Goal: Information Seeking & Learning: Learn about a topic

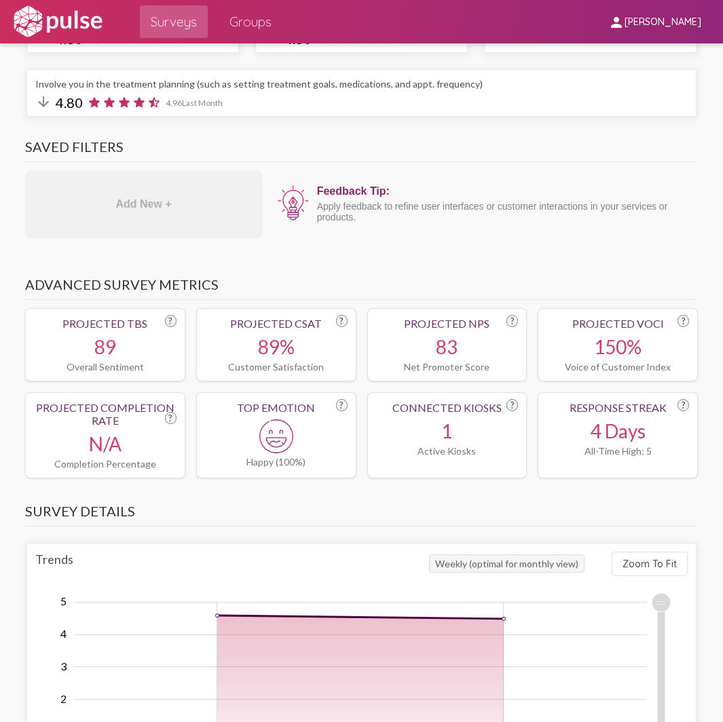
scroll to position [204, 0]
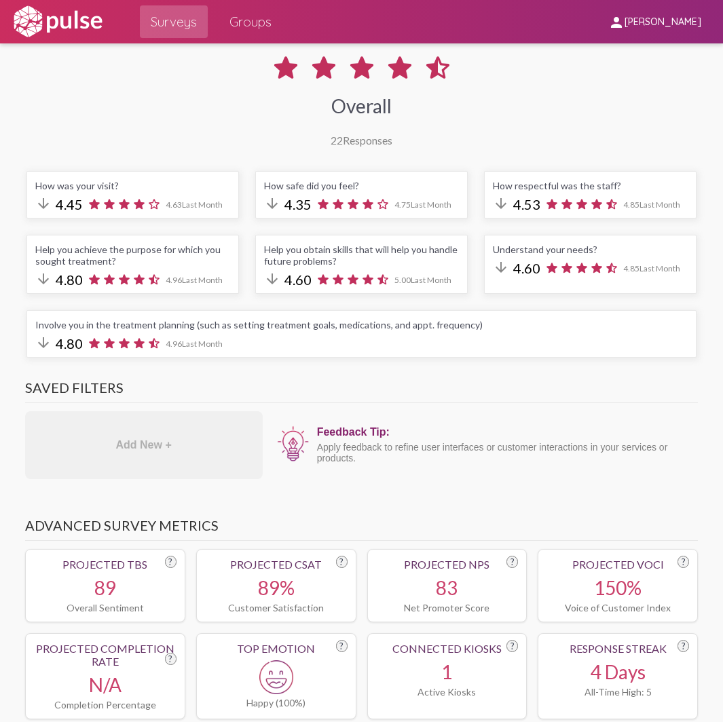
click at [92, 206] on icon at bounding box center [94, 205] width 11 height 10
click at [97, 198] on icon at bounding box center [94, 204] width 15 height 15
click at [183, 29] on span "Surveys" at bounding box center [174, 22] width 46 height 24
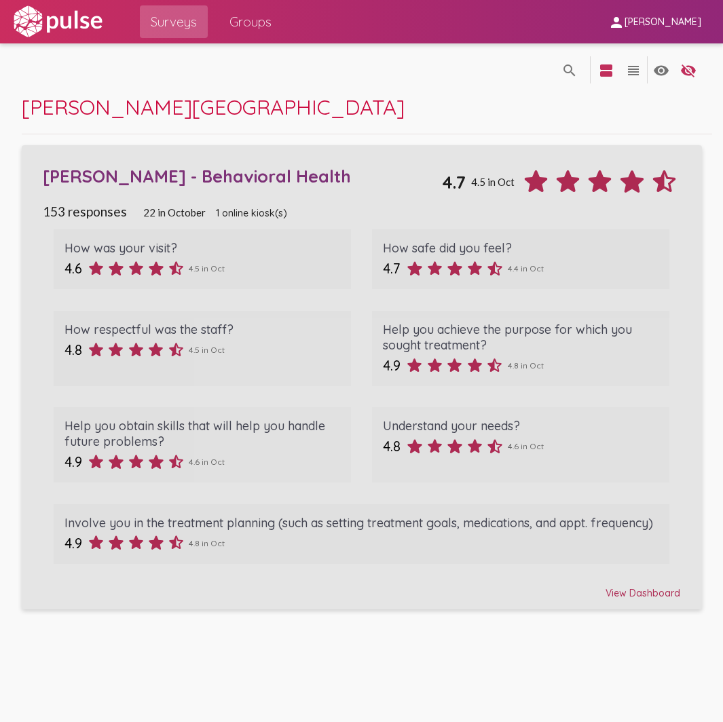
click at [178, 250] on div "How was your visit?" at bounding box center [202, 248] width 276 height 16
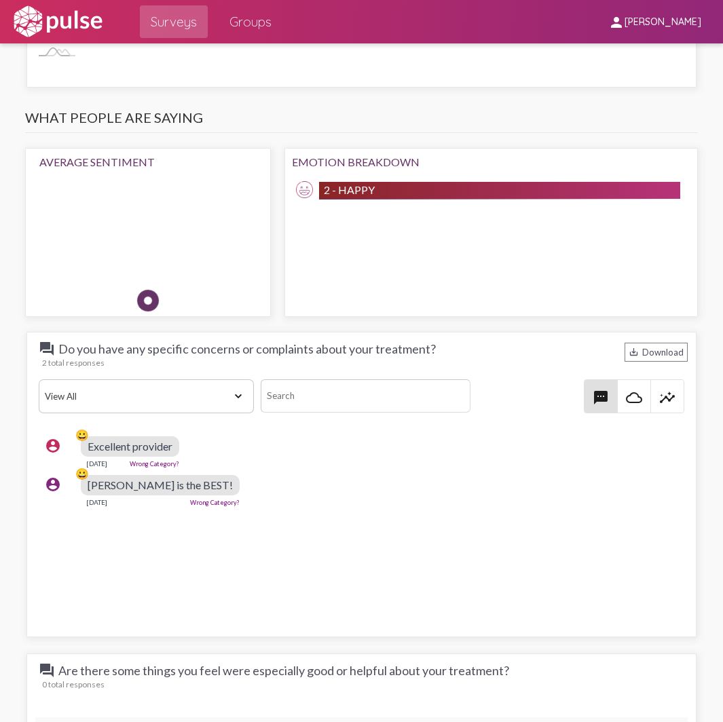
scroll to position [1765, 0]
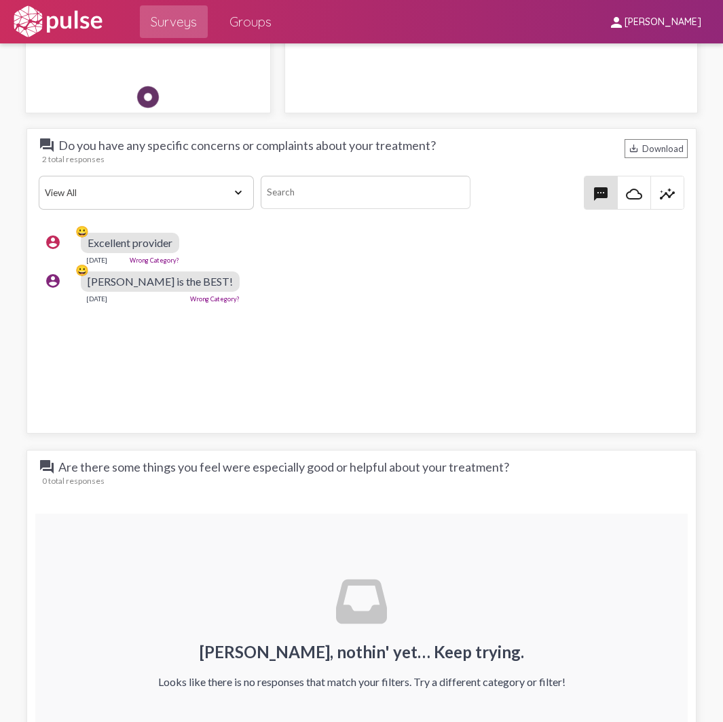
click at [143, 293] on div "[DATE] Wrong Category?" at bounding box center [160, 297] width 159 height 11
click at [132, 249] on div "Excellent provider" at bounding box center [130, 243] width 98 height 20
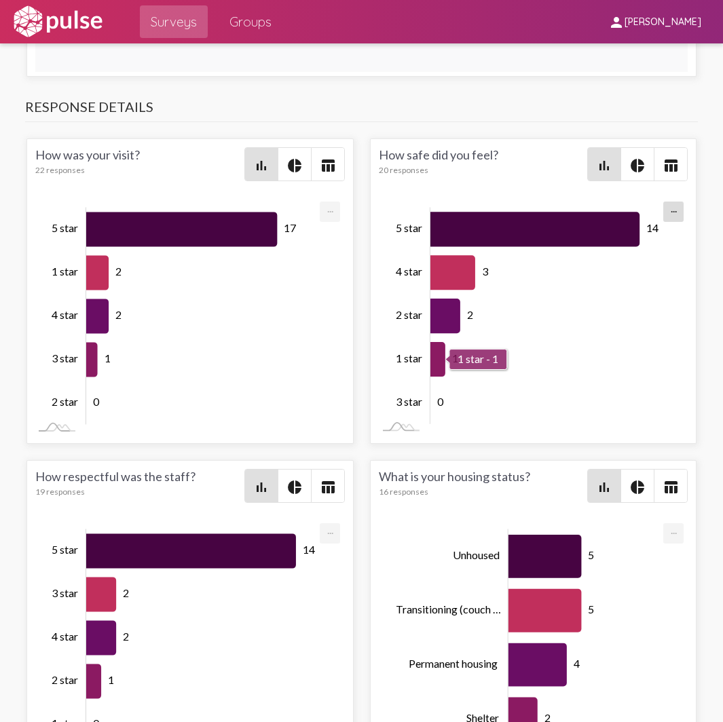
scroll to position [-1, 0]
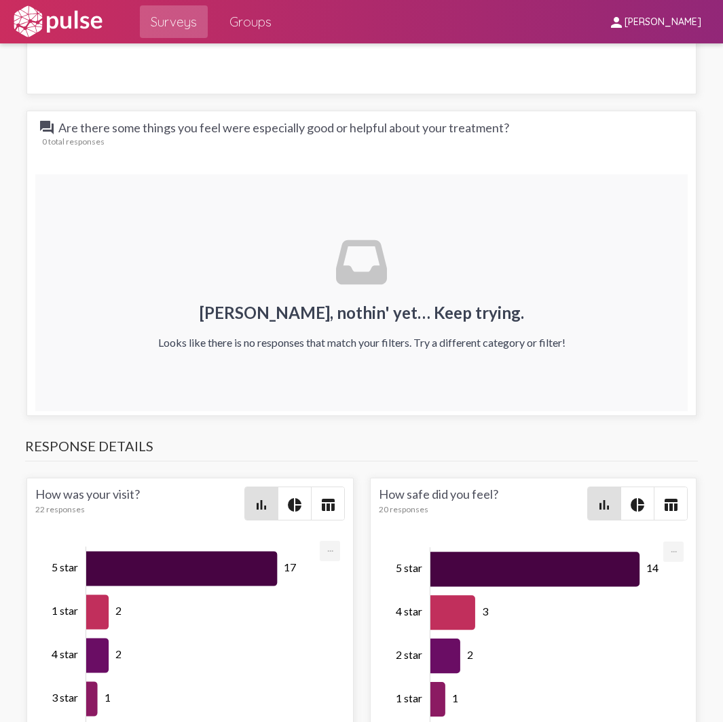
click at [288, 216] on div "[PERSON_NAME], nothin' yet… Keep trying. Looks like there is no responses that …" at bounding box center [361, 292] width 653 height 237
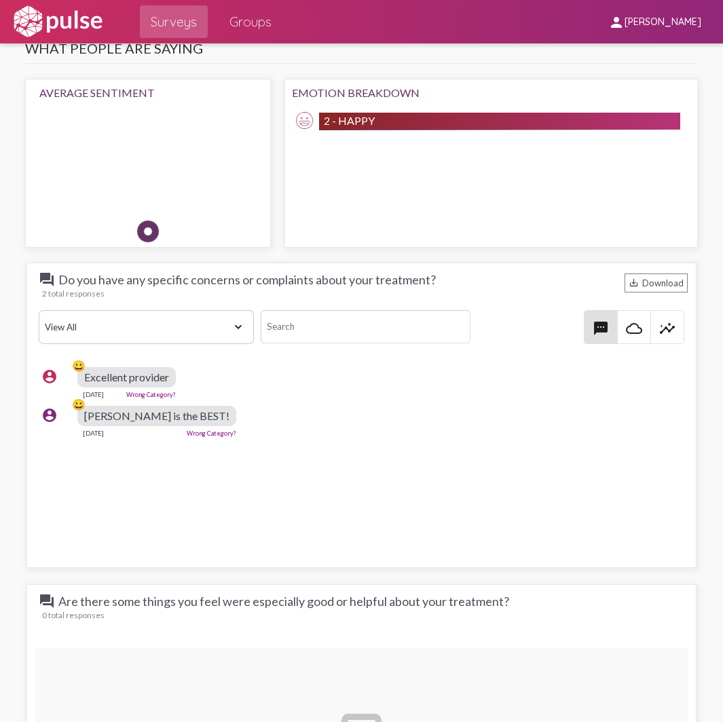
scroll to position [1629, 0]
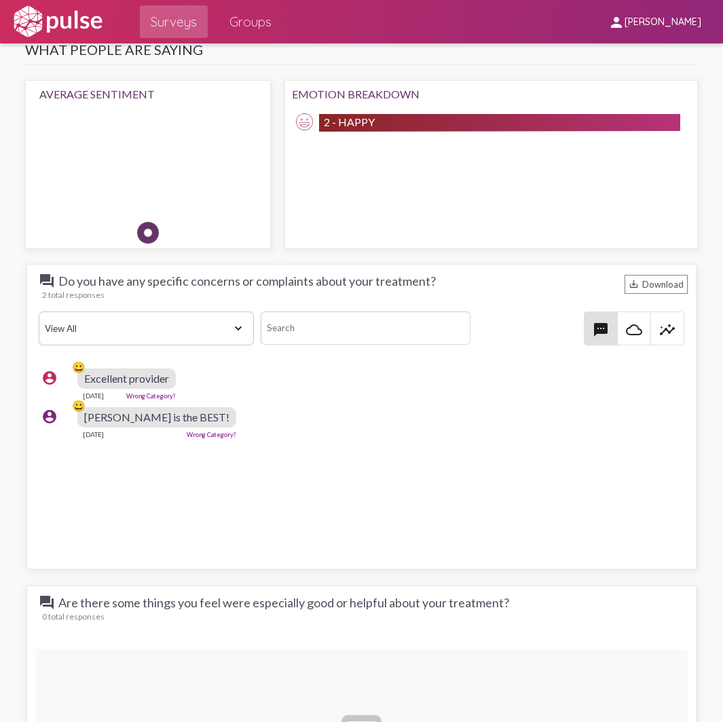
click at [257, 389] on div "account_circle 😀 Excellent provider [DATE] Wrong Category?" at bounding box center [361, 383] width 653 height 43
click at [240, 329] on select "View All Positive Neutral Negative Happy Meh Suggestions Angry Disgust Sadness …" at bounding box center [146, 329] width 215 height 34
click at [326, 390] on div "account_circle 😀 Excellent provider [DATE] Wrong Category?" at bounding box center [361, 383] width 653 height 43
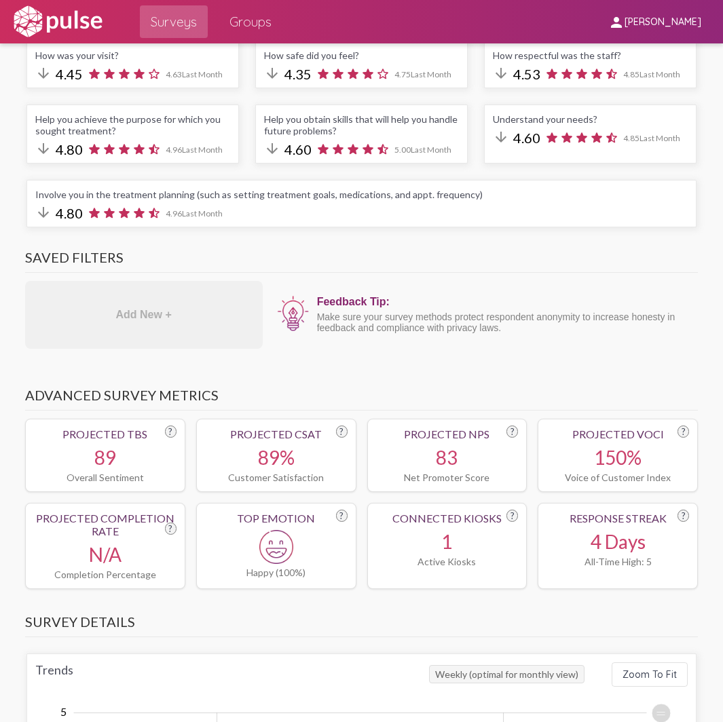
scroll to position [136, 0]
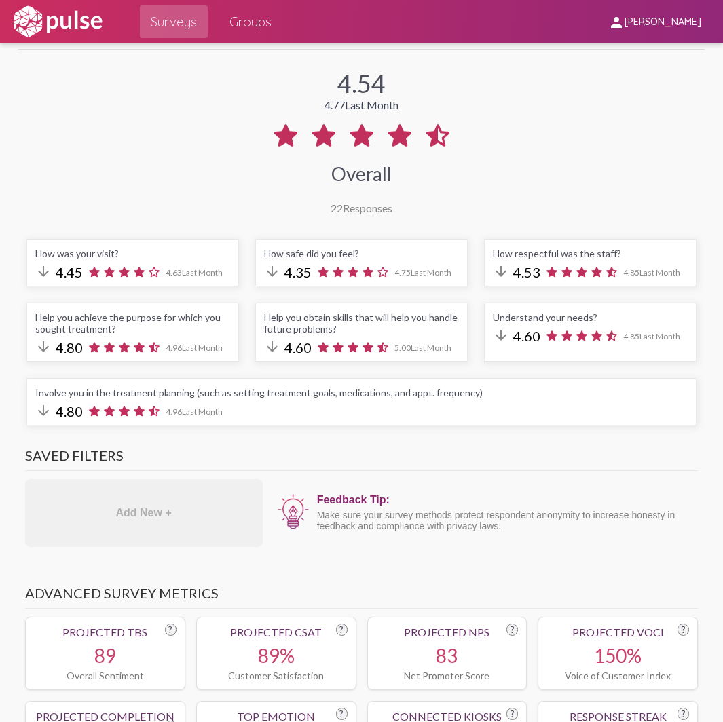
click at [127, 264] on div "arrow_downward 4.45 4.63 Last Month" at bounding box center [132, 272] width 195 height 18
click at [127, 263] on div "arrow_downward 4.45 4.63 Last Month" at bounding box center [132, 272] width 195 height 18
click at [126, 262] on div "How was your visit? arrow_downward 4.45 4.63 Last Month" at bounding box center [132, 263] width 212 height 48
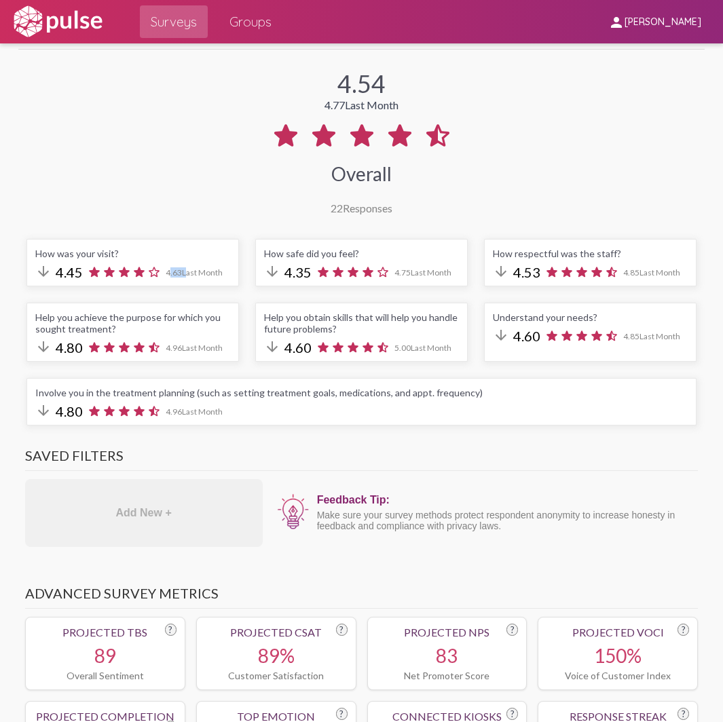
click at [126, 261] on div "How was your visit? arrow_downward 4.45 4.63 Last Month" at bounding box center [132, 263] width 212 height 48
click at [143, 255] on div "How was your visit?" at bounding box center [132, 254] width 195 height 12
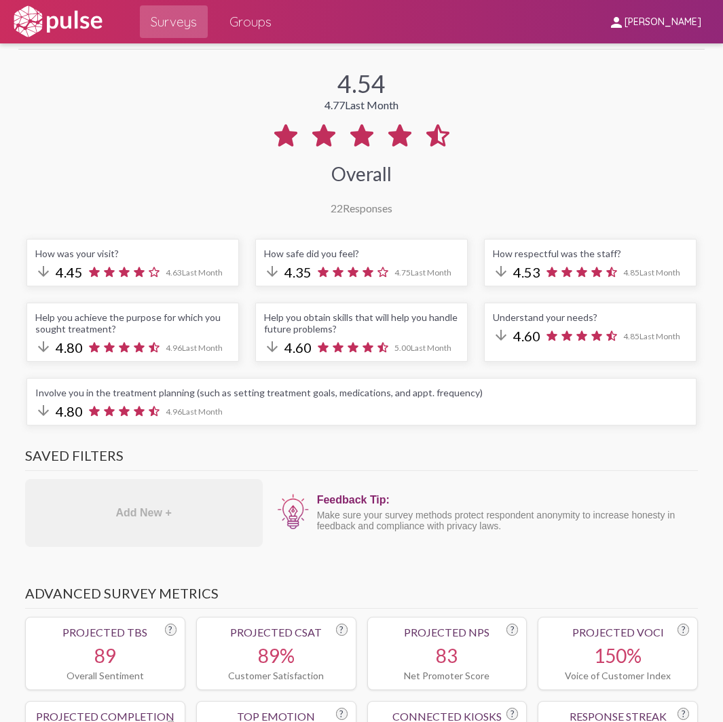
click at [143, 255] on div "How was your visit?" at bounding box center [132, 254] width 195 height 12
drag, startPoint x: 119, startPoint y: 331, endPoint x: 115, endPoint y: 312, distance: 19.6
click at [119, 330] on div "Help you achieve the purpose for which you sought treatment?" at bounding box center [132, 323] width 195 height 23
click at [113, 260] on div "How was your visit? arrow_downward 4.45 4.63 Last Month" at bounding box center [132, 263] width 212 height 48
click at [164, 31] on span "Surveys" at bounding box center [174, 22] width 46 height 24
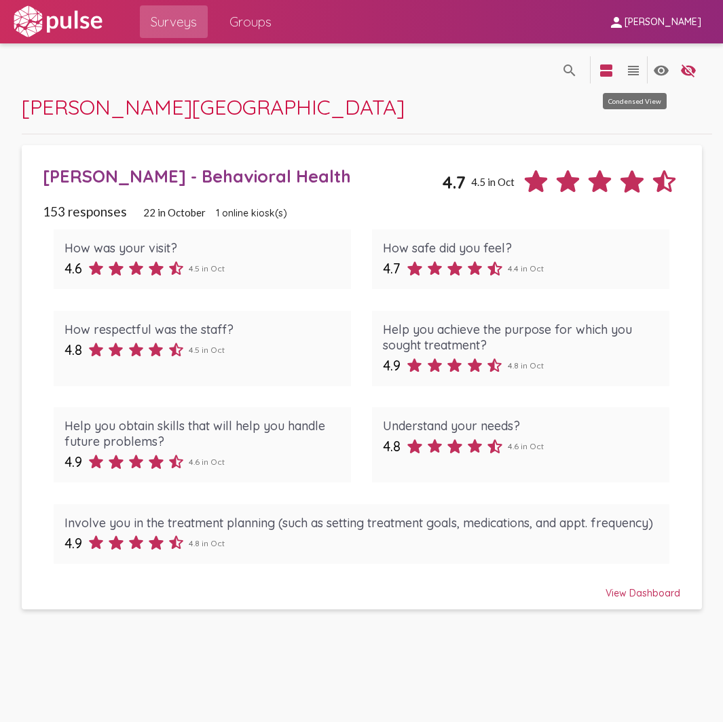
click at [635, 69] on mat-icon "view_headline" at bounding box center [633, 70] width 16 height 16
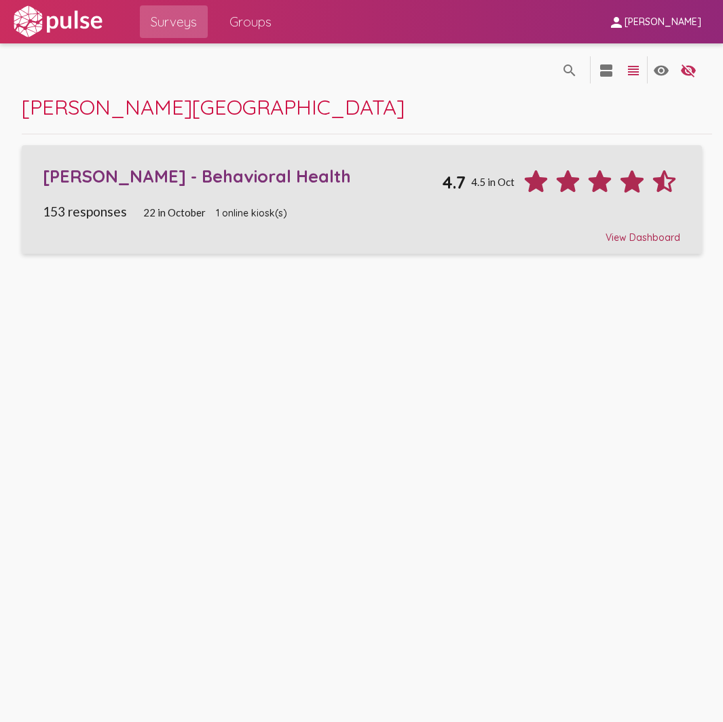
click at [168, 206] on span "22 in October" at bounding box center [174, 212] width 62 height 12
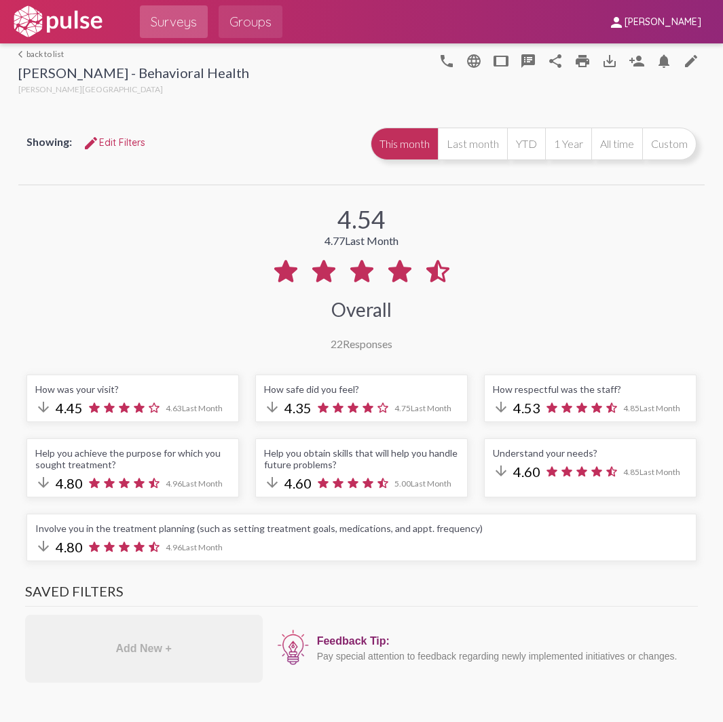
click at [261, 12] on span "Groups" at bounding box center [250, 22] width 42 height 24
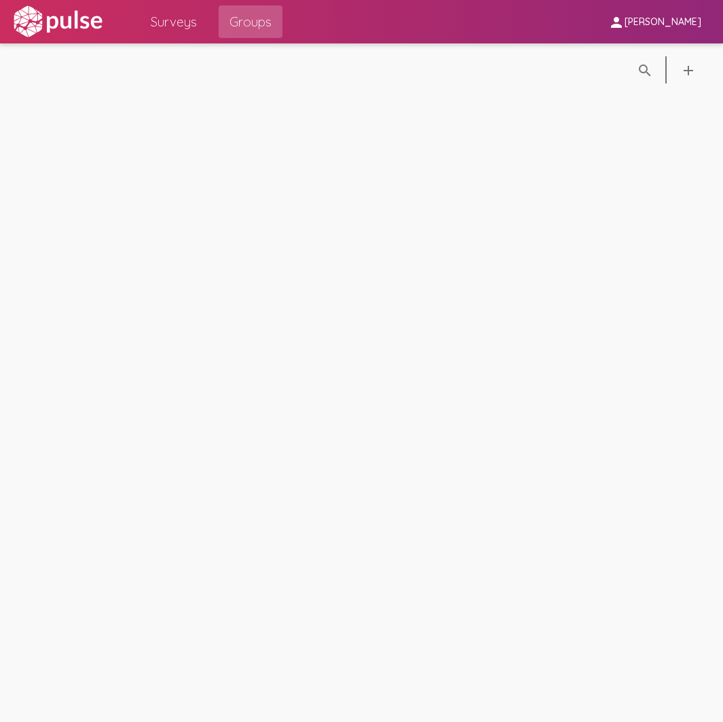
click at [178, 14] on span "Surveys" at bounding box center [174, 22] width 46 height 24
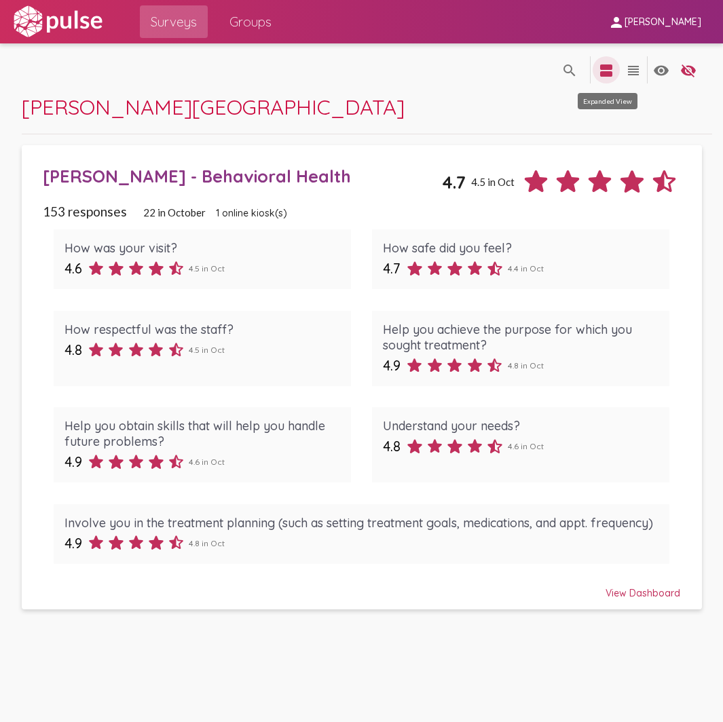
click at [609, 69] on mat-icon "view_agenda" at bounding box center [606, 70] width 16 height 16
click at [633, 72] on mat-icon "view_headline" at bounding box center [633, 70] width 16 height 16
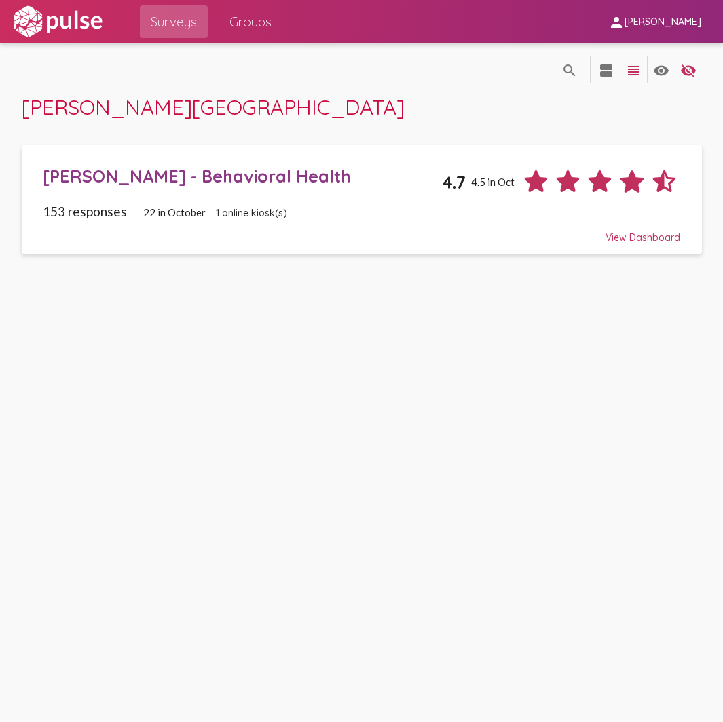
click at [650, 240] on div "View Dashboard" at bounding box center [361, 231] width 637 height 24
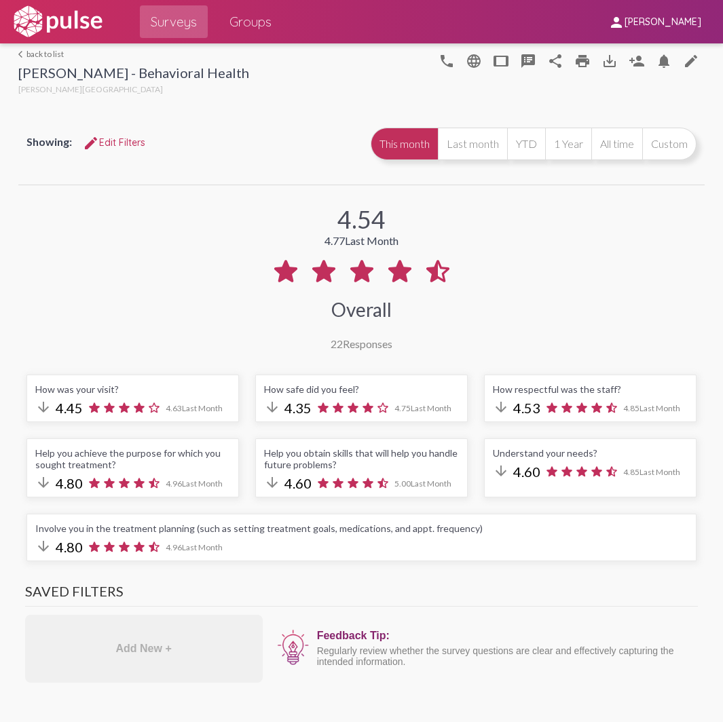
click at [618, 20] on mat-icon "person" at bounding box center [616, 22] width 16 height 16
click at [533, 113] on div at bounding box center [361, 361] width 723 height 722
click at [231, 37] on link "Groups" at bounding box center [251, 21] width 64 height 33
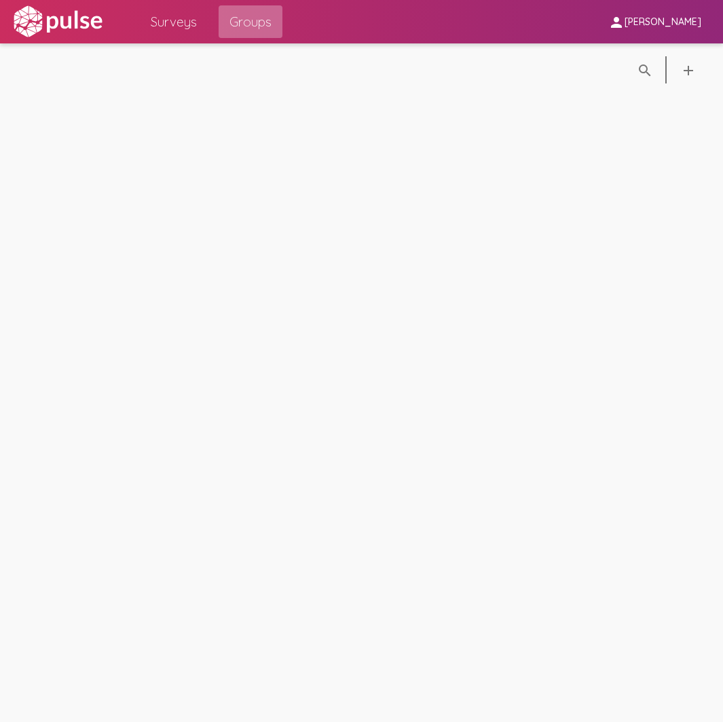
click at [240, 25] on span "Groups" at bounding box center [250, 22] width 42 height 24
click at [178, 12] on span "Surveys" at bounding box center [174, 22] width 46 height 24
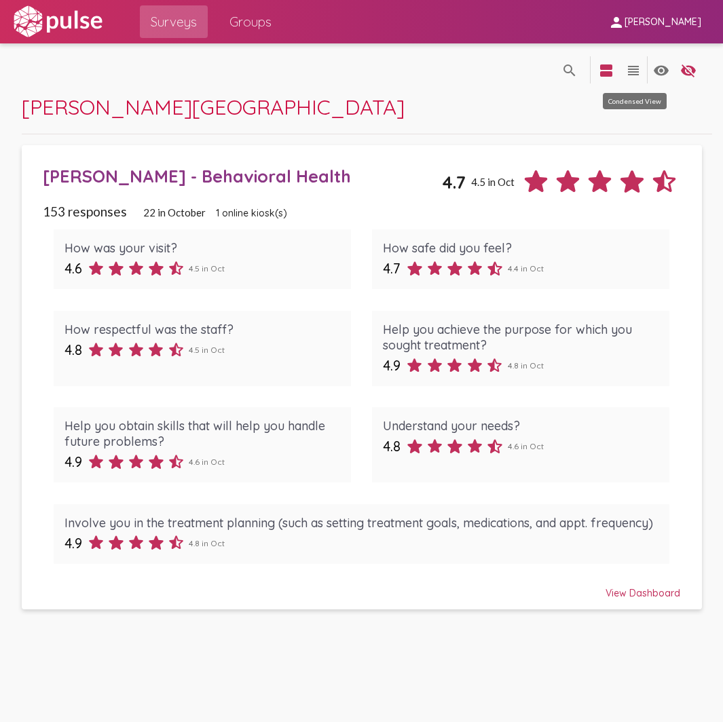
click at [633, 73] on mat-icon "view_headline" at bounding box center [633, 70] width 16 height 16
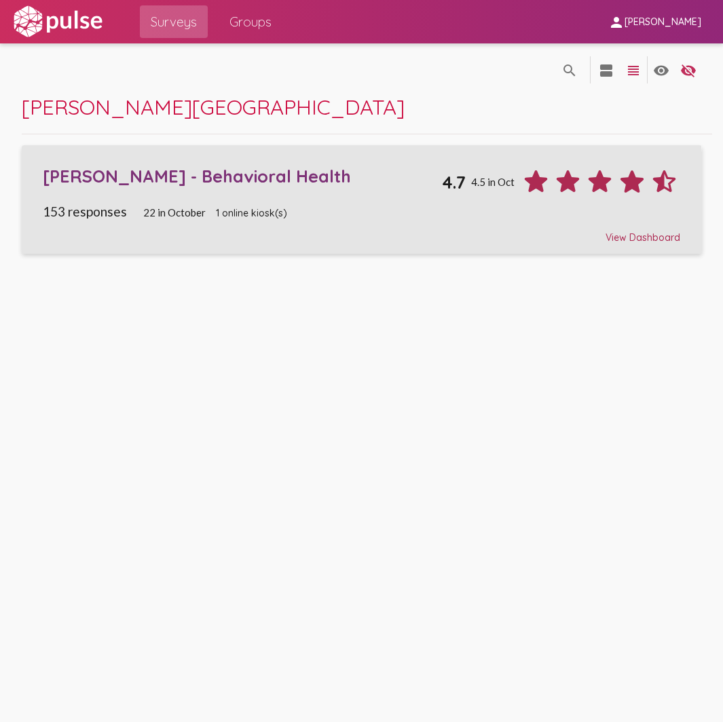
click at [94, 209] on span "153 responses" at bounding box center [85, 212] width 84 height 16
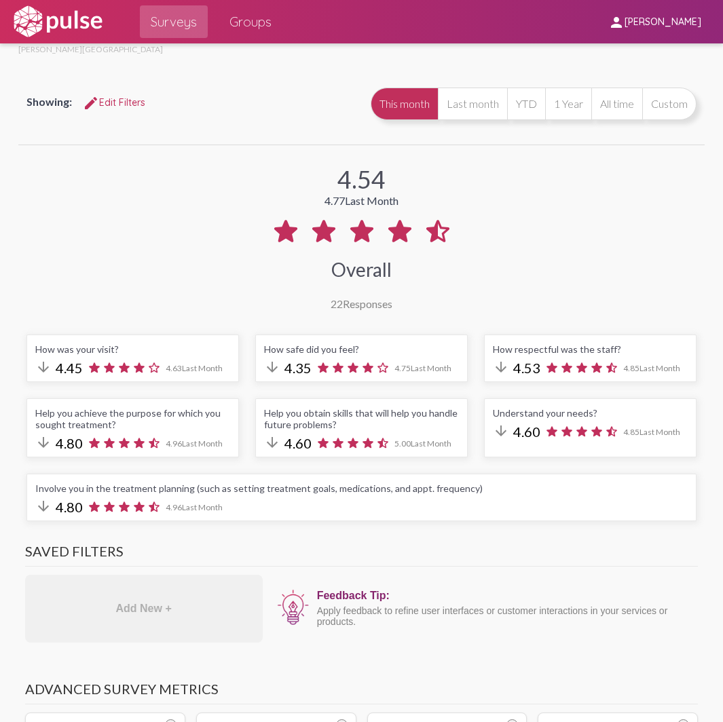
scroll to position [68, 0]
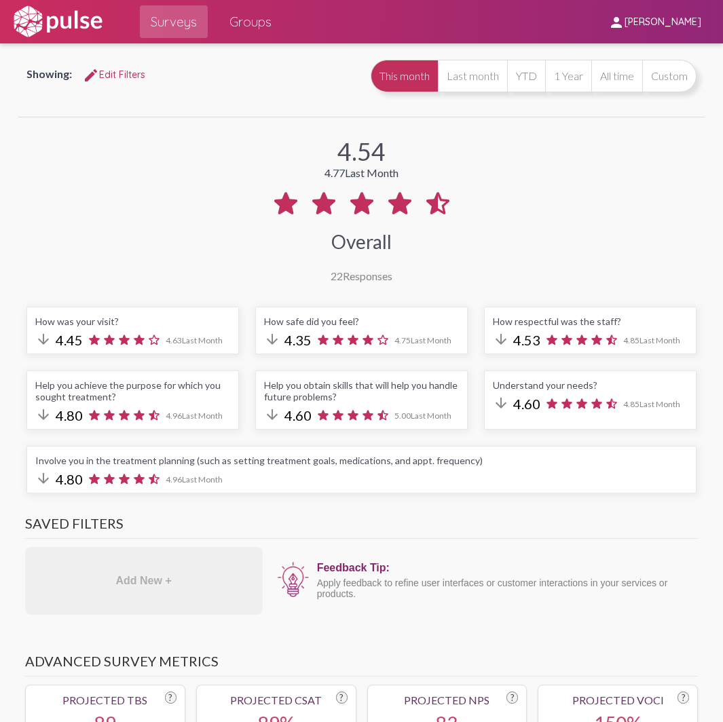
click at [81, 329] on div "How was your visit? arrow_downward 4.45 4.63 Last Month" at bounding box center [132, 331] width 212 height 48
click at [81, 328] on div "How was your visit? arrow_downward 4.45 4.63 Last Month" at bounding box center [132, 331] width 212 height 48
click at [81, 322] on div "How was your visit?" at bounding box center [132, 322] width 195 height 12
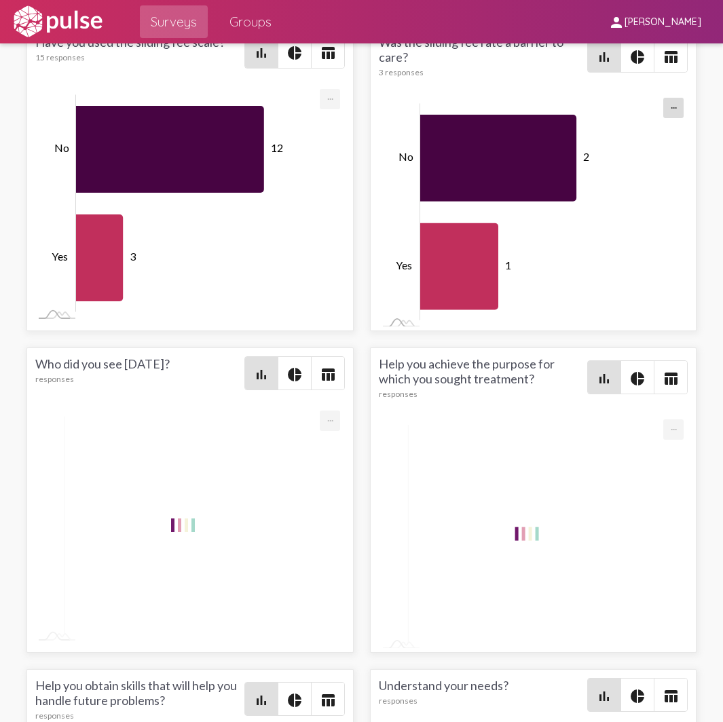
scroll to position [3258, 0]
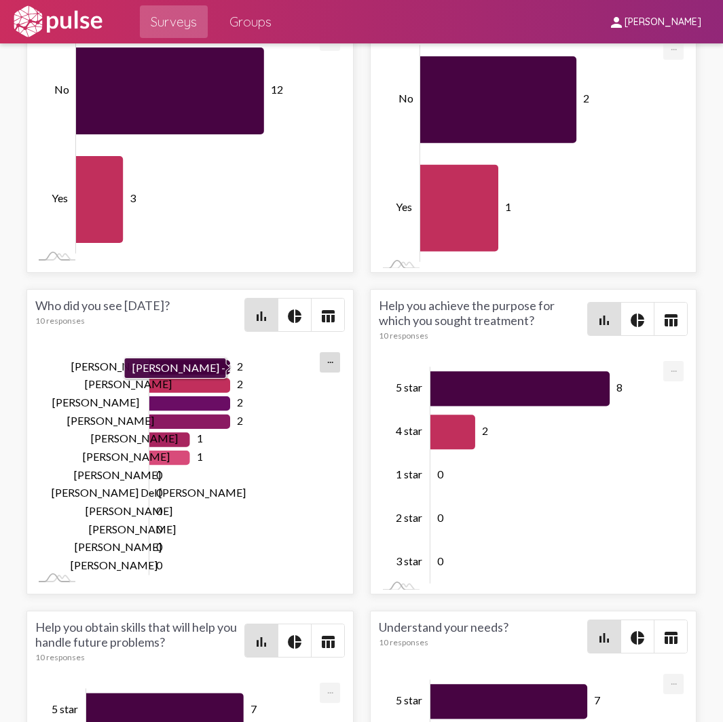
click at [209, 370] on icon "Series" at bounding box center [189, 367] width 81 height 14
click at [237, 371] on tspan "2" at bounding box center [240, 366] width 6 height 13
click at [527, 390] on icon "Series" at bounding box center [520, 388] width 180 height 35
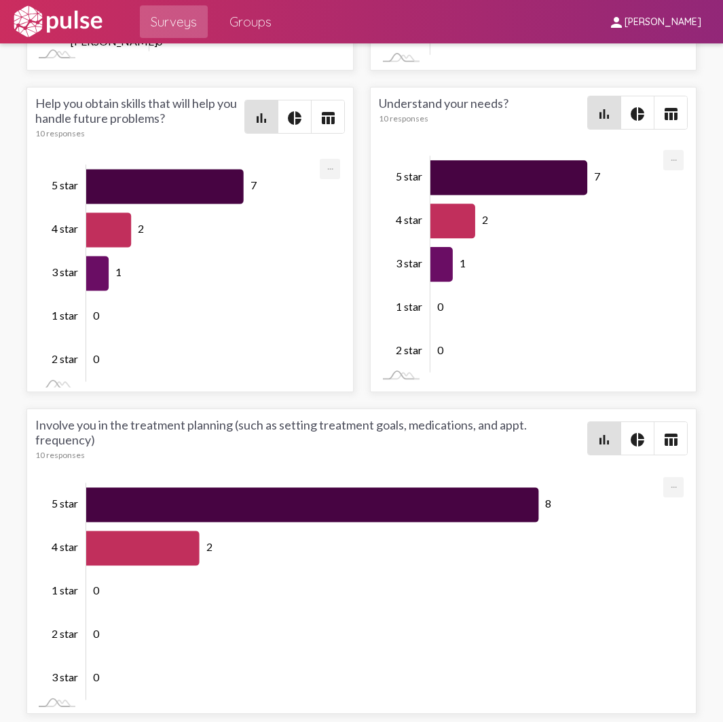
scroll to position [5, 0]
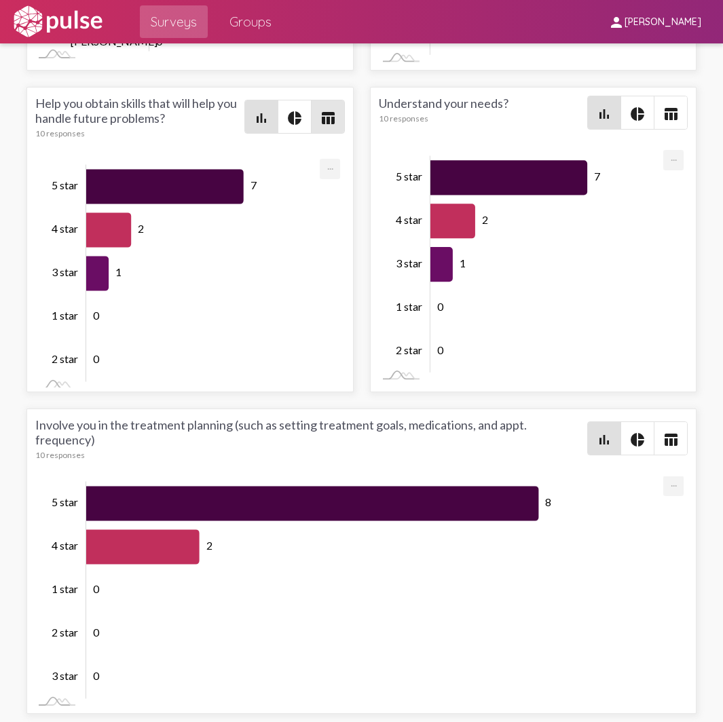
click at [321, 112] on mat-icon "table_chart" at bounding box center [328, 118] width 16 height 16
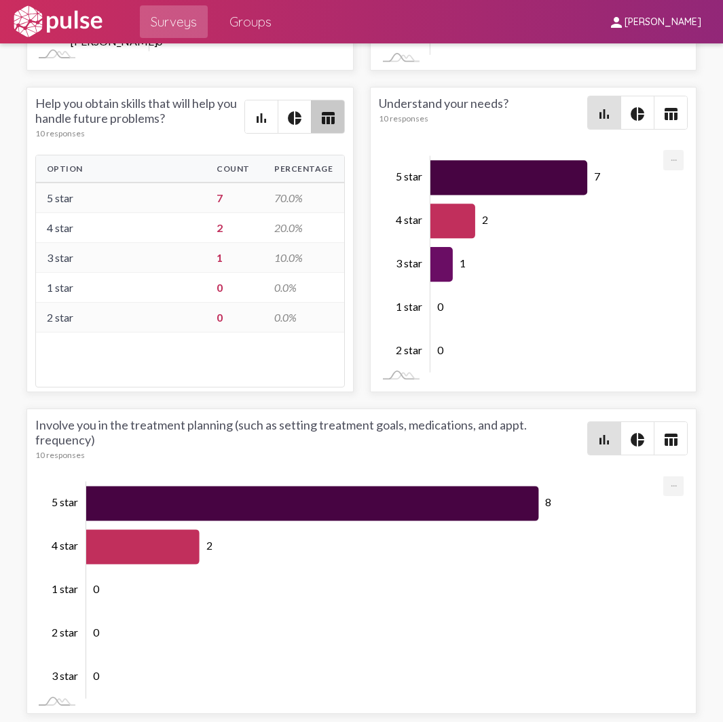
click at [321, 111] on mat-icon "table_chart" at bounding box center [328, 118] width 16 height 16
click at [293, 113] on mat-icon "pie_chart" at bounding box center [294, 118] width 16 height 16
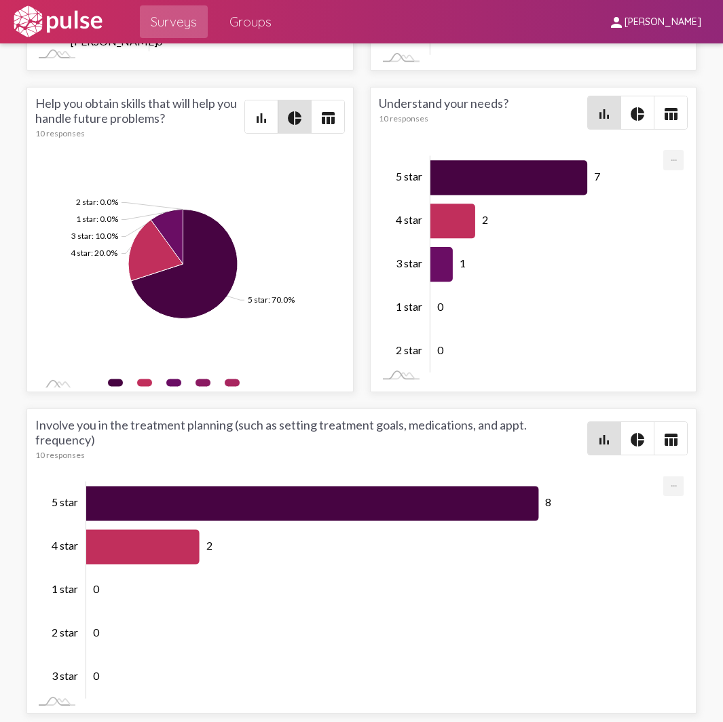
click at [259, 107] on span "bar_chart" at bounding box center [261, 116] width 33 height 33
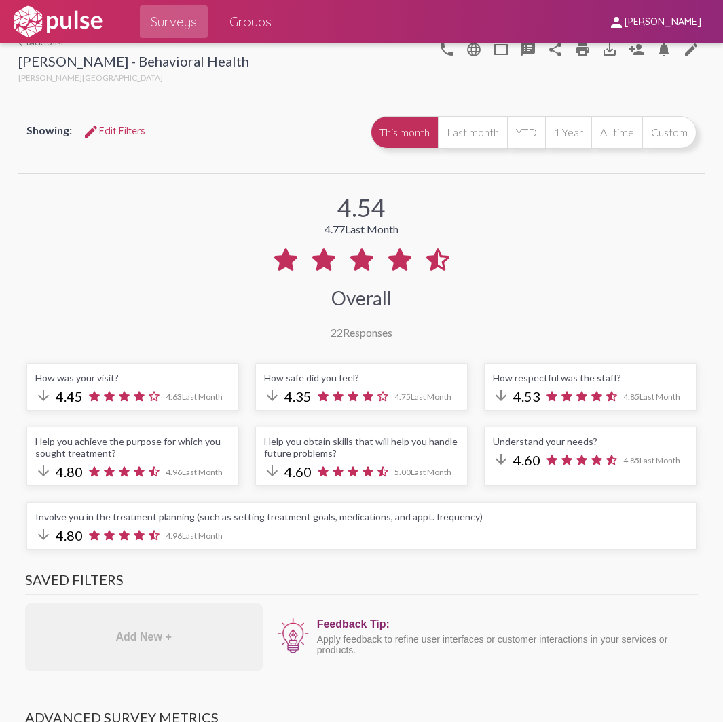
scroll to position [0, 0]
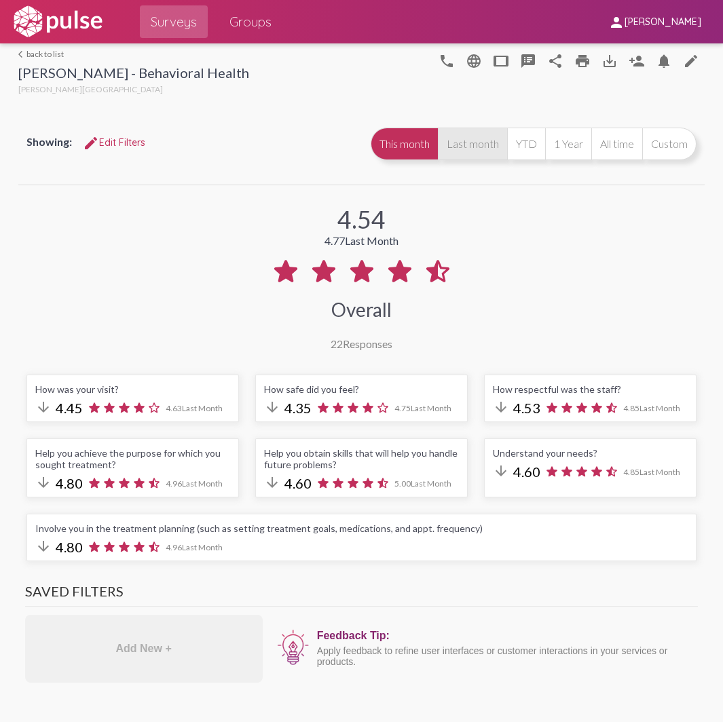
click at [470, 155] on button "Last month" at bounding box center [472, 144] width 69 height 33
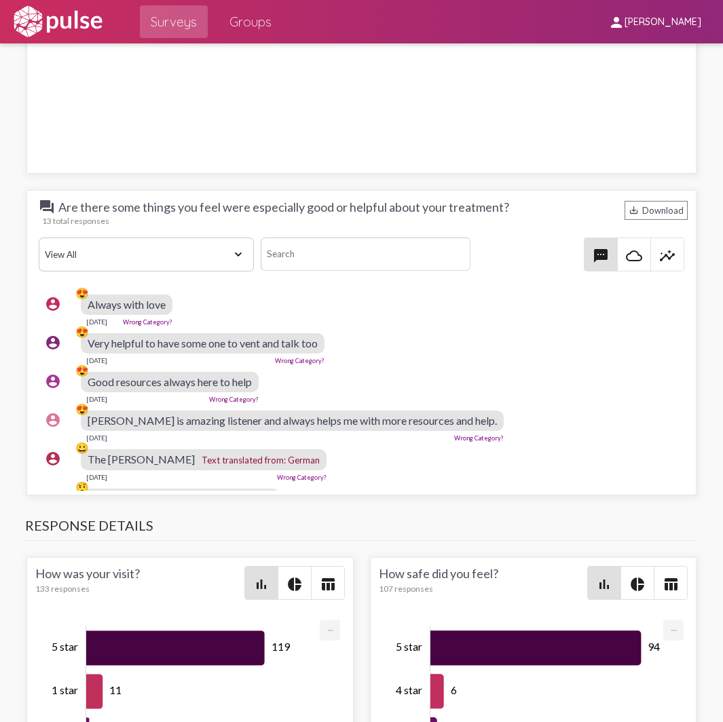
click at [236, 244] on select "View All Positive Neutral Negative Happy Meh Suggestions Angry Disgust Sadness …" at bounding box center [146, 255] width 215 height 34
click at [233, 247] on select "View All Positive Neutral Negative Happy Meh Suggestions Angry Disgust Sadness …" at bounding box center [146, 255] width 215 height 34
click at [659, 253] on mat-icon "insights" at bounding box center [667, 256] width 16 height 16
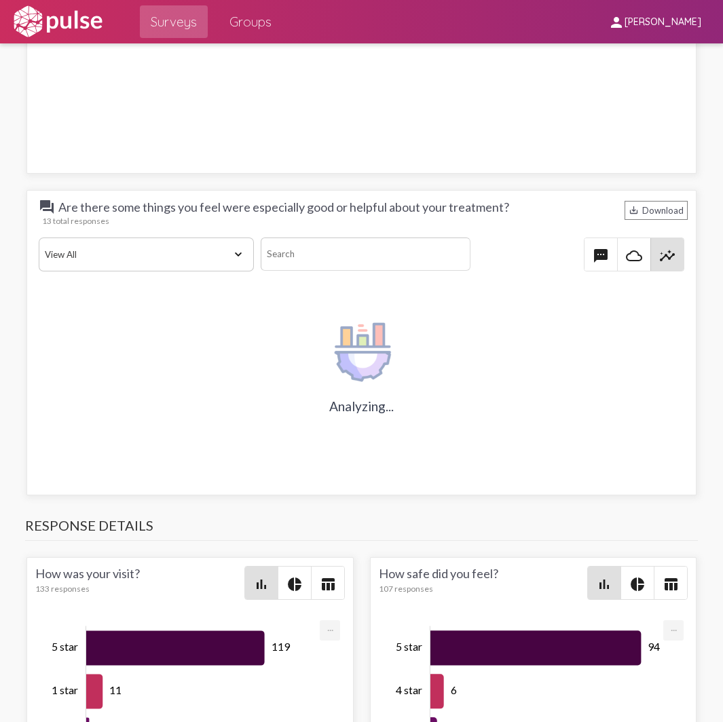
click at [632, 249] on mat-icon "cloud_queue" at bounding box center [634, 256] width 16 height 16
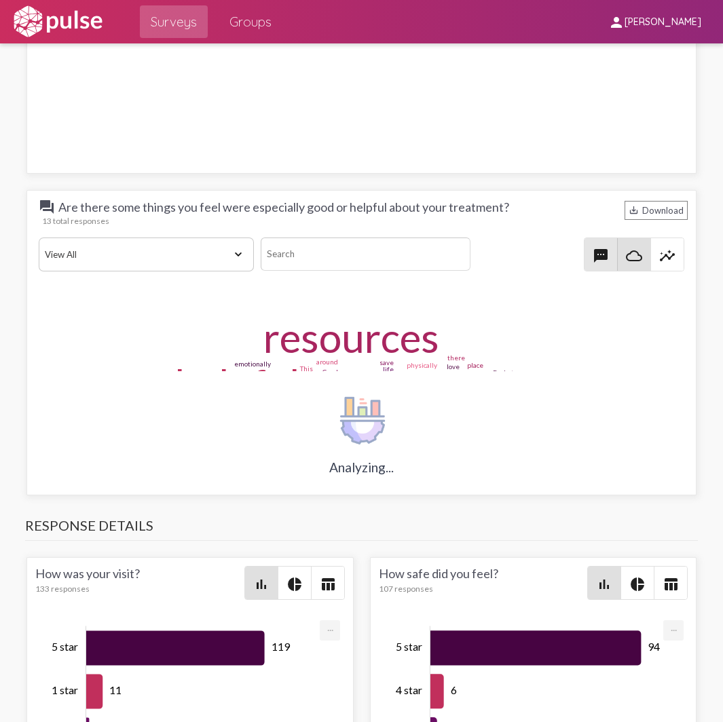
click at [598, 254] on mat-icon "textsms" at bounding box center [601, 256] width 16 height 16
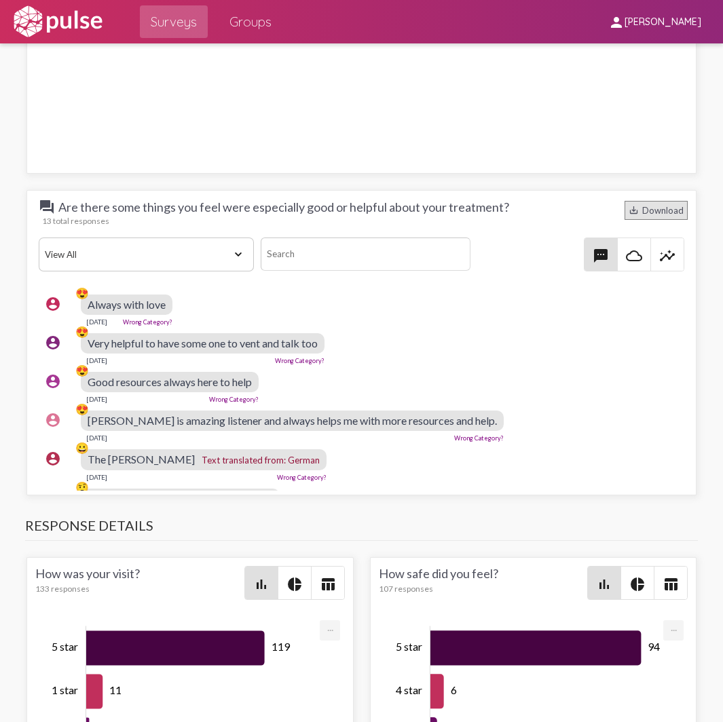
click at [637, 209] on div "save_alt Download" at bounding box center [655, 210] width 63 height 19
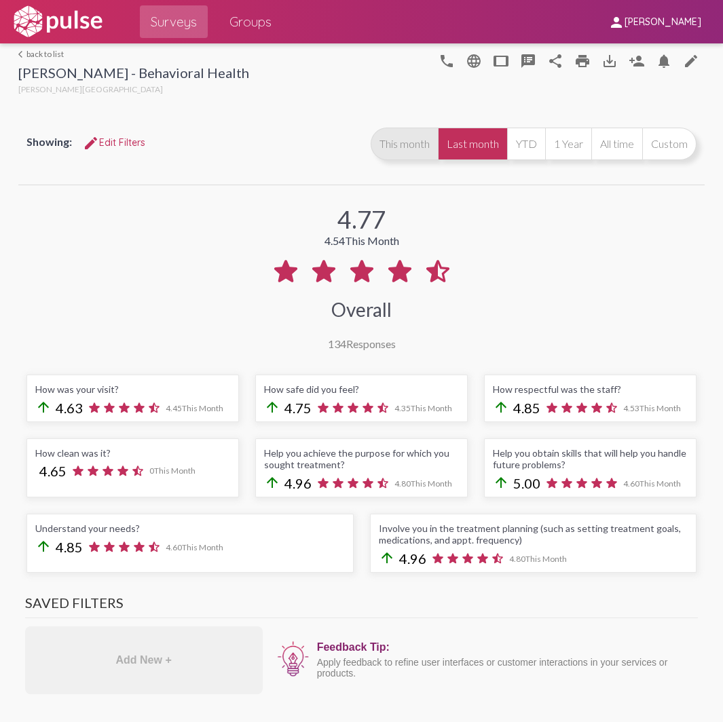
click at [401, 143] on button "This month" at bounding box center [404, 144] width 67 height 33
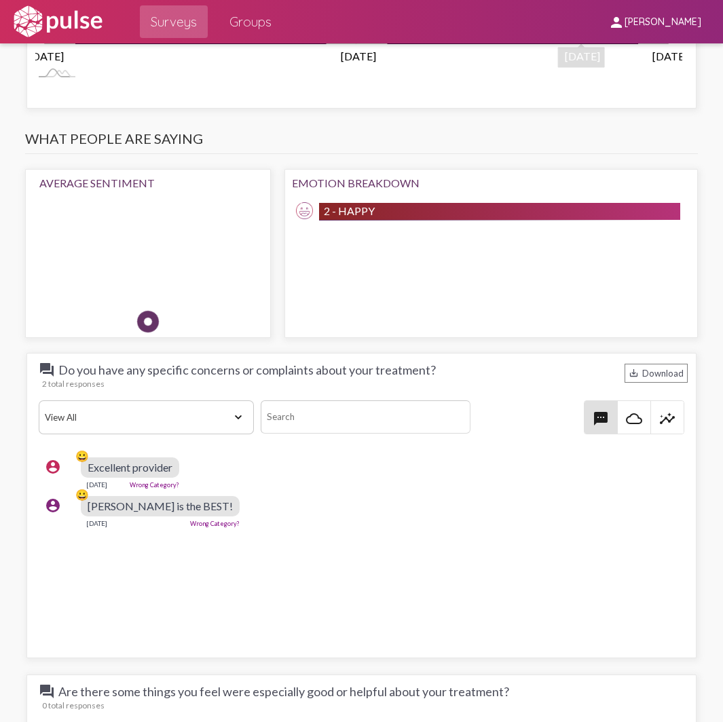
scroll to position [1697, 0]
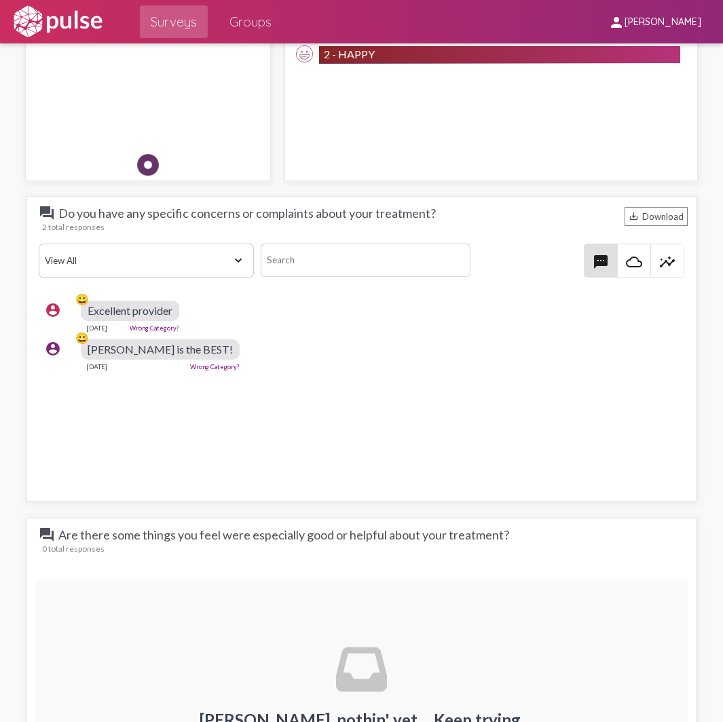
click at [134, 314] on span "Excellent provider" at bounding box center [130, 310] width 85 height 13
click at [221, 328] on div "account_circle 😀 Excellent provider [DATE] Wrong Category?" at bounding box center [365, 316] width 653 height 43
click at [151, 318] on div "Excellent provider" at bounding box center [130, 311] width 98 height 20
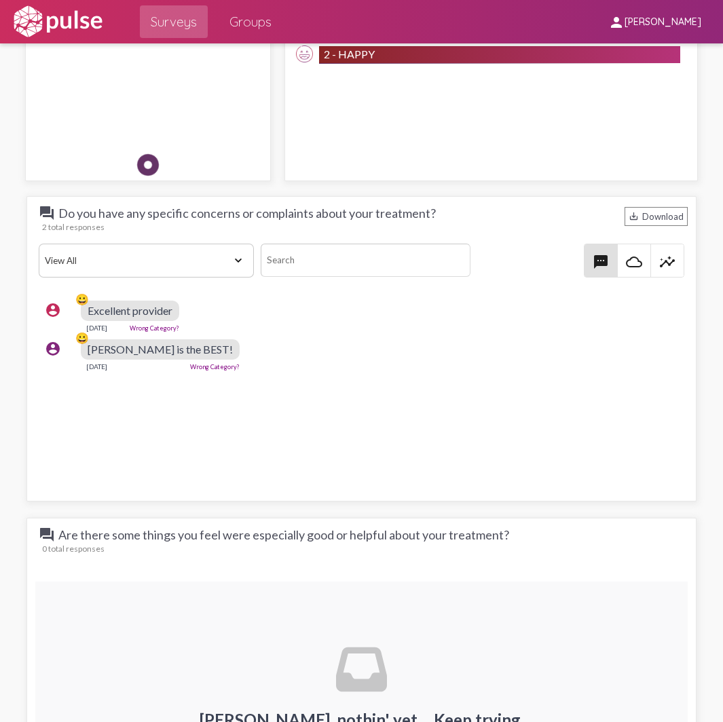
click at [151, 318] on div "Excellent provider" at bounding box center [130, 311] width 98 height 20
drag, startPoint x: 273, startPoint y: 341, endPoint x: 252, endPoint y: 286, distance: 58.6
click at [268, 326] on pulse-text-response-list "account_circle 😀 Excellent provider [DATE] Wrong Category? account_circle 😀 [PE…" at bounding box center [361, 336] width 653 height 82
click at [234, 262] on select "View All Positive Neutral Negative Happy Meh Suggestions Angry Disgust Sadness …" at bounding box center [146, 261] width 215 height 34
click at [322, 341] on div "account_circle 😀 [PERSON_NAME] is the BEST! [DATE] Wrong Category?" at bounding box center [365, 354] width 653 height 43
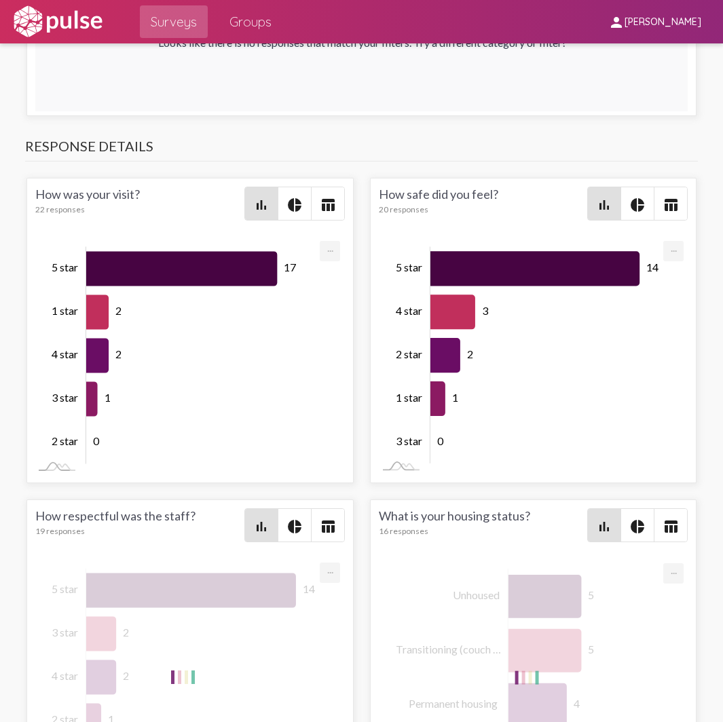
scroll to position [2511, 0]
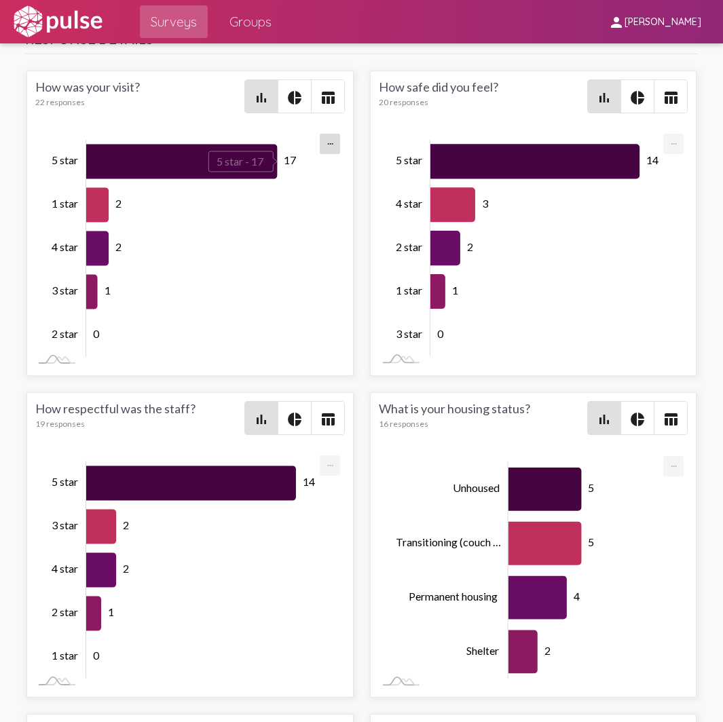
click at [155, 159] on icon "Series" at bounding box center [181, 161] width 191 height 35
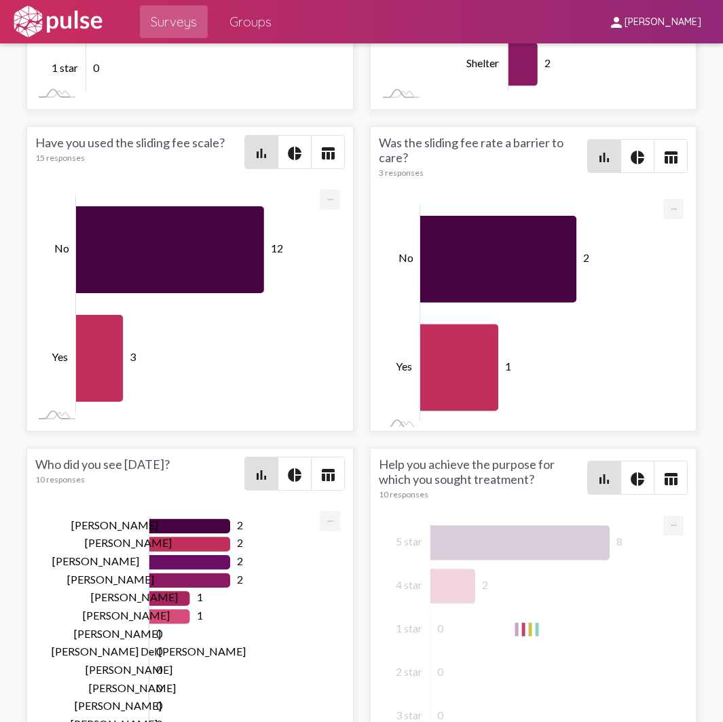
scroll to position [3326, 0]
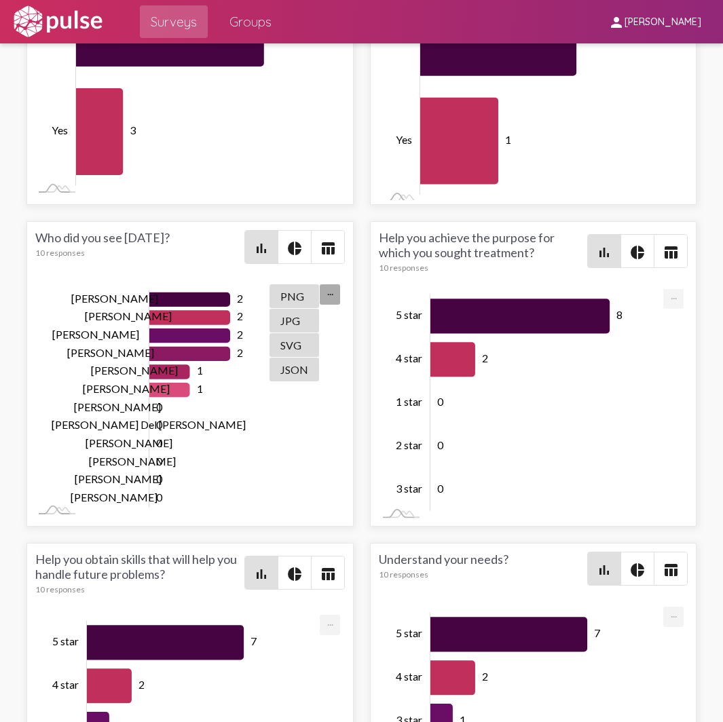
click at [320, 292] on link "..." at bounding box center [330, 290] width 20 height 13
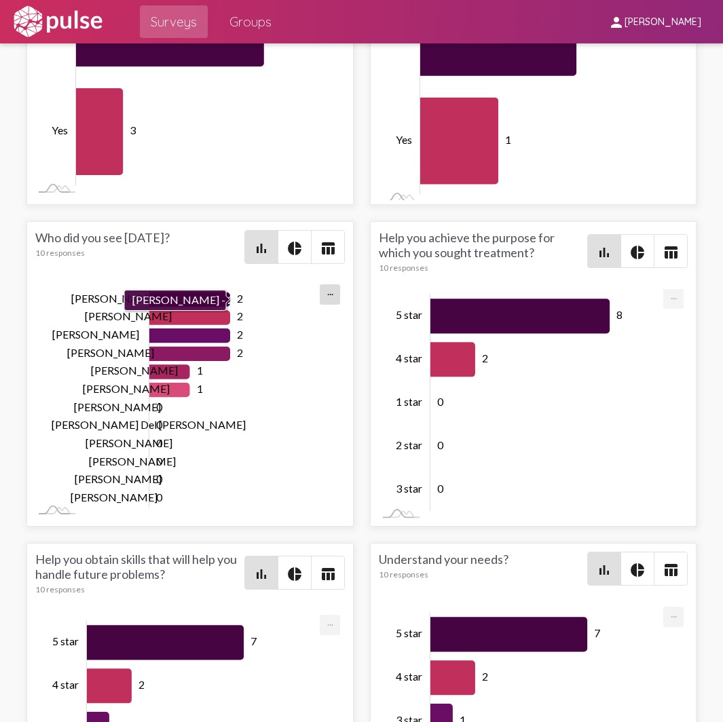
click at [196, 299] on icon "Series" at bounding box center [189, 300] width 81 height 14
click at [196, 297] on icon "Series" at bounding box center [189, 300] width 81 height 14
click at [128, 301] on tspan "[PERSON_NAME]" at bounding box center [114, 298] width 87 height 13
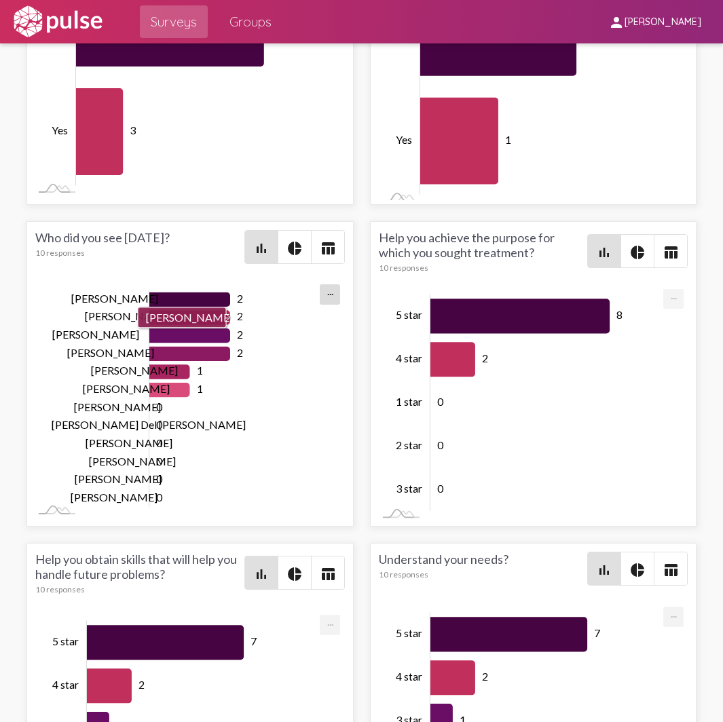
click at [206, 314] on icon "Series" at bounding box center [189, 317] width 81 height 14
click at [220, 297] on icon "Series" at bounding box center [189, 300] width 81 height 14
click at [219, 297] on icon "Series" at bounding box center [189, 300] width 81 height 14
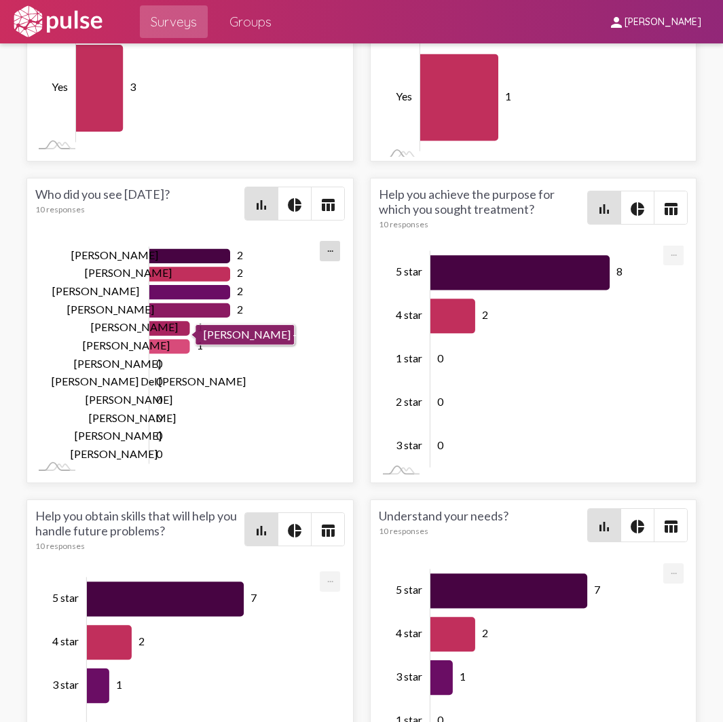
scroll to position [3461, 0]
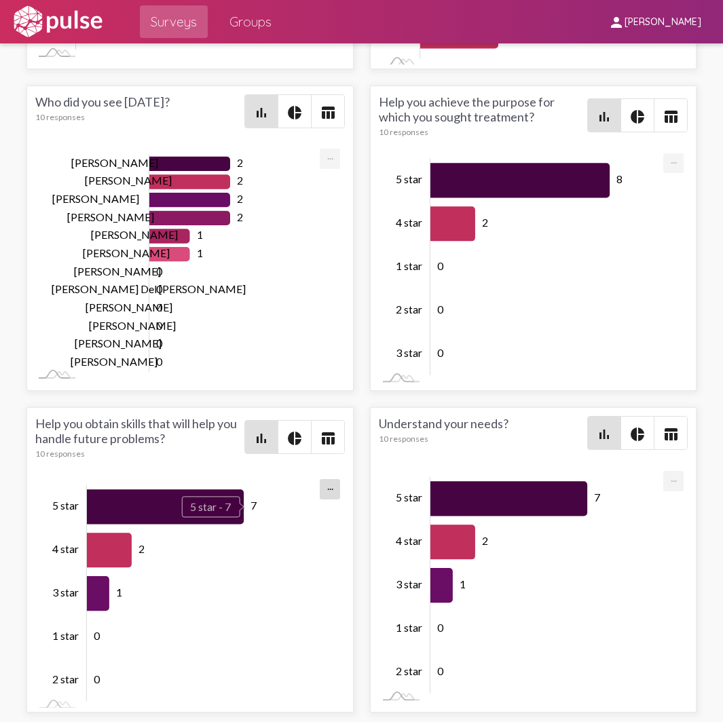
click at [149, 491] on icon "Series" at bounding box center [165, 506] width 157 height 35
click at [151, 491] on icon "Series" at bounding box center [165, 506] width 157 height 35
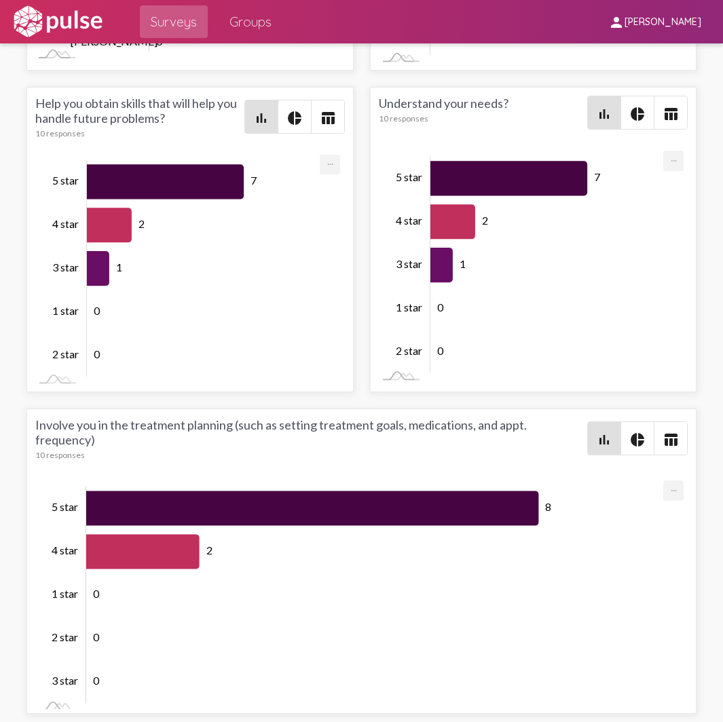
scroll to position [-1, 0]
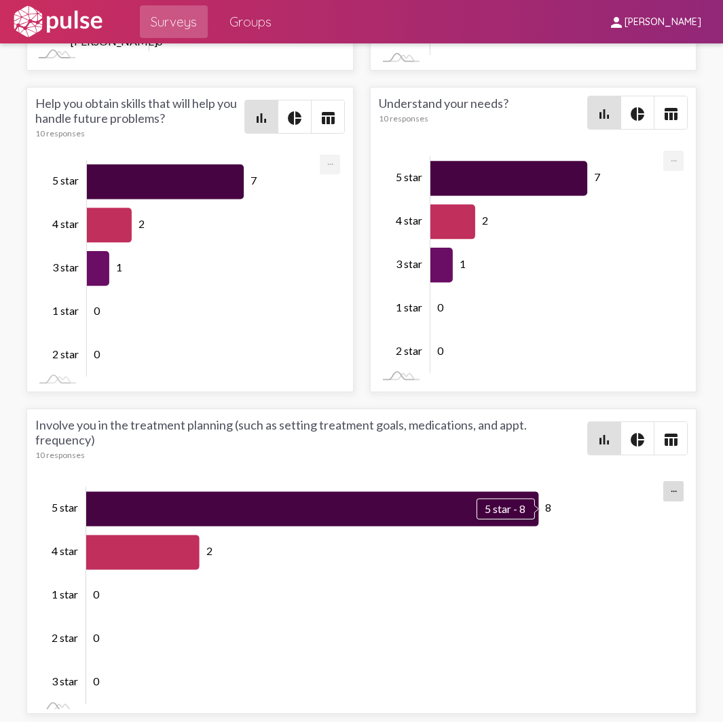
click at [519, 508] on icon "Series" at bounding box center [312, 508] width 452 height 35
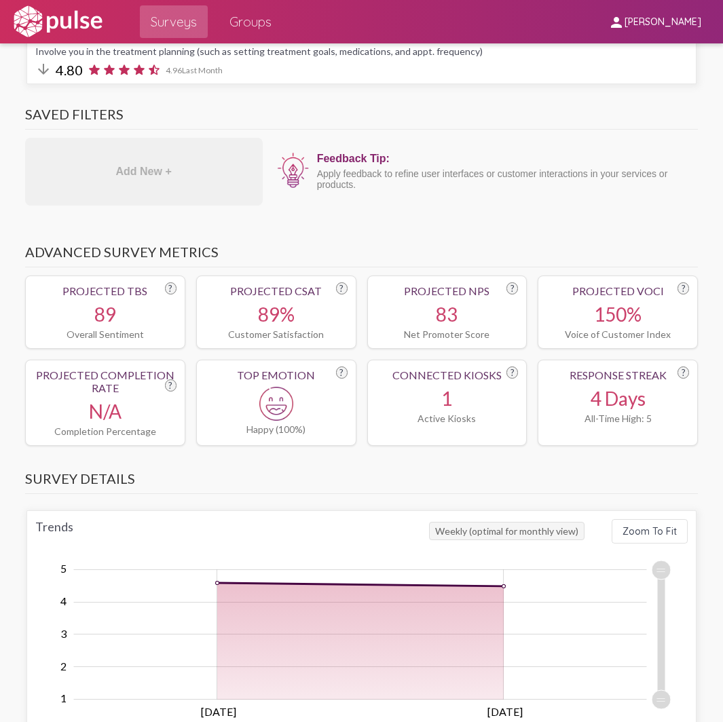
scroll to position [456, 0]
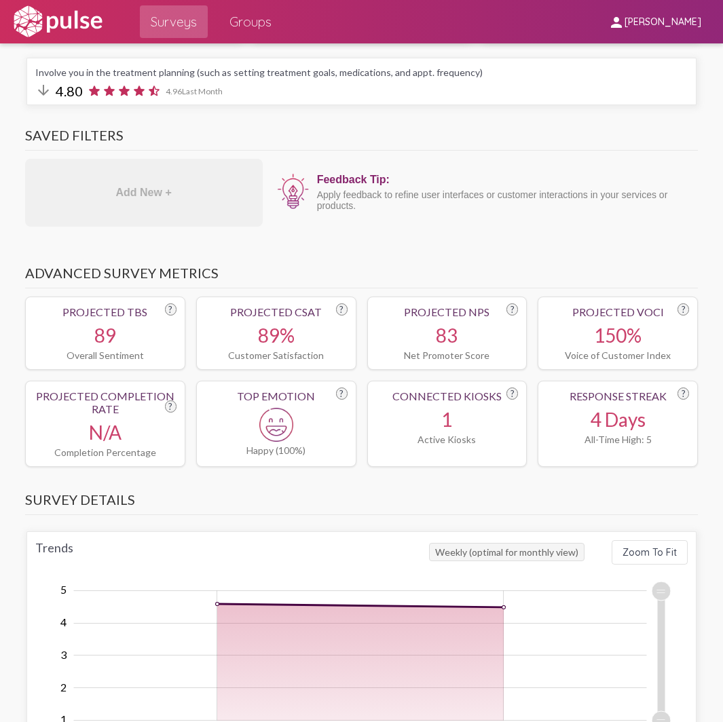
click at [436, 417] on div "1" at bounding box center [447, 419] width 143 height 23
click at [437, 417] on div "1" at bounding box center [447, 419] width 143 height 23
click at [577, 428] on div "4 Days" at bounding box center [617, 419] width 143 height 23
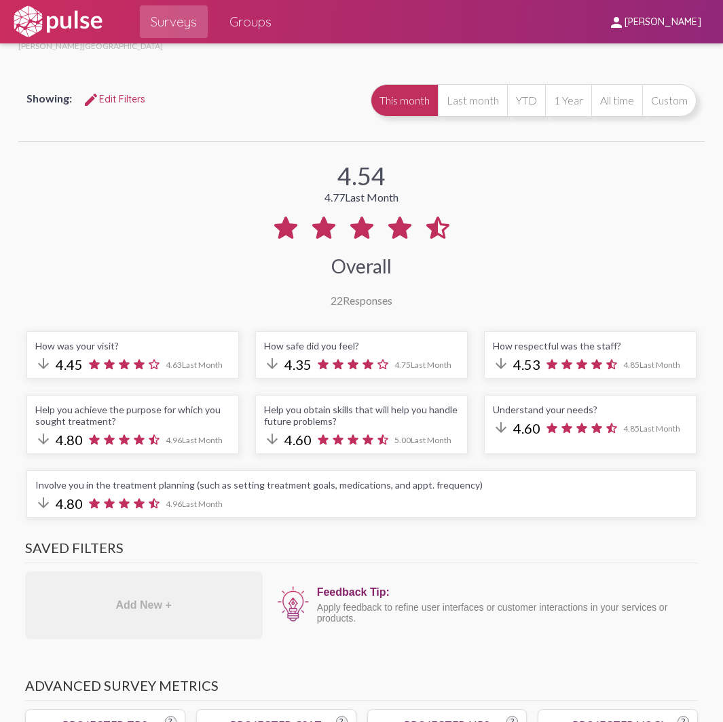
scroll to position [0, 0]
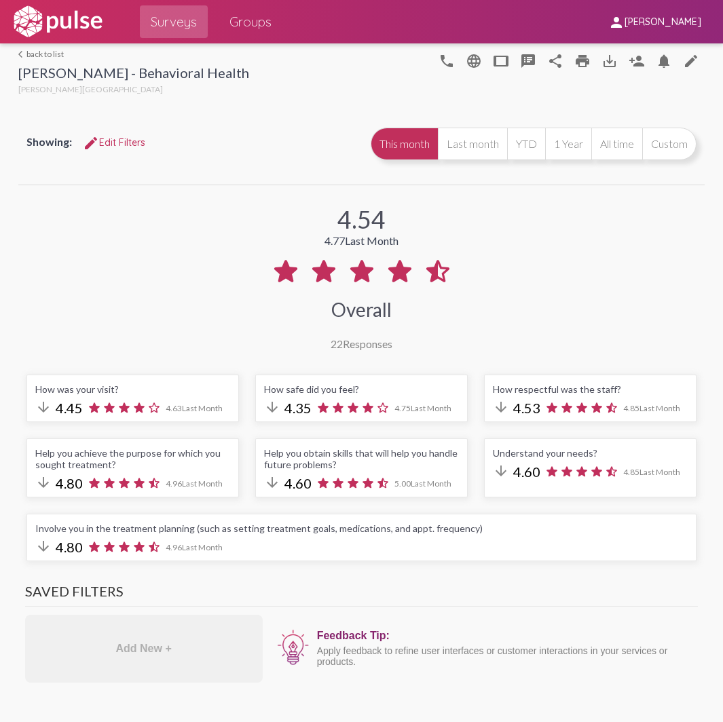
click at [164, 413] on div "arrow_downward 4.45 4.63 Last Month" at bounding box center [132, 408] width 195 height 18
click at [650, 149] on button "Custom" at bounding box center [669, 144] width 54 height 33
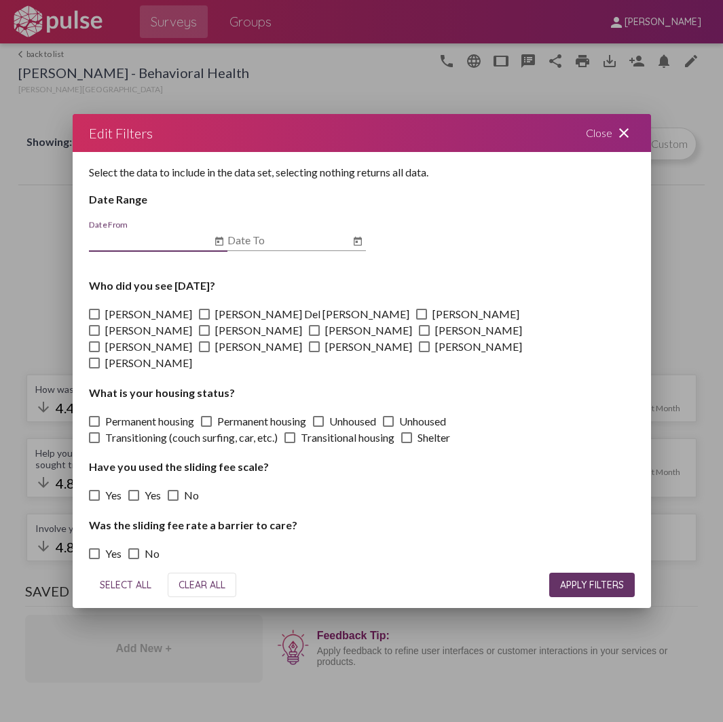
click at [95, 320] on span at bounding box center [94, 314] width 11 height 11
click at [94, 320] on input "[PERSON_NAME]" at bounding box center [94, 320] width 1 height 1
checkbox input "true"
click at [126, 246] on input "Date From" at bounding box center [150, 240] width 122 height 12
type input "[DATE]"
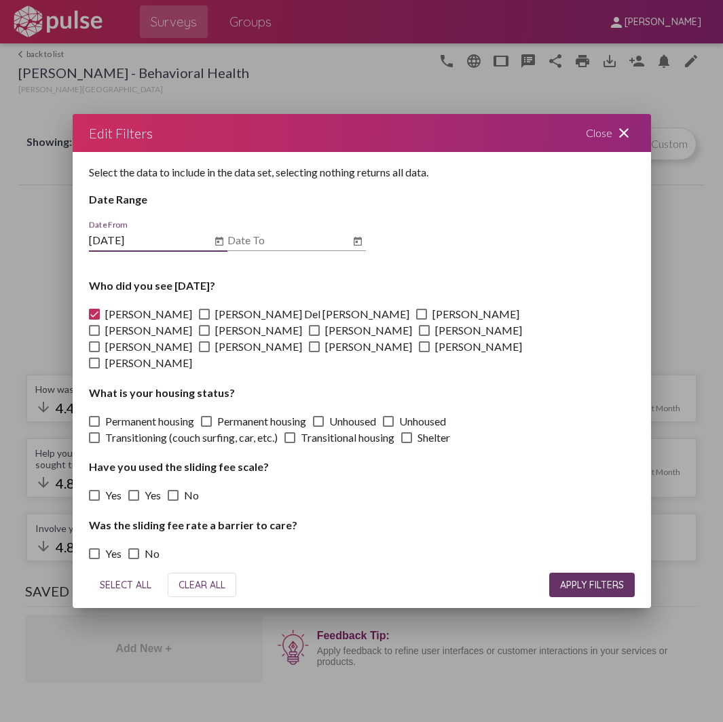
click at [255, 246] on input "Date To" at bounding box center [288, 240] width 122 height 12
click at [356, 245] on icon "Open calendar" at bounding box center [358, 240] width 8 height 9
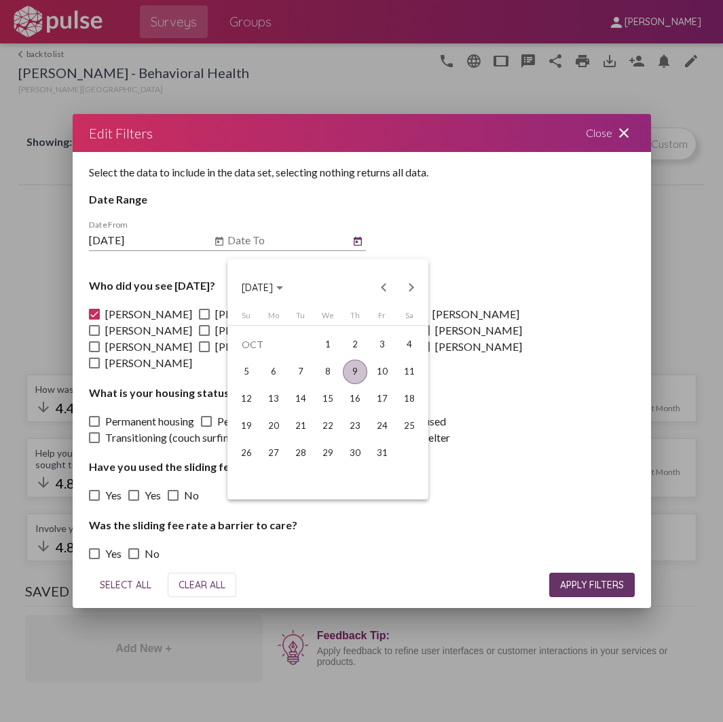
click at [351, 382] on div "9" at bounding box center [355, 372] width 24 height 24
type input "[DATE]"
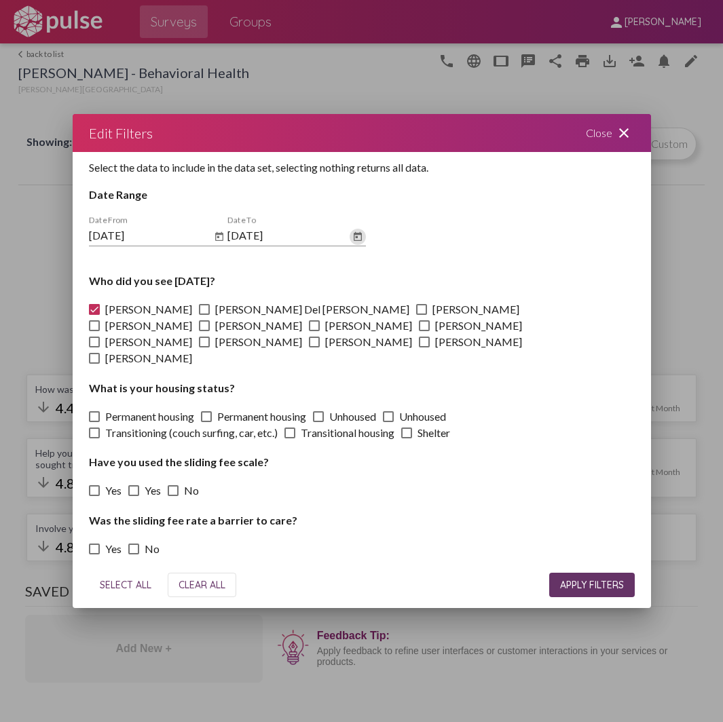
scroll to position [5, 0]
click at [570, 579] on span "APPLY FILTERS" at bounding box center [592, 585] width 64 height 12
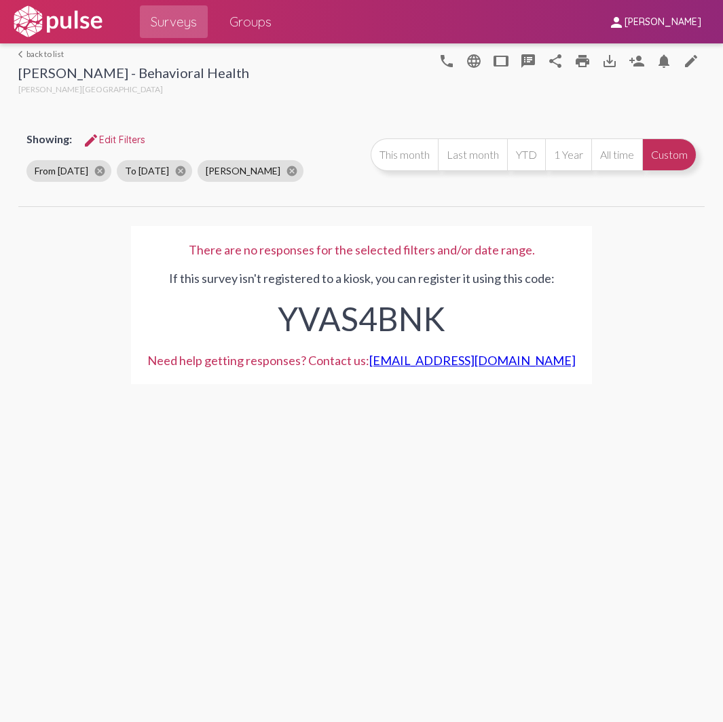
click at [98, 142] on mat-icon "edit" at bounding box center [91, 140] width 16 height 16
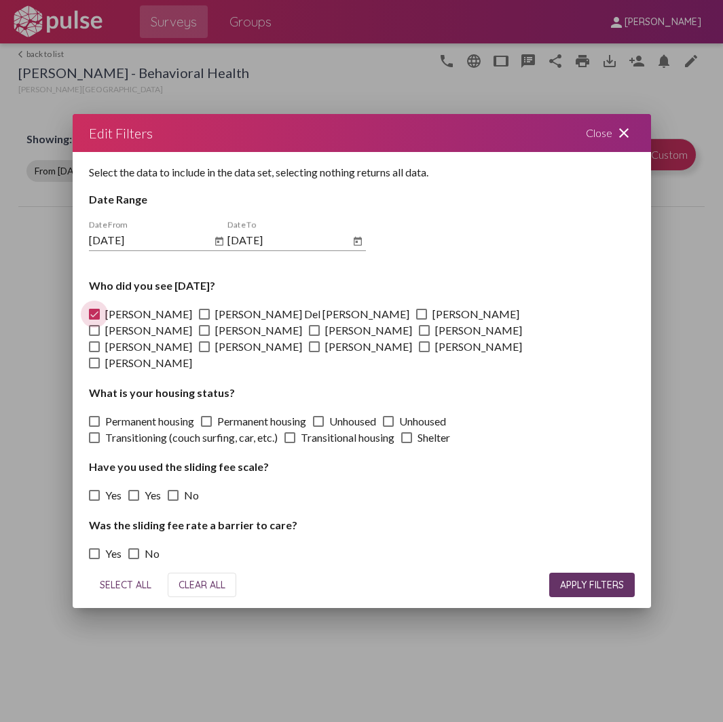
click at [94, 319] on span at bounding box center [94, 314] width 11 height 11
click at [94, 320] on input "[PERSON_NAME]" at bounding box center [94, 320] width 1 height 1
checkbox input "false"
click at [199, 319] on span at bounding box center [204, 314] width 11 height 11
click at [204, 320] on input "[PERSON_NAME] Del [PERSON_NAME]" at bounding box center [204, 320] width 1 height 1
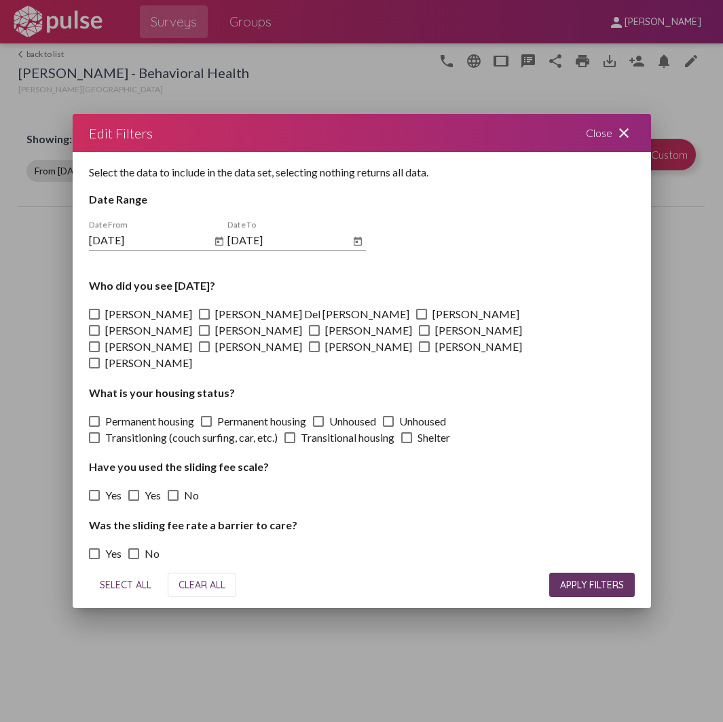
checkbox input "true"
click at [575, 588] on button "APPLY FILTERS" at bounding box center [592, 585] width 86 height 24
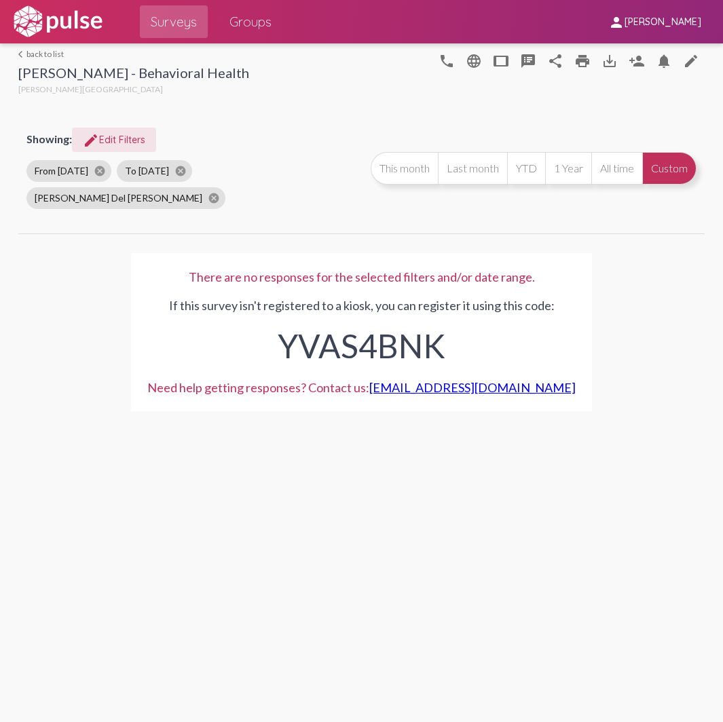
click at [111, 131] on button "edit Edit Filters" at bounding box center [114, 140] width 84 height 24
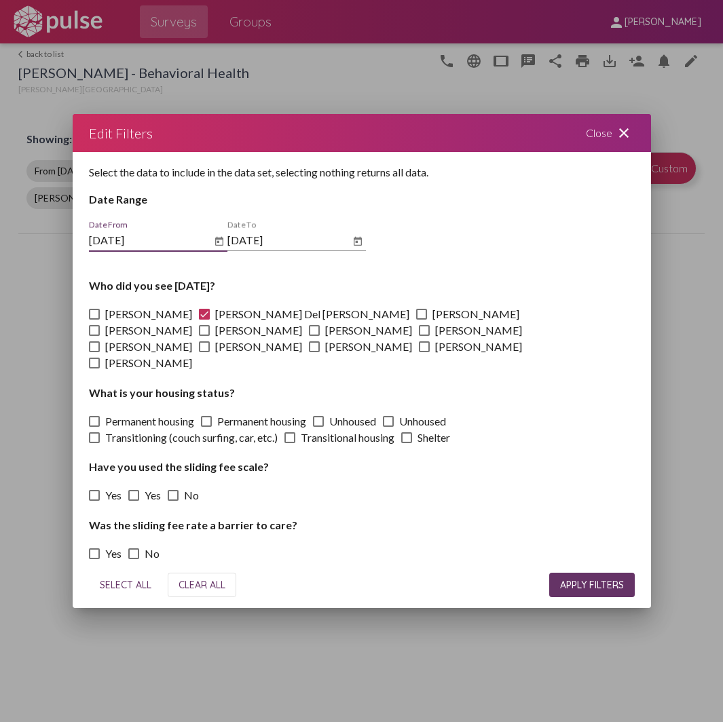
click at [199, 320] on span at bounding box center [204, 314] width 11 height 11
click at [204, 320] on input "[PERSON_NAME] Del [PERSON_NAME]" at bounding box center [204, 320] width 1 height 1
checkbox input "false"
click at [416, 319] on span at bounding box center [421, 314] width 11 height 11
click at [421, 320] on input "[PERSON_NAME]" at bounding box center [421, 320] width 1 height 1
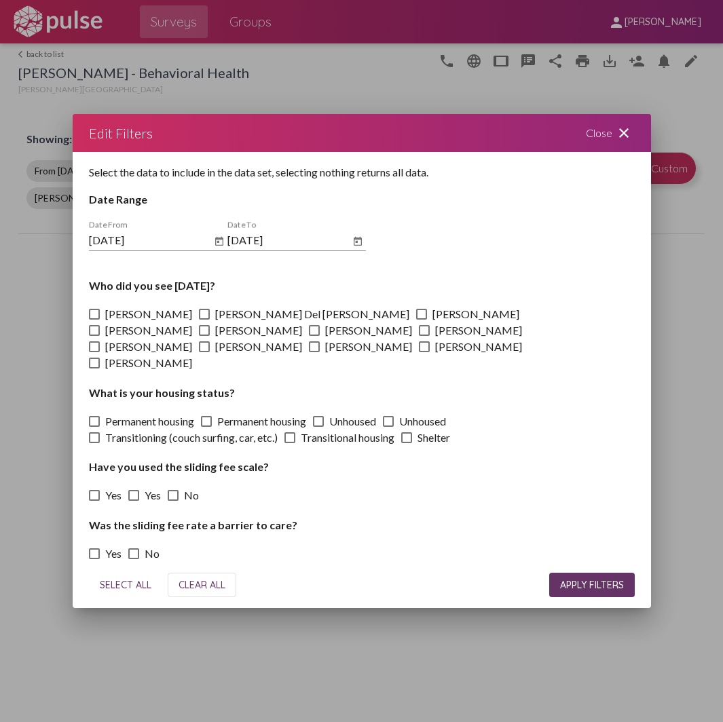
checkbox input "true"
click at [576, 580] on span "APPLY FILTERS" at bounding box center [592, 585] width 64 height 12
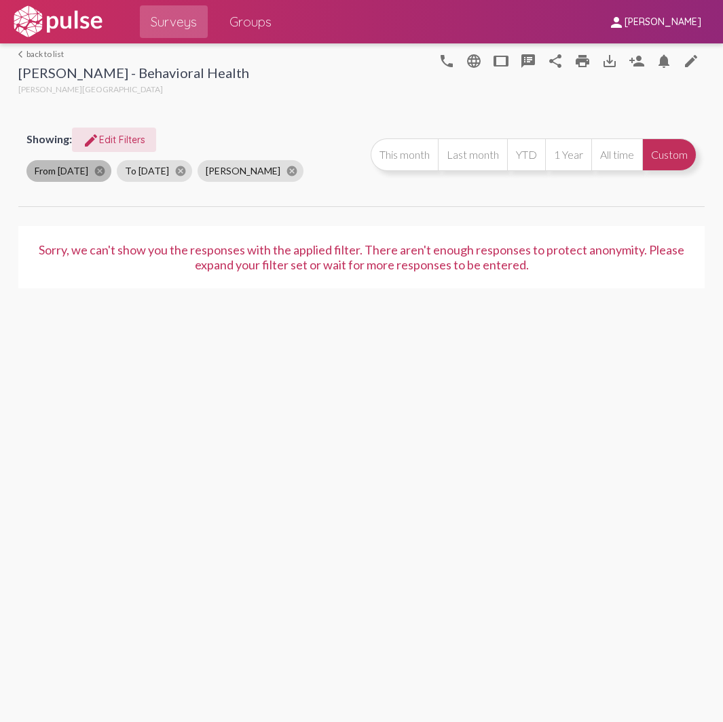
click at [69, 170] on mat-chip "From [DATE] cancel" at bounding box center [68, 171] width 85 height 22
click at [80, 166] on mat-chip "From [DATE] cancel" at bounding box center [68, 171] width 85 height 22
click at [105, 130] on button "edit Edit Filters" at bounding box center [114, 140] width 84 height 24
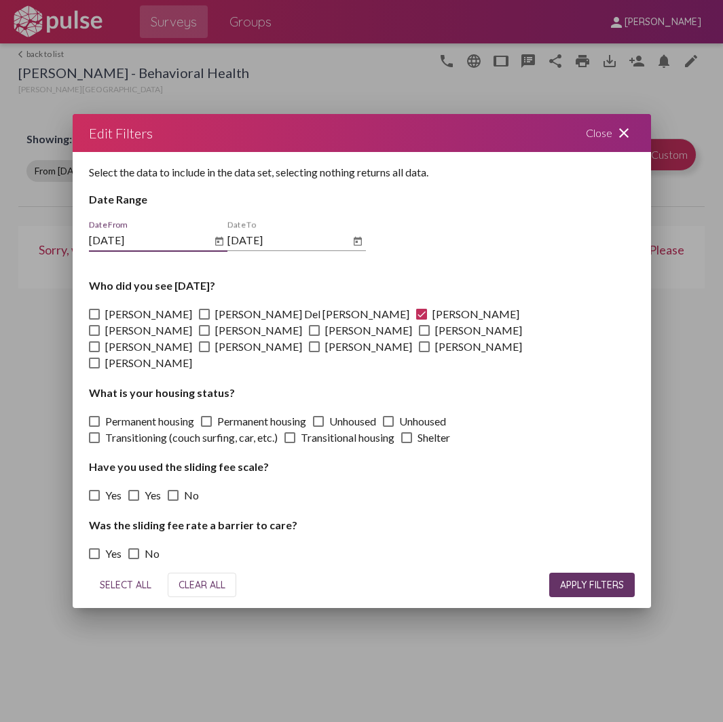
click at [216, 248] on icon "Open calendar" at bounding box center [219, 241] width 11 height 16
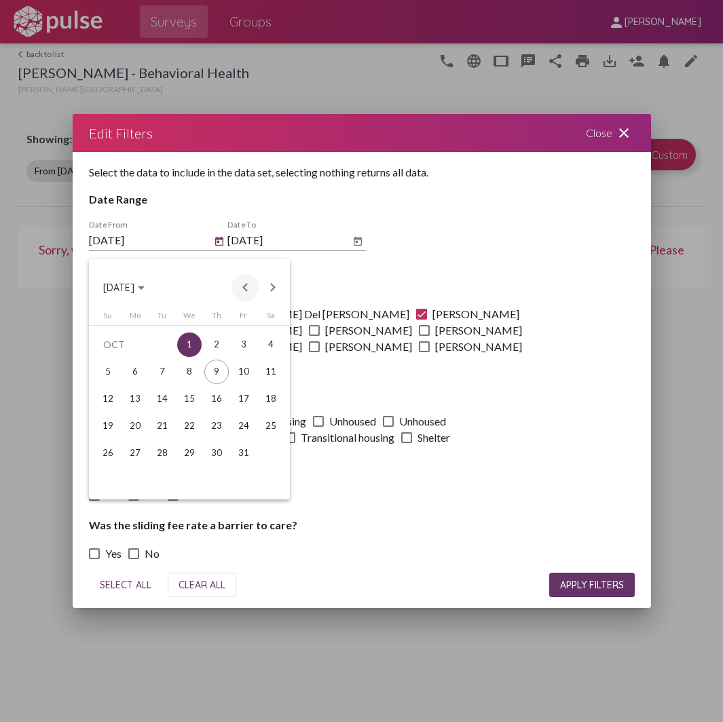
click at [243, 285] on button "Previous month" at bounding box center [244, 287] width 27 height 27
click at [132, 366] on div "1" at bounding box center [135, 372] width 24 height 24
type input "[DATE]"
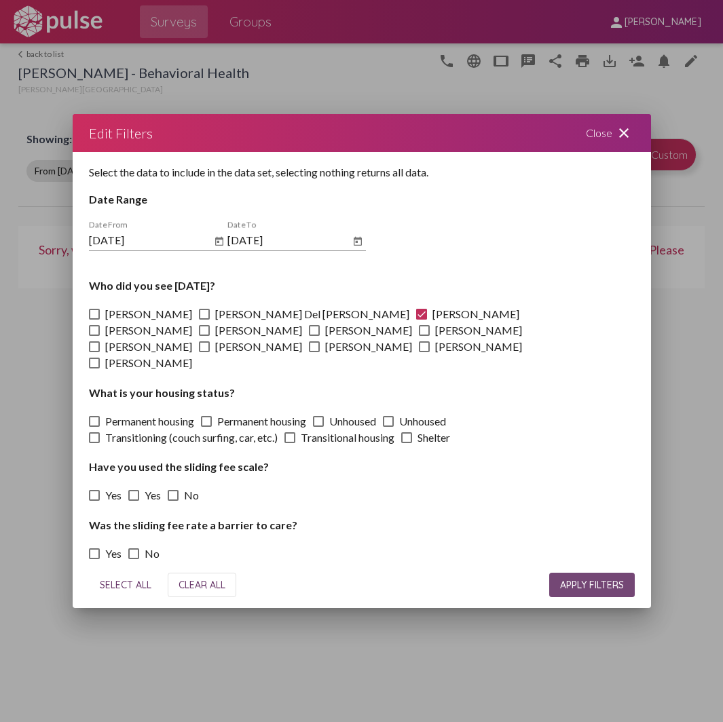
click at [570, 573] on button "APPLY FILTERS" at bounding box center [592, 585] width 86 height 24
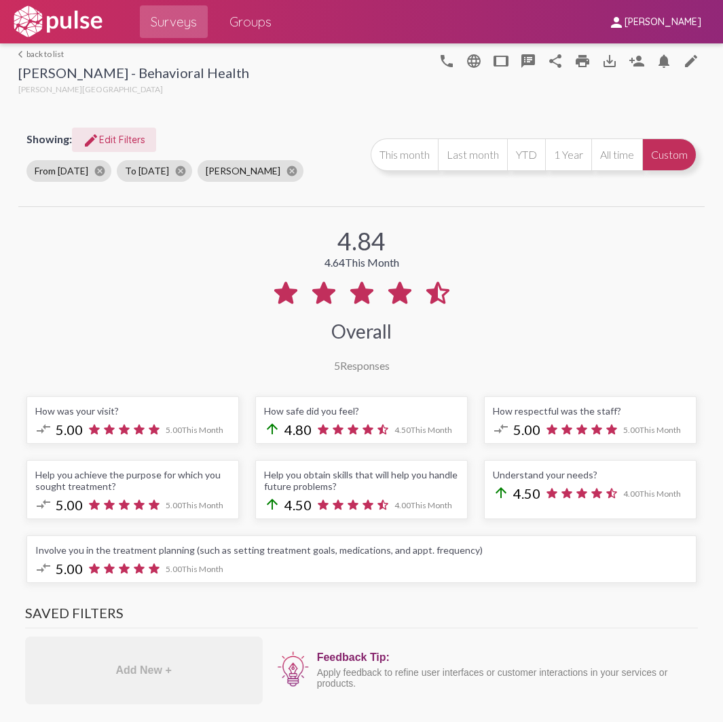
click at [121, 136] on span "edit Edit Filters" at bounding box center [114, 140] width 62 height 12
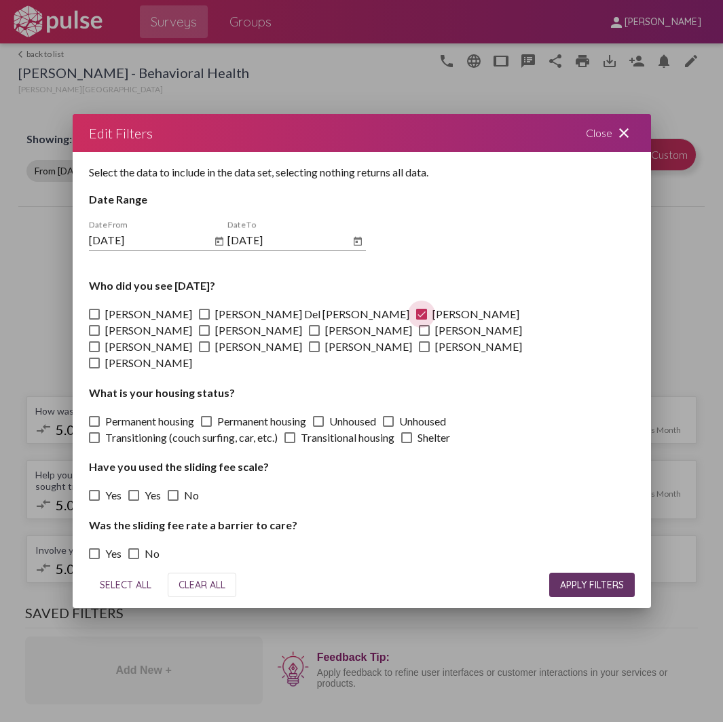
click at [416, 320] on span at bounding box center [421, 314] width 11 height 11
click at [421, 320] on input "[PERSON_NAME]" at bounding box center [421, 320] width 1 height 1
checkbox input "false"
click at [192, 322] on label "[PERSON_NAME]" at bounding box center [140, 330] width 103 height 16
click at [94, 336] on input "[PERSON_NAME]" at bounding box center [94, 336] width 1 height 1
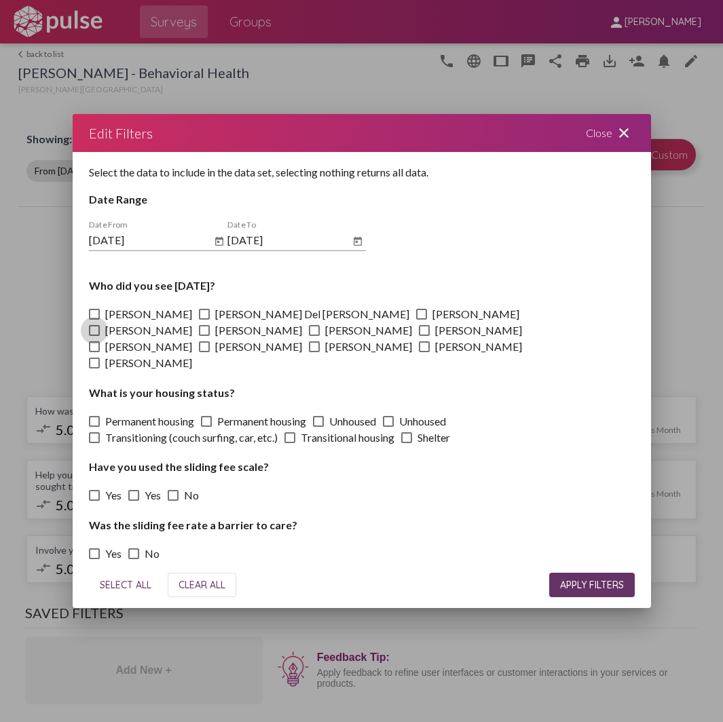
checkbox input "true"
drag, startPoint x: 585, startPoint y: 570, endPoint x: 592, endPoint y: 556, distance: 15.8
click at [586, 573] on button "APPLY FILTERS" at bounding box center [592, 585] width 86 height 24
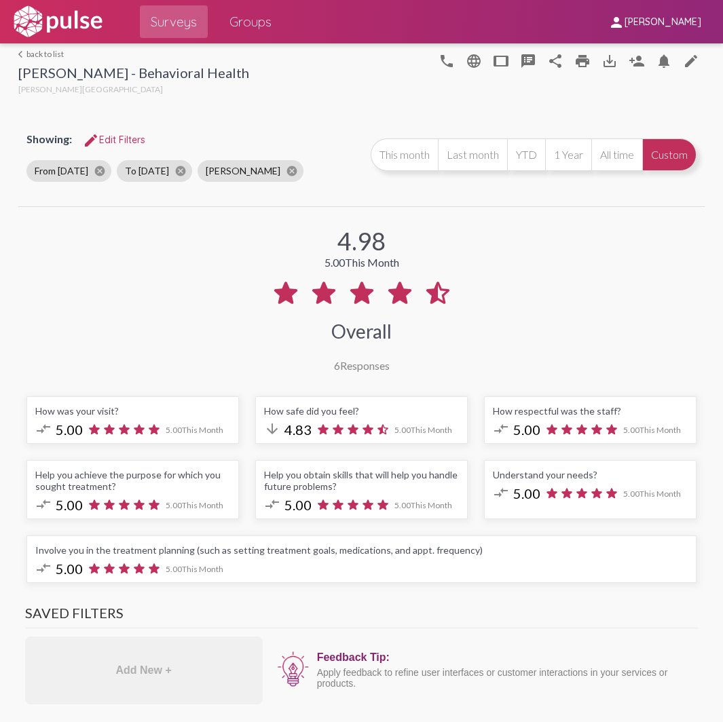
click at [105, 142] on span "edit Edit Filters" at bounding box center [114, 140] width 62 height 12
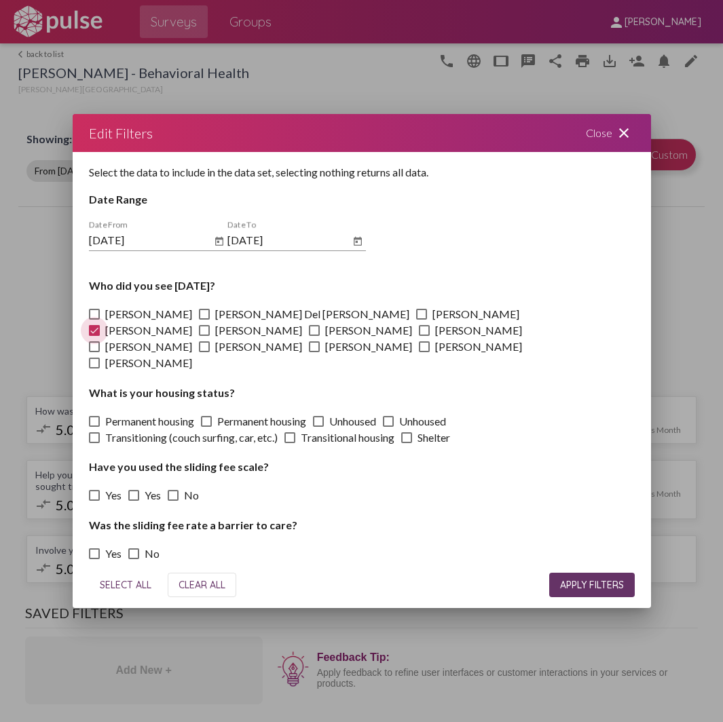
click at [100, 325] on span at bounding box center [94, 330] width 11 height 11
click at [94, 336] on input "[PERSON_NAME]" at bounding box center [94, 336] width 1 height 1
checkbox input "false"
click at [210, 325] on span at bounding box center [204, 330] width 11 height 11
click at [204, 336] on input "[PERSON_NAME]" at bounding box center [204, 336] width 1 height 1
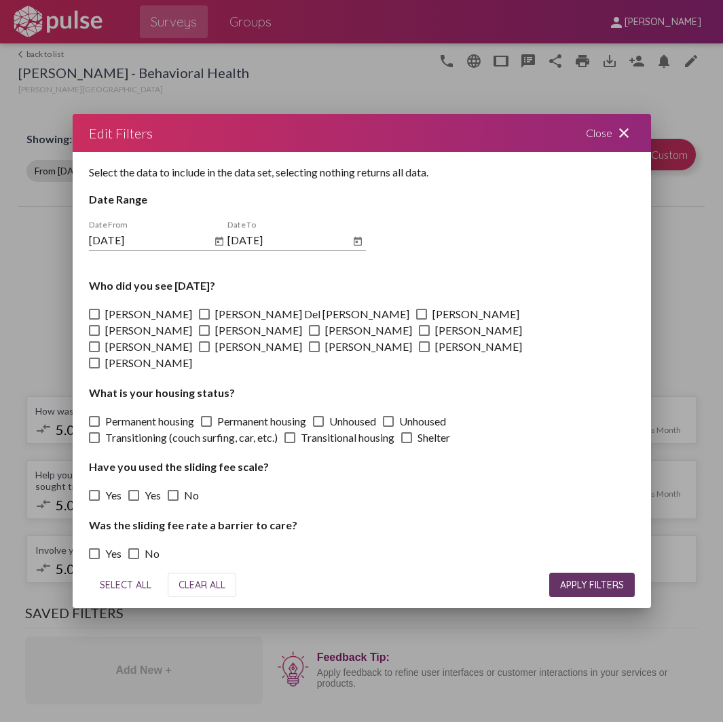
checkbox input "true"
click at [578, 581] on span "APPLY FILTERS" at bounding box center [592, 585] width 64 height 12
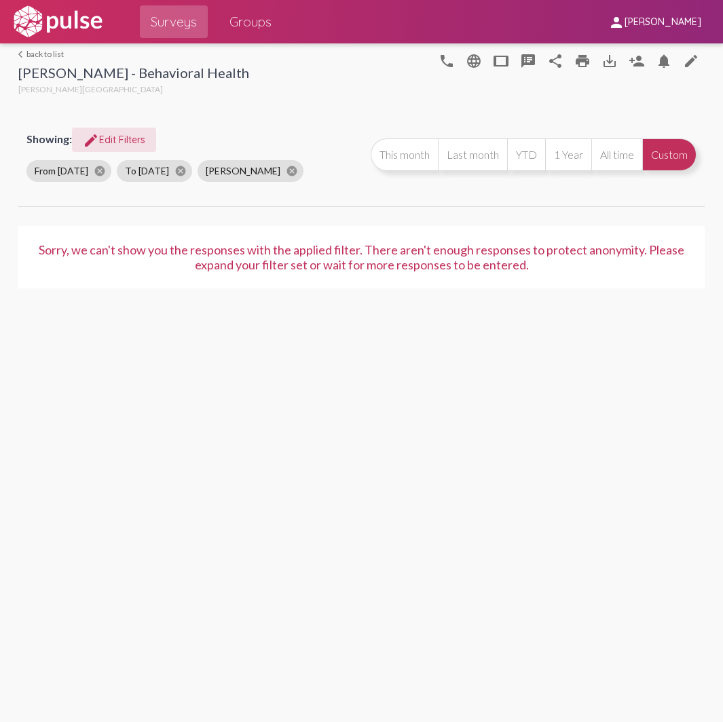
click at [500, 369] on div "arrow_back_ios back to list [PERSON_NAME] - Behavioral Health [PERSON_NAME] Cen…" at bounding box center [361, 382] width 723 height 679
click at [113, 145] on button "edit Edit Filters" at bounding box center [114, 140] width 84 height 24
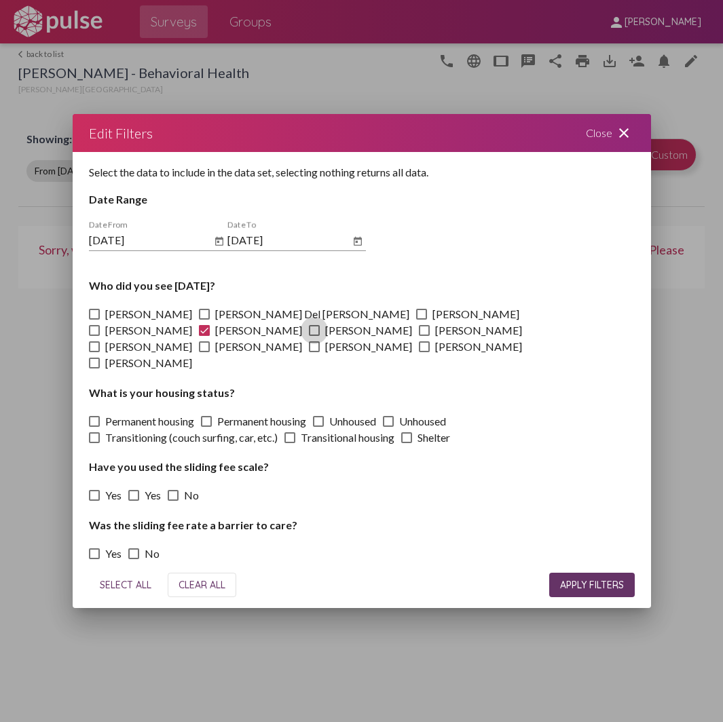
click at [320, 325] on span at bounding box center [314, 330] width 11 height 11
click at [314, 336] on input "[PERSON_NAME]" at bounding box center [314, 336] width 1 height 1
checkbox input "true"
drag, startPoint x: 475, startPoint y: 318, endPoint x: 495, endPoint y: 369, distance: 54.8
click at [210, 325] on span at bounding box center [204, 330] width 11 height 11
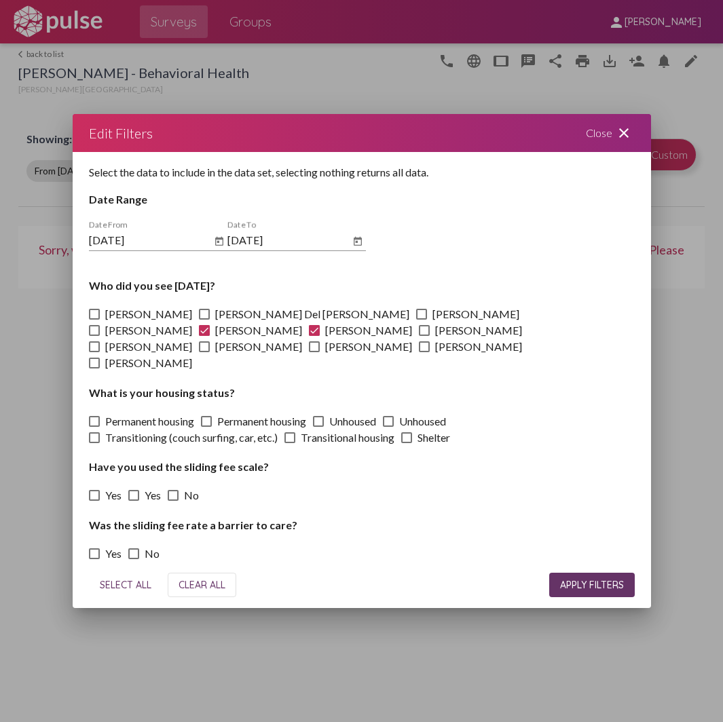
click at [204, 336] on input "[PERSON_NAME]" at bounding box center [204, 336] width 1 height 1
checkbox input "false"
click at [592, 579] on span "APPLY FILTERS" at bounding box center [592, 585] width 64 height 12
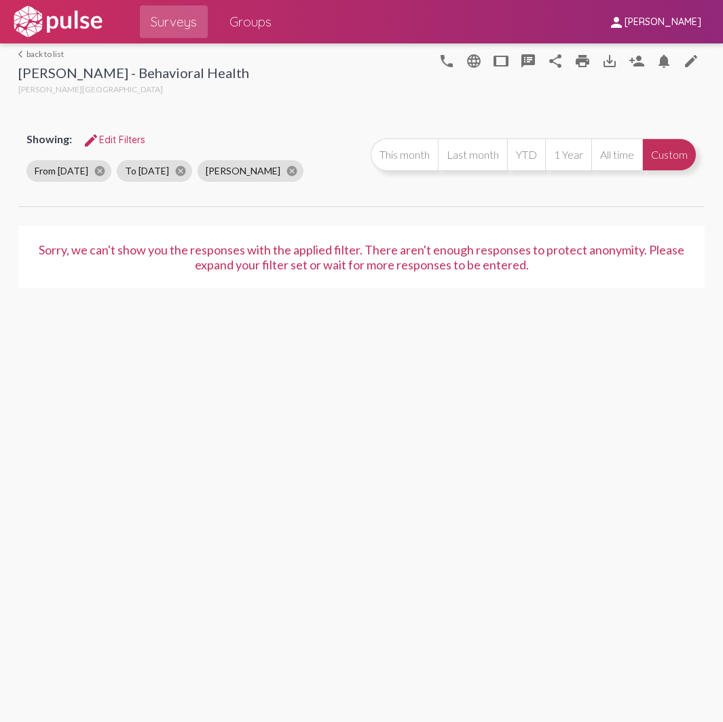
click at [125, 136] on span "edit Edit Filters" at bounding box center [114, 140] width 62 height 12
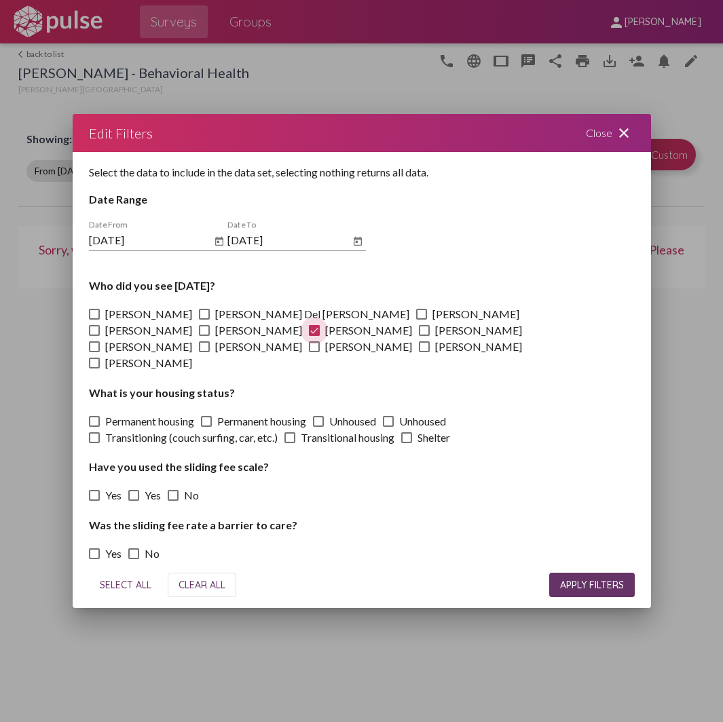
click at [320, 325] on span at bounding box center [314, 330] width 11 height 11
click at [314, 336] on input "[PERSON_NAME]" at bounding box center [314, 336] width 1 height 1
checkbox input "false"
click at [419, 336] on span at bounding box center [424, 330] width 11 height 11
click at [424, 337] on input "[PERSON_NAME]" at bounding box center [424, 336] width 1 height 1
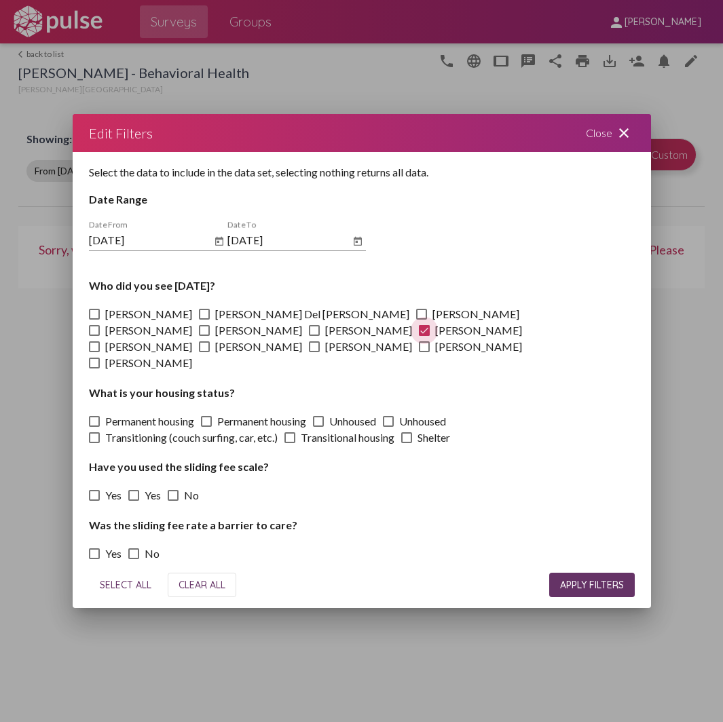
click at [419, 335] on span at bounding box center [424, 330] width 11 height 11
click at [424, 336] on input "[PERSON_NAME]" at bounding box center [424, 336] width 1 height 1
checkbox input "false"
click at [100, 341] on span at bounding box center [94, 346] width 11 height 11
click at [94, 352] on input "[PERSON_NAME]" at bounding box center [94, 352] width 1 height 1
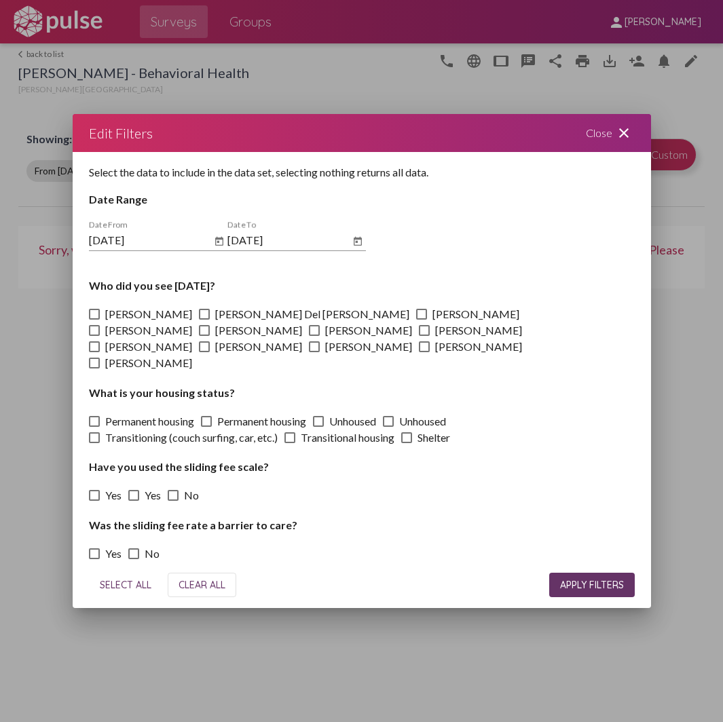
checkbox input "true"
click at [565, 573] on button "APPLY FILTERS" at bounding box center [592, 585] width 86 height 24
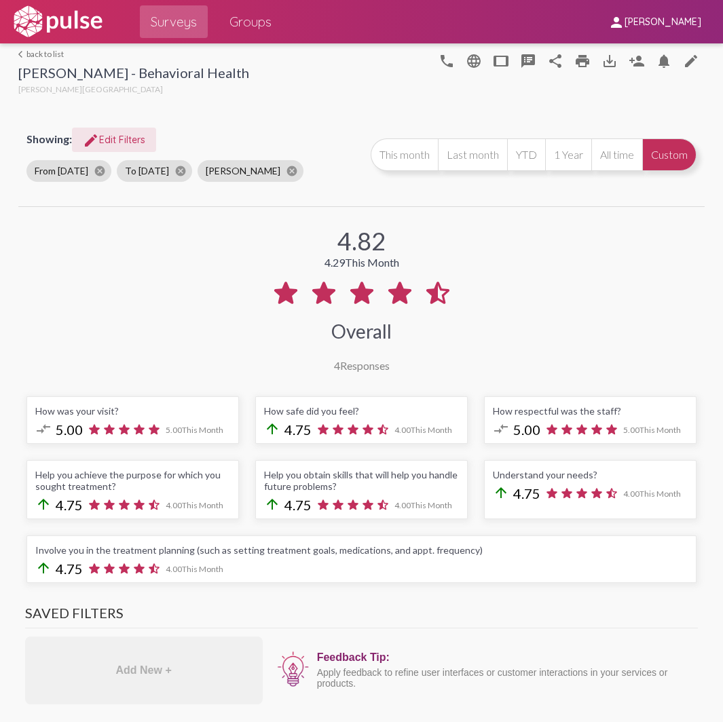
click at [109, 142] on span "edit Edit Filters" at bounding box center [114, 140] width 62 height 12
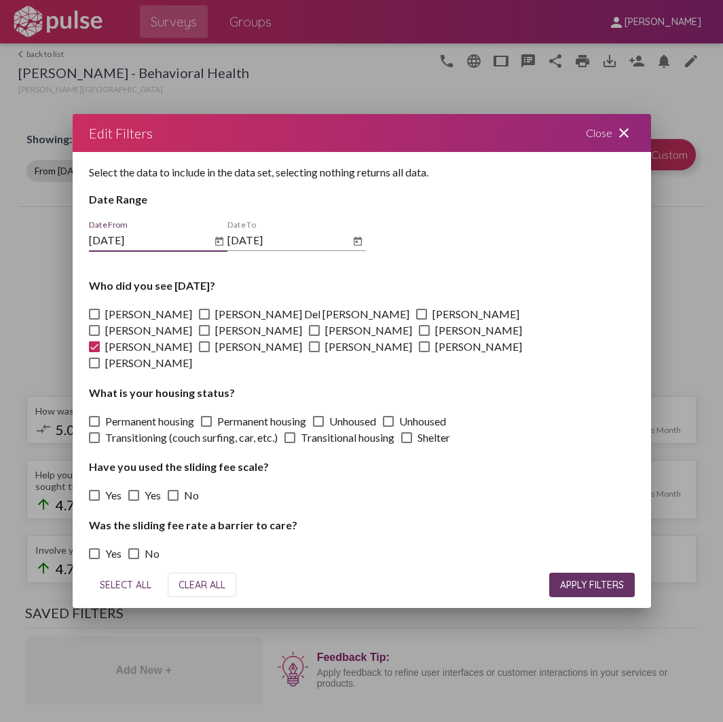
click at [100, 341] on span at bounding box center [94, 346] width 11 height 11
click at [94, 352] on input "[PERSON_NAME]" at bounding box center [94, 352] width 1 height 1
checkbox input "false"
click at [210, 341] on span at bounding box center [204, 346] width 11 height 11
click at [204, 352] on input "[PERSON_NAME]" at bounding box center [204, 352] width 1 height 1
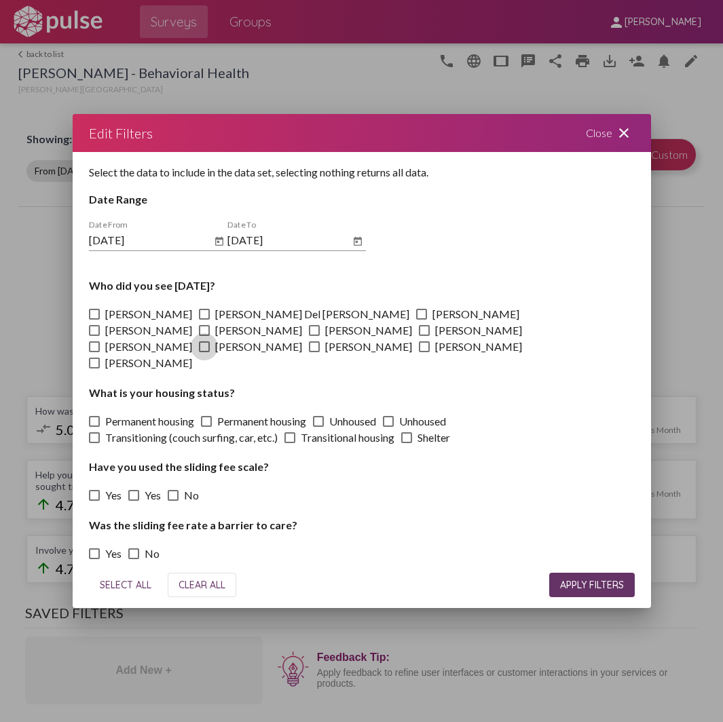
checkbox input "true"
click at [592, 579] on span "APPLY FILTERS" at bounding box center [592, 585] width 64 height 12
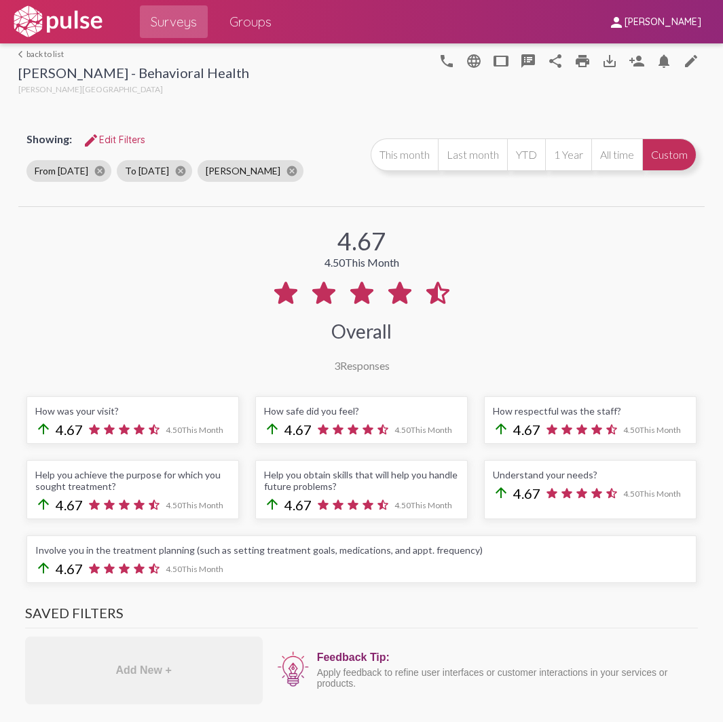
click at [119, 143] on span "edit Edit Filters" at bounding box center [114, 140] width 62 height 12
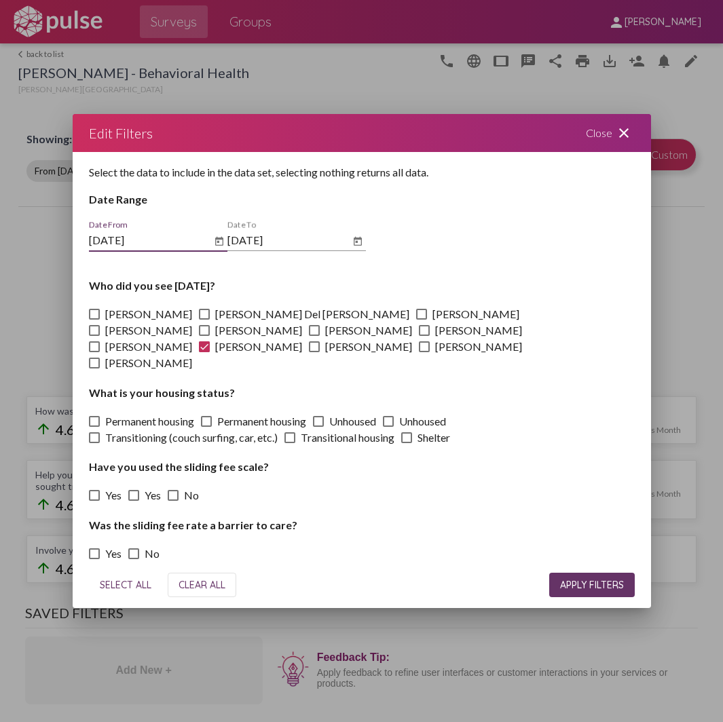
click at [210, 341] on span at bounding box center [204, 346] width 11 height 11
click at [204, 352] on input "[PERSON_NAME]" at bounding box center [204, 352] width 1 height 1
checkbox input "false"
click at [320, 341] on span at bounding box center [314, 346] width 11 height 11
click at [314, 352] on input "[PERSON_NAME]" at bounding box center [314, 352] width 1 height 1
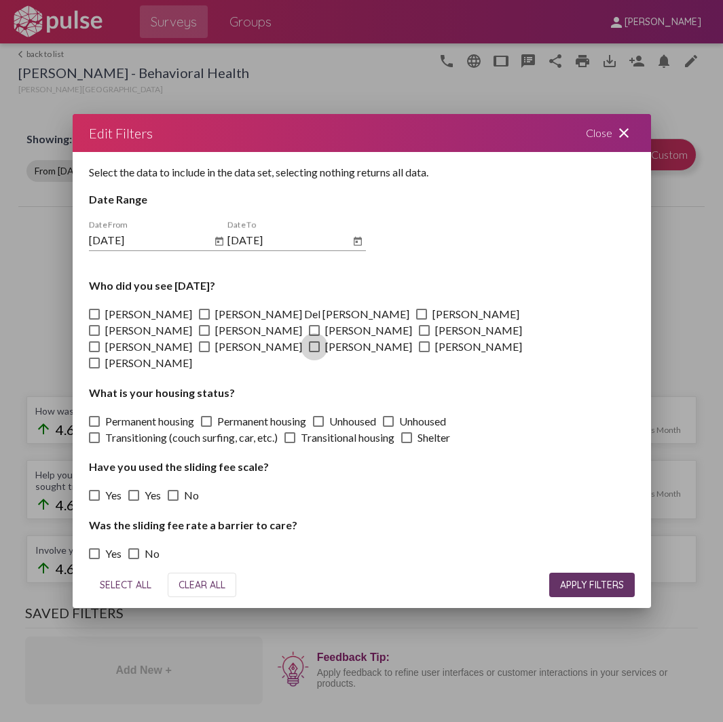
checkbox input "true"
click at [585, 579] on span "APPLY FILTERS" at bounding box center [592, 585] width 64 height 12
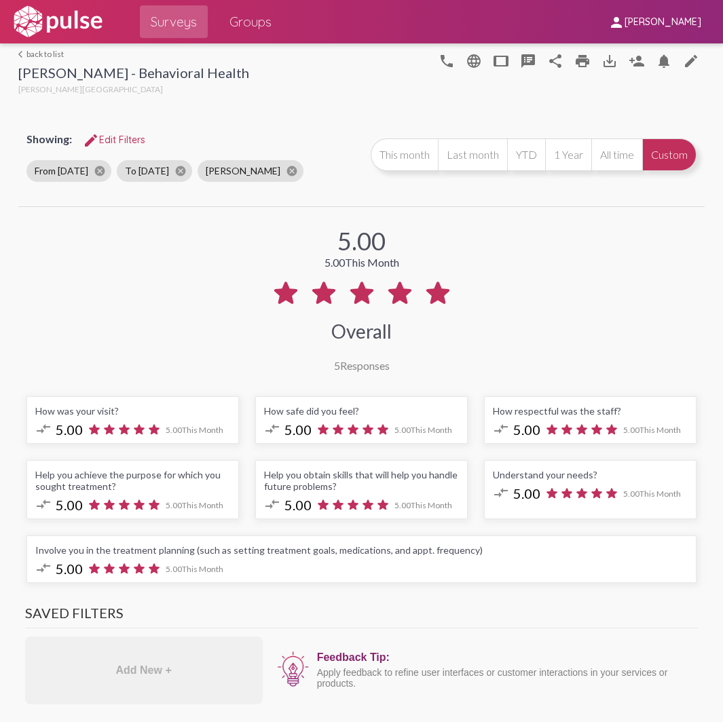
click at [119, 138] on span "edit Edit Filters" at bounding box center [114, 140] width 62 height 12
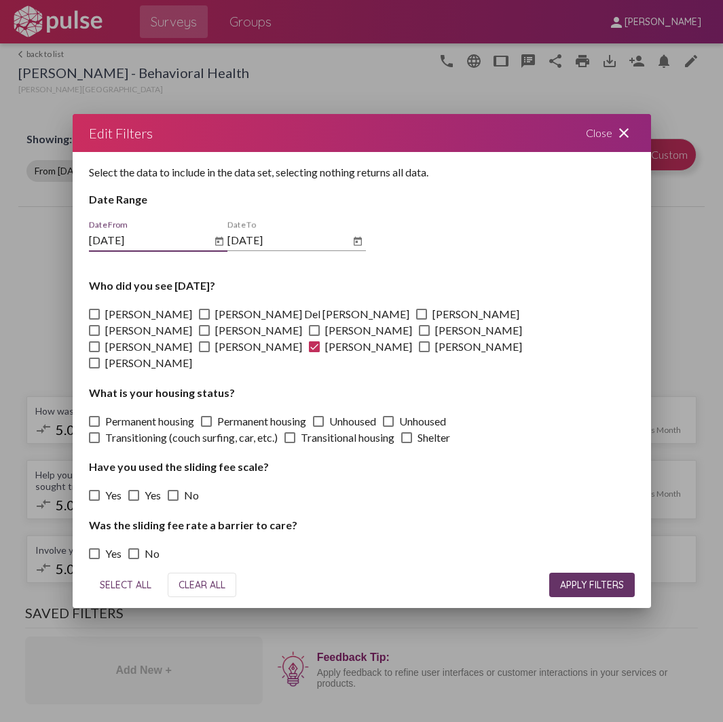
click at [320, 341] on span at bounding box center [314, 346] width 11 height 11
click at [314, 352] on input "[PERSON_NAME]" at bounding box center [314, 352] width 1 height 1
checkbox input "false"
click at [430, 341] on span at bounding box center [424, 346] width 11 height 11
click at [424, 352] on input "[PERSON_NAME]" at bounding box center [424, 352] width 1 height 1
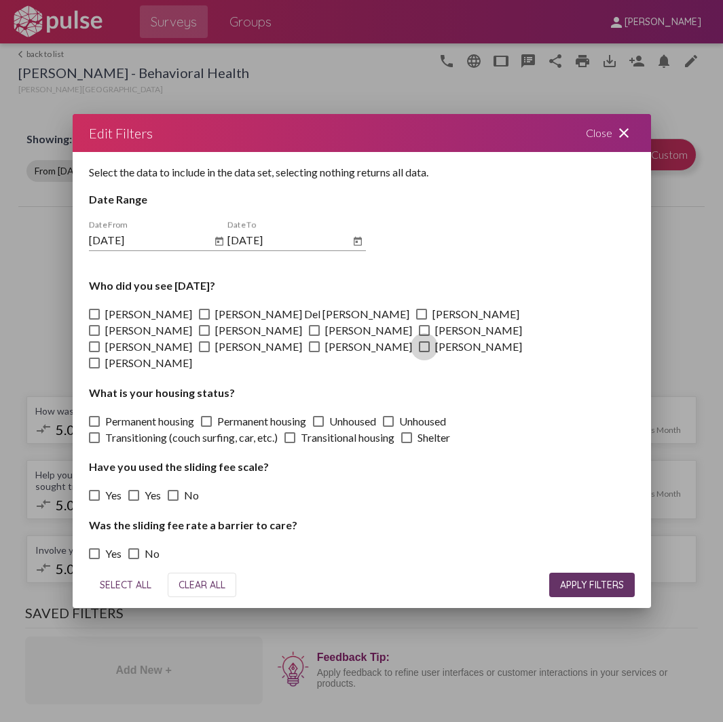
checkbox input "true"
click at [594, 573] on button "APPLY FILTERS" at bounding box center [592, 585] width 86 height 24
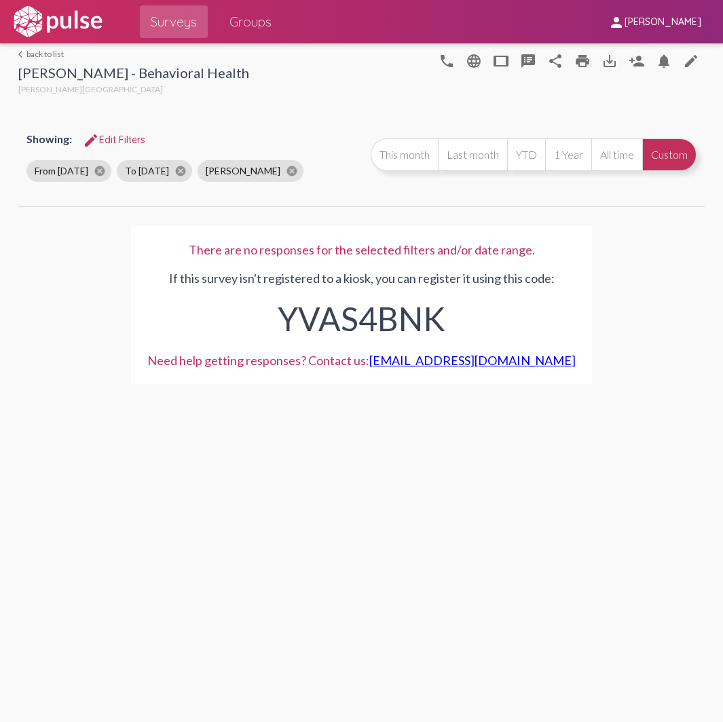
click at [125, 138] on span "edit Edit Filters" at bounding box center [114, 140] width 62 height 12
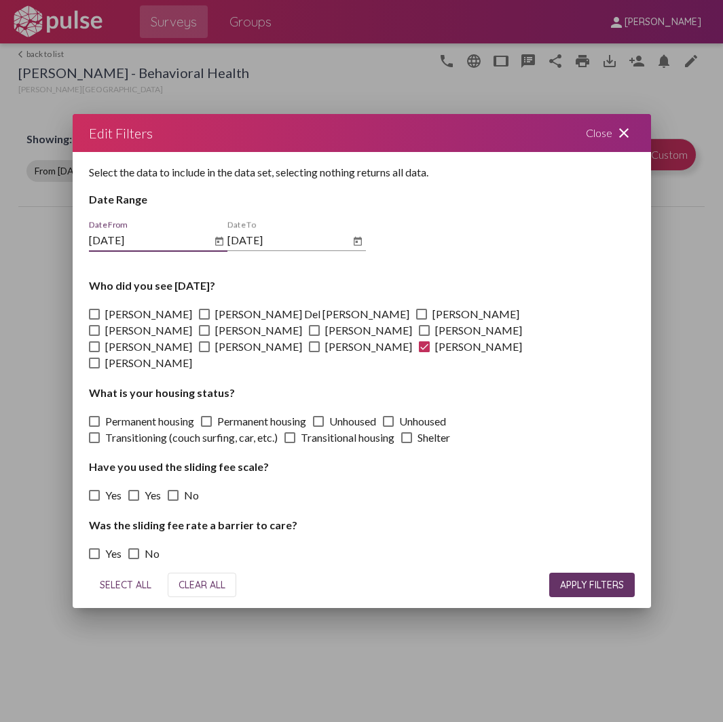
click at [430, 341] on span at bounding box center [424, 346] width 11 height 11
click at [424, 352] on input "[PERSON_NAME]" at bounding box center [424, 352] width 1 height 1
checkbox input "false"
click at [95, 320] on span at bounding box center [94, 314] width 11 height 11
click at [94, 320] on input "[PERSON_NAME]" at bounding box center [94, 320] width 1 height 1
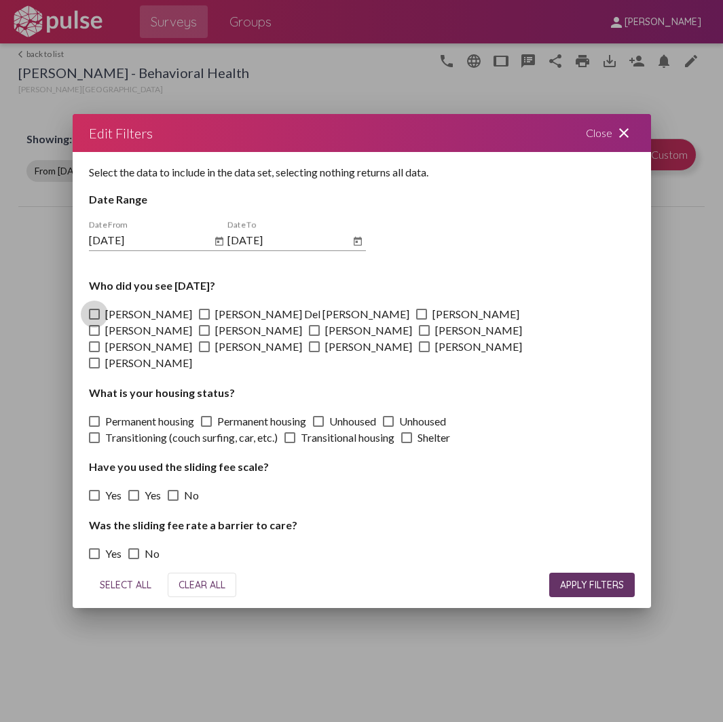
checkbox input "true"
click at [566, 579] on span "APPLY FILTERS" at bounding box center [592, 585] width 64 height 12
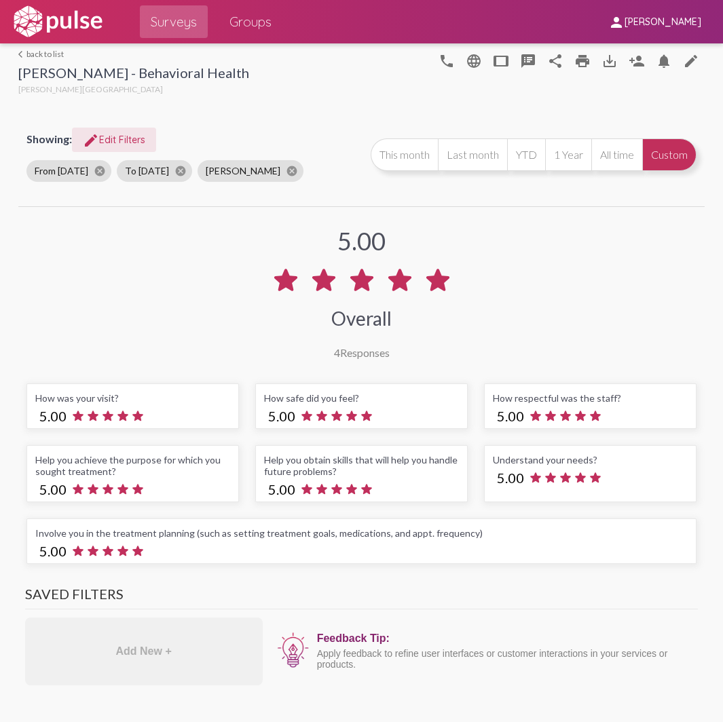
click at [111, 138] on span "edit Edit Filters" at bounding box center [114, 140] width 62 height 12
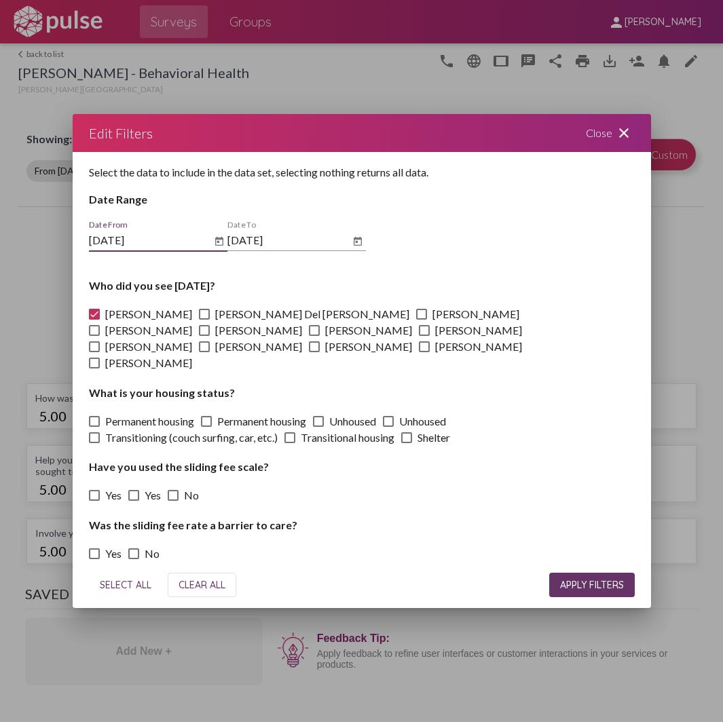
click at [97, 318] on span at bounding box center [94, 314] width 11 height 11
click at [94, 320] on input "[PERSON_NAME]" at bounding box center [94, 320] width 1 height 1
checkbox input "false"
click at [199, 318] on span at bounding box center [204, 314] width 11 height 11
click at [204, 320] on input "[PERSON_NAME] Del [PERSON_NAME]" at bounding box center [204, 320] width 1 height 1
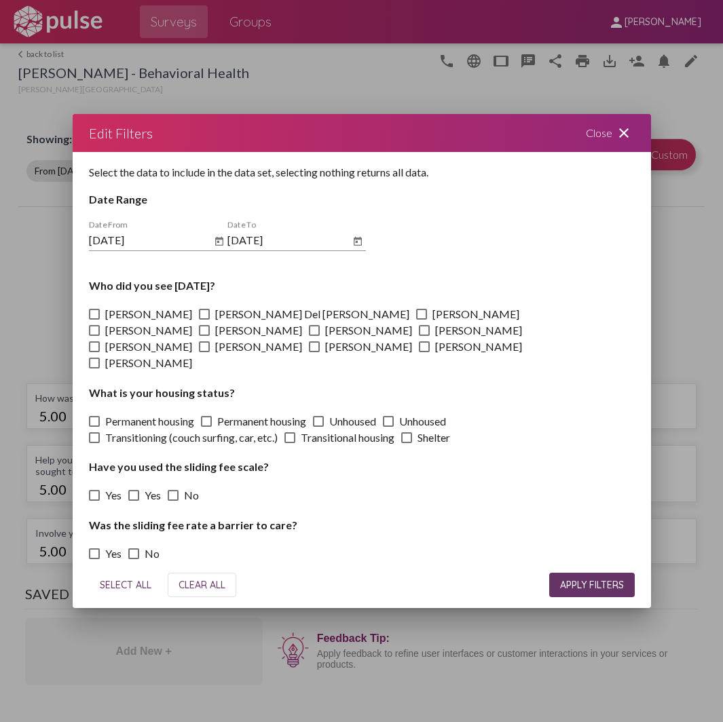
checkbox input "true"
click at [582, 573] on button "APPLY FILTERS" at bounding box center [592, 585] width 86 height 24
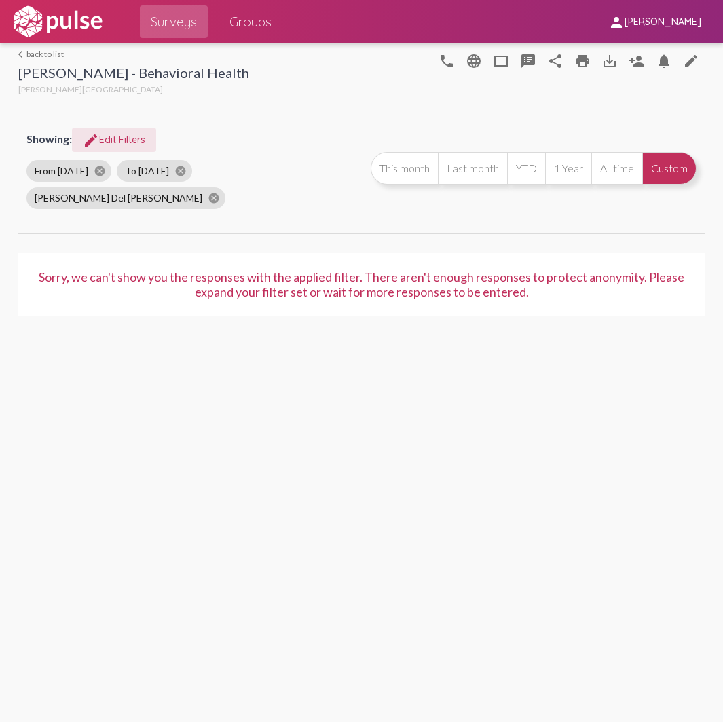
click at [101, 132] on button "edit Edit Filters" at bounding box center [114, 140] width 84 height 24
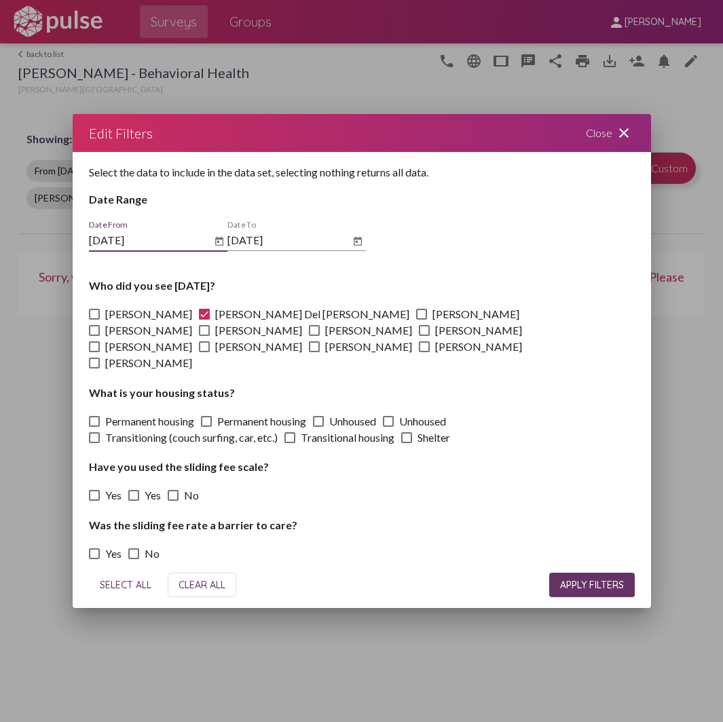
click at [199, 320] on span at bounding box center [204, 314] width 11 height 11
click at [204, 320] on input "[PERSON_NAME] Del [PERSON_NAME]" at bounding box center [204, 320] width 1 height 1
checkbox input "false"
click at [416, 320] on span at bounding box center [421, 314] width 11 height 11
click at [421, 320] on input "[PERSON_NAME]" at bounding box center [421, 320] width 1 height 1
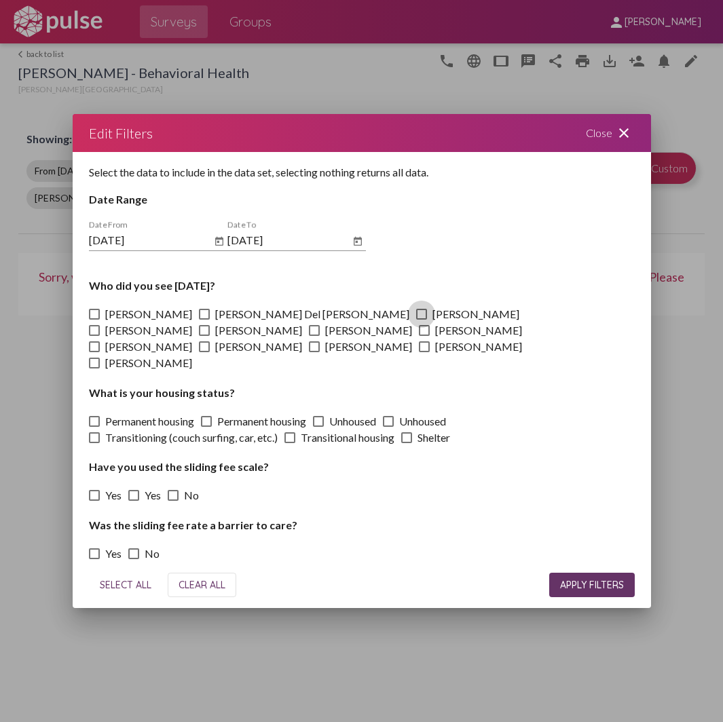
checkbox input "true"
click at [570, 579] on span "APPLY FILTERS" at bounding box center [592, 585] width 64 height 12
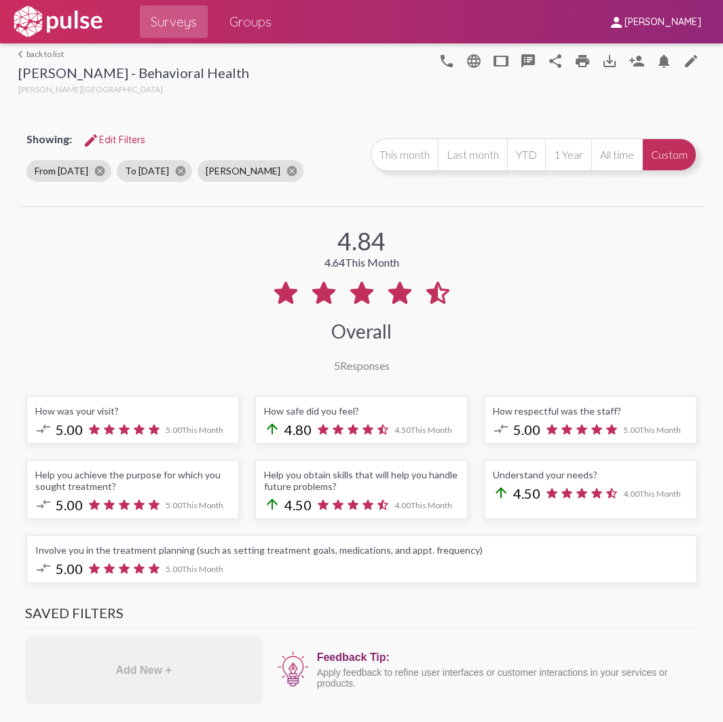
click at [98, 134] on span "edit Edit Filters" at bounding box center [114, 140] width 62 height 12
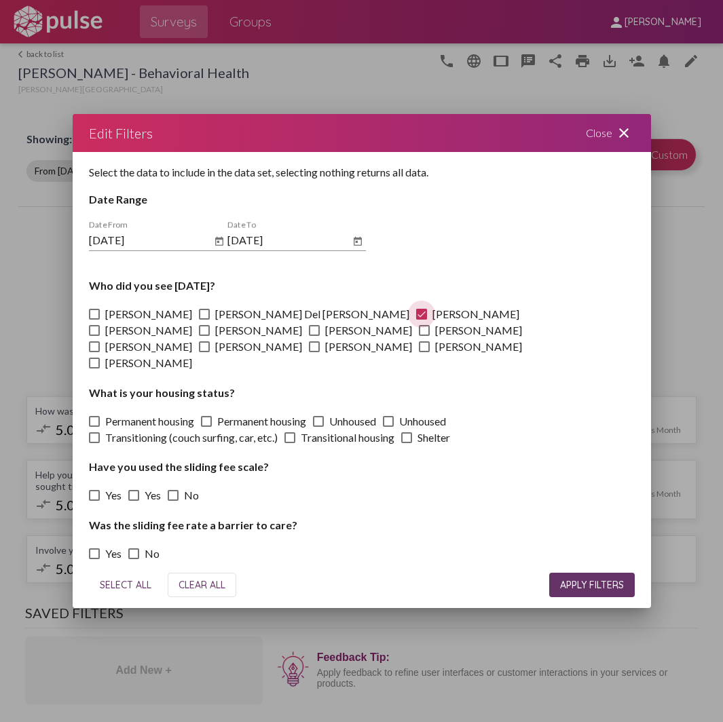
click at [416, 320] on span at bounding box center [421, 314] width 11 height 11
click at [421, 320] on input "[PERSON_NAME]" at bounding box center [421, 320] width 1 height 1
checkbox input "false"
click at [100, 325] on span at bounding box center [94, 330] width 11 height 11
click at [94, 336] on input "[PERSON_NAME]" at bounding box center [94, 336] width 1 height 1
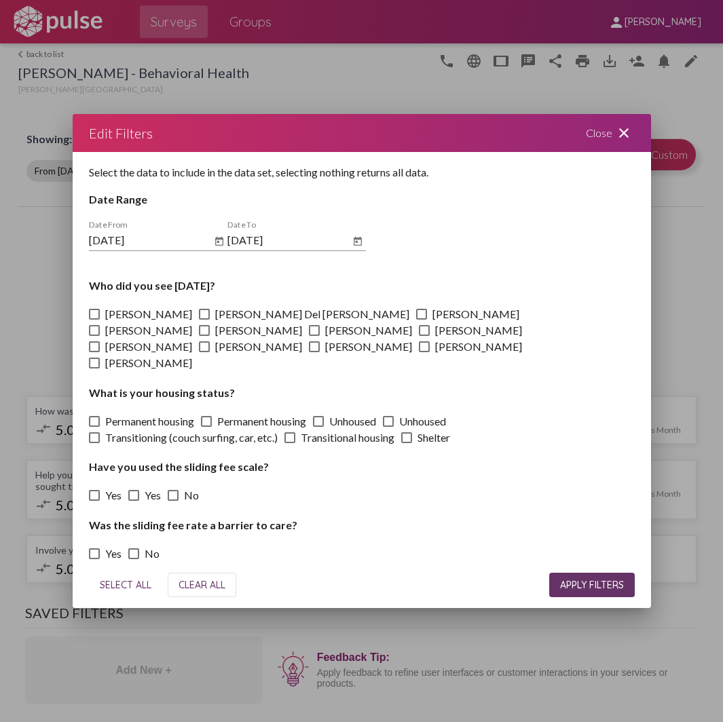
checkbox input "true"
click at [571, 579] on span "APPLY FILTERS" at bounding box center [592, 585] width 64 height 12
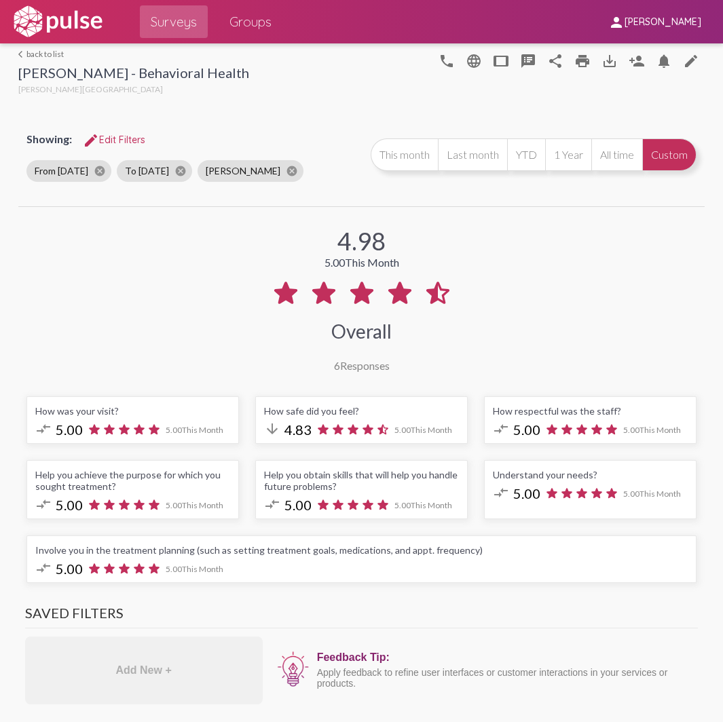
click at [123, 136] on span "edit Edit Filters" at bounding box center [114, 140] width 62 height 12
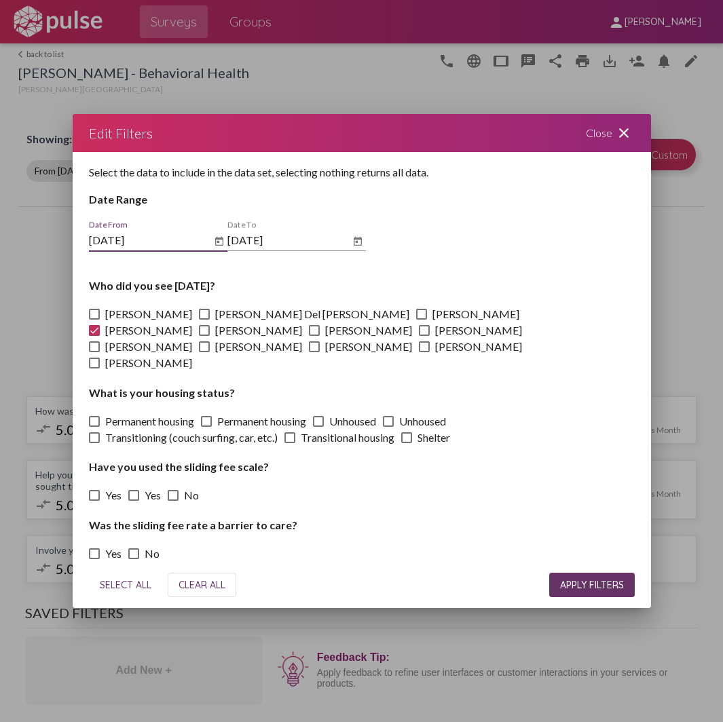
click at [100, 325] on span at bounding box center [94, 330] width 11 height 11
click at [94, 336] on input "[PERSON_NAME]" at bounding box center [94, 336] width 1 height 1
checkbox input "false"
click at [210, 325] on span at bounding box center [204, 330] width 11 height 11
click at [204, 336] on input "[PERSON_NAME]" at bounding box center [204, 336] width 1 height 1
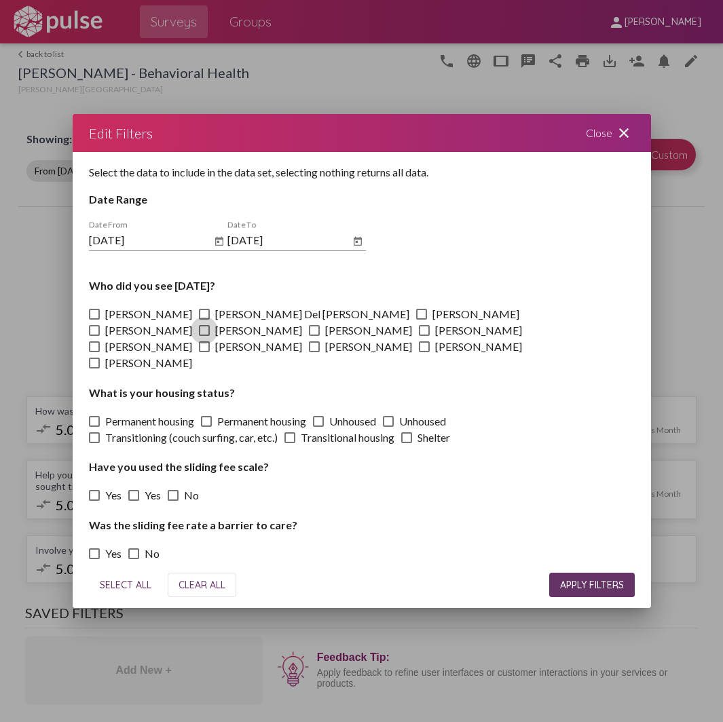
checkbox input "true"
click at [590, 579] on span "APPLY FILTERS" at bounding box center [592, 585] width 64 height 12
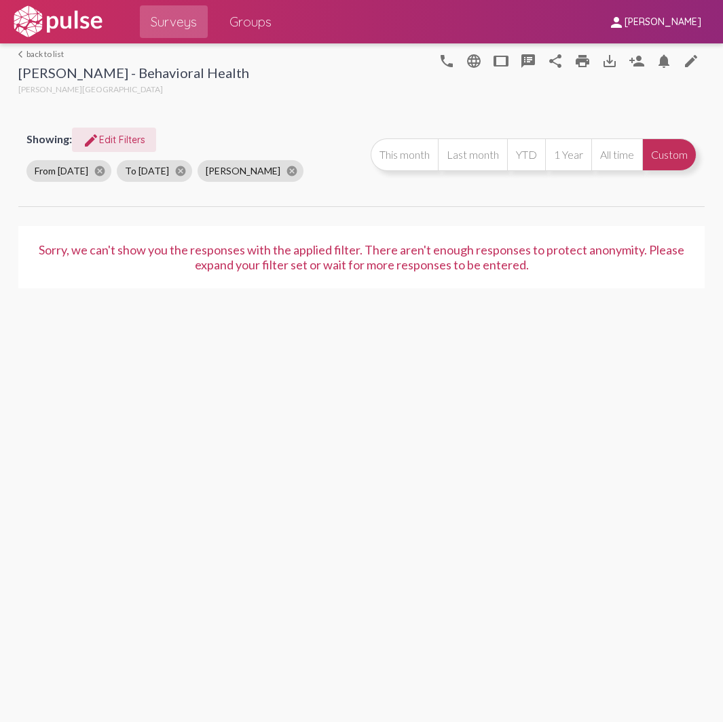
click at [116, 140] on span "edit Edit Filters" at bounding box center [114, 140] width 62 height 12
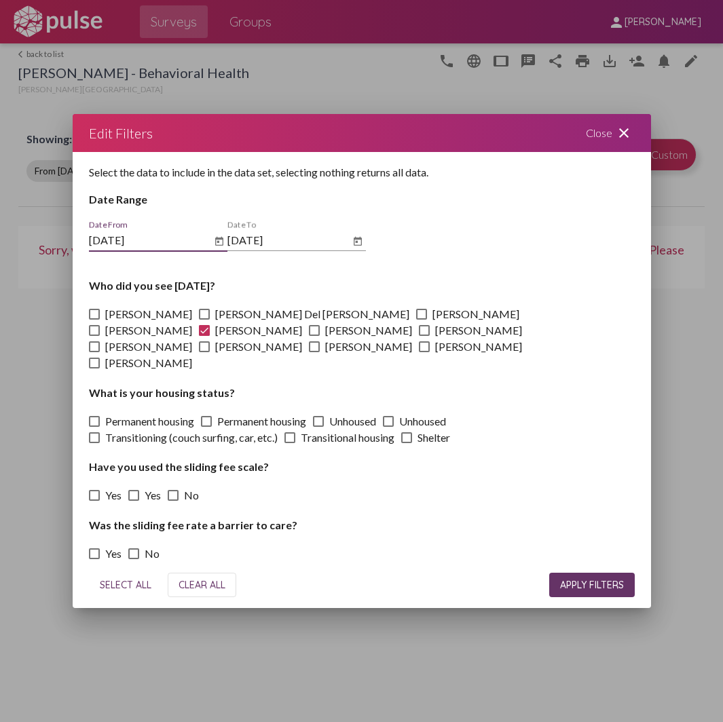
click at [210, 325] on span at bounding box center [204, 330] width 11 height 11
click at [204, 336] on input "[PERSON_NAME]" at bounding box center [204, 336] width 1 height 1
checkbox input "false"
drag, startPoint x: 597, startPoint y: 133, endPoint x: 552, endPoint y: 120, distance: 46.0
click at [597, 134] on div "Close close" at bounding box center [609, 133] width 81 height 38
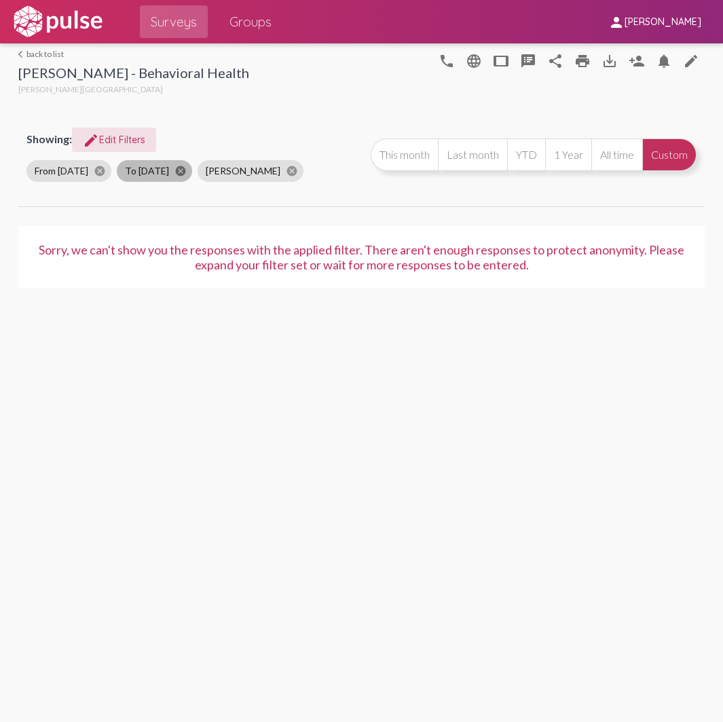
click at [183, 168] on mat-icon "cancel" at bounding box center [180, 171] width 12 height 12
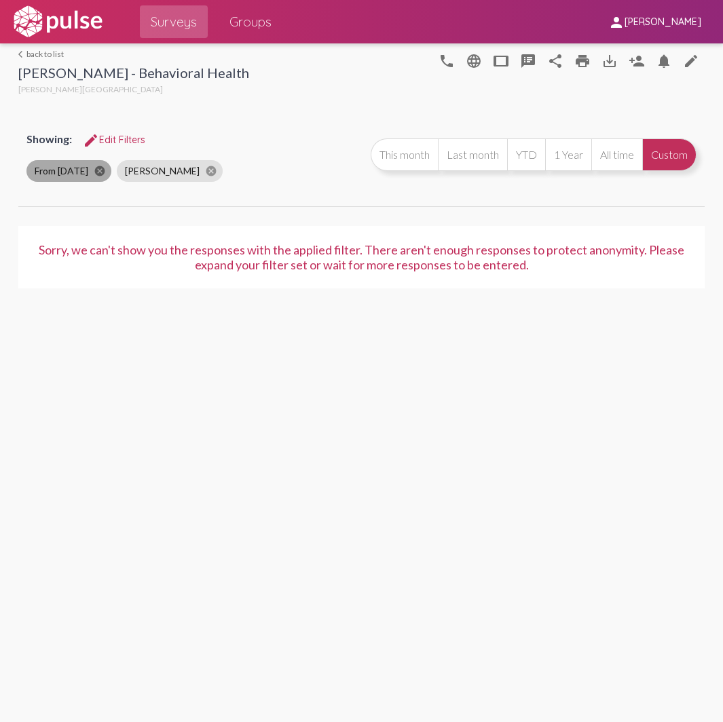
click at [99, 167] on mat-icon "cancel" at bounding box center [100, 171] width 12 height 12
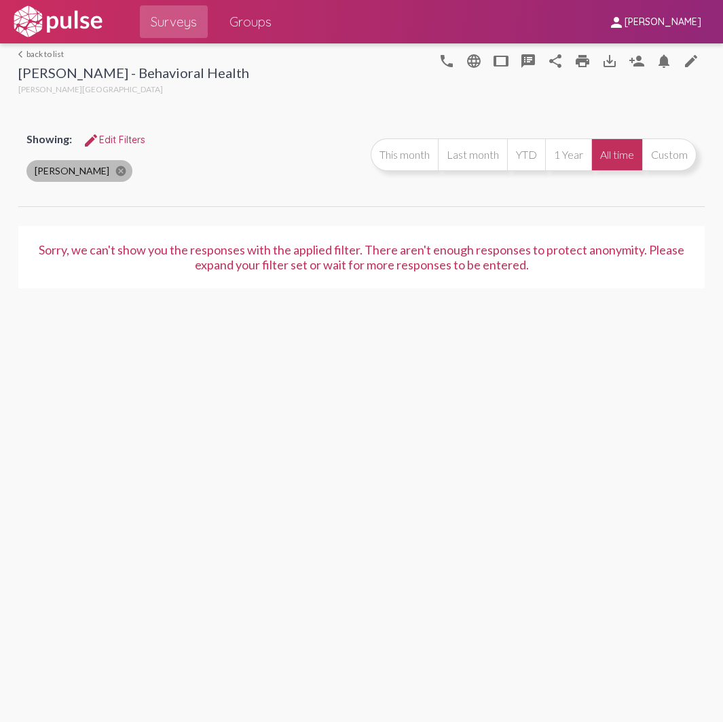
click at [115, 166] on mat-icon "cancel" at bounding box center [121, 171] width 12 height 12
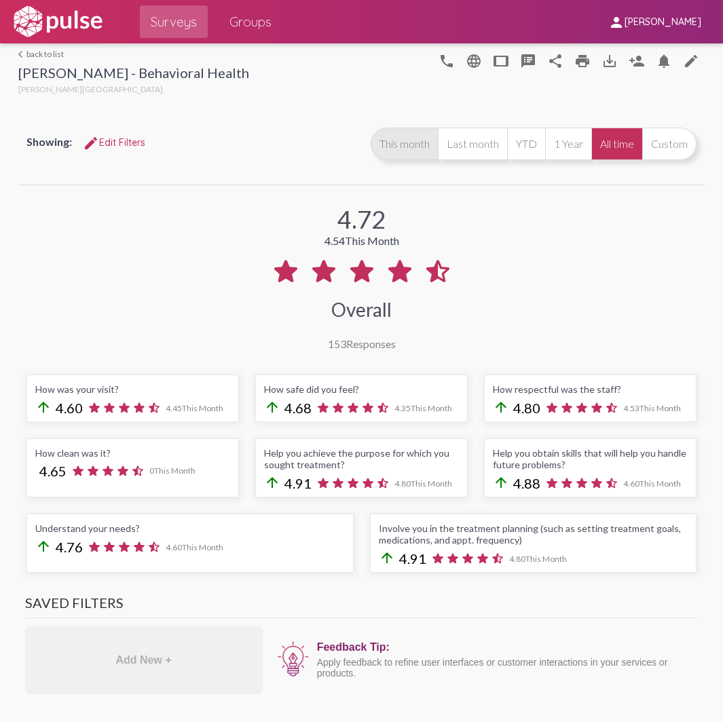
click at [388, 142] on button "This month" at bounding box center [404, 144] width 67 height 33
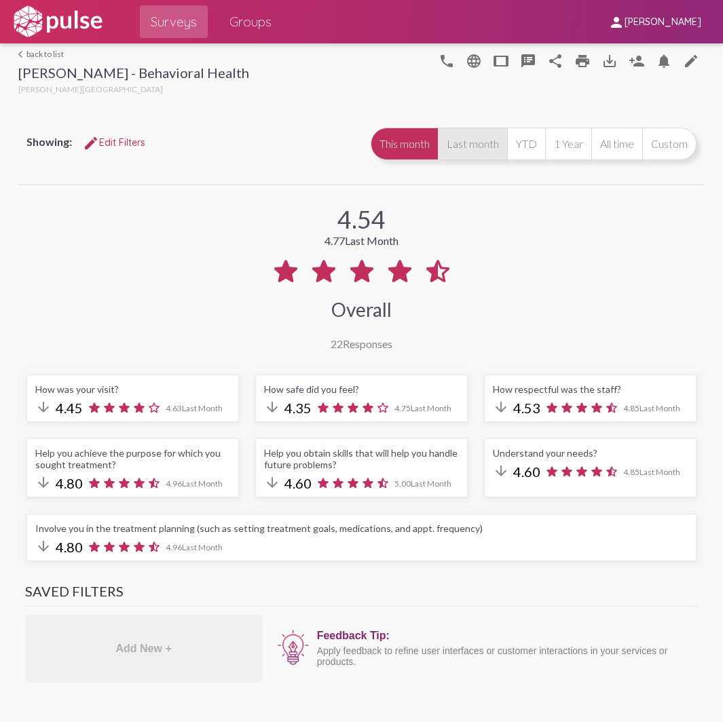
click at [475, 156] on button "Last month" at bounding box center [472, 144] width 69 height 33
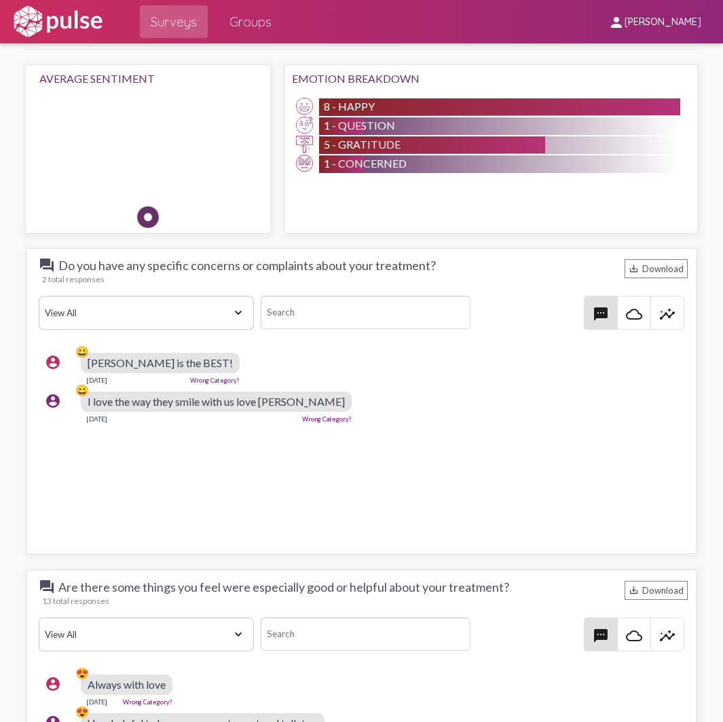
scroll to position [1765, 0]
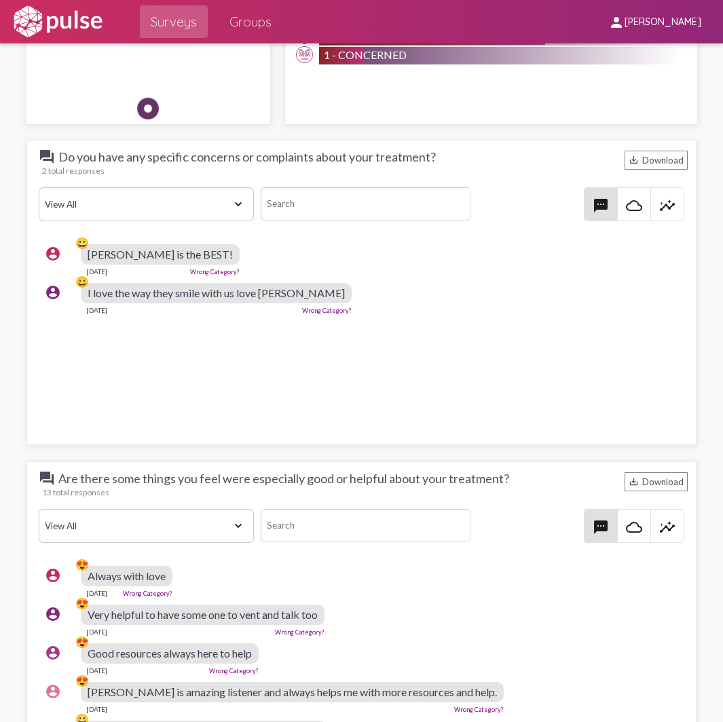
click at [229, 299] on span "I love the way they smile with us love [PERSON_NAME]" at bounding box center [216, 292] width 257 height 13
click at [328, 284] on div "I love the way they smile with us love [PERSON_NAME]" at bounding box center [216, 293] width 271 height 20
click at [329, 284] on div "I love the way they smile with us love [PERSON_NAME]" at bounding box center [216, 293] width 271 height 20
click at [330, 284] on div "I love the way they smile with us love [PERSON_NAME]" at bounding box center [216, 293] width 271 height 20
click at [345, 295] on span "I love the way they smile with us love [PERSON_NAME]" at bounding box center [216, 292] width 257 height 13
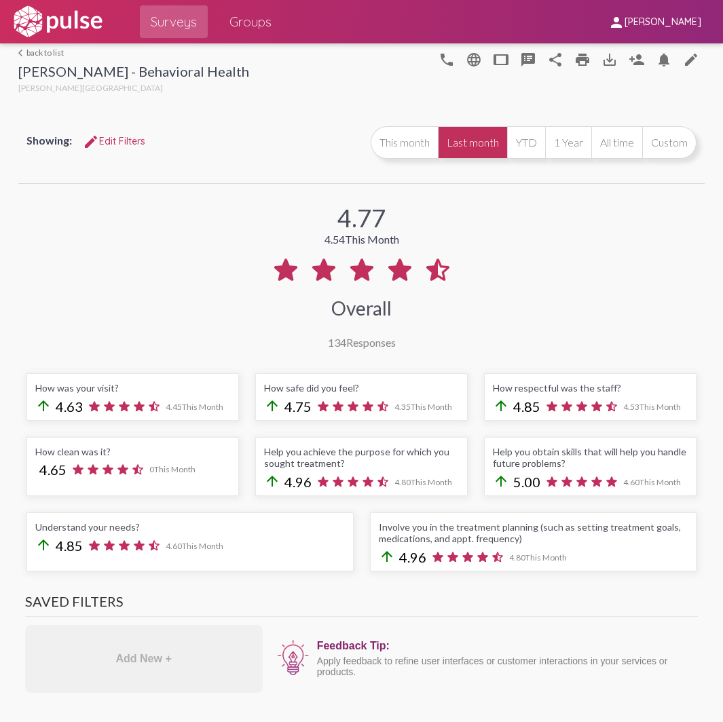
scroll to position [0, 0]
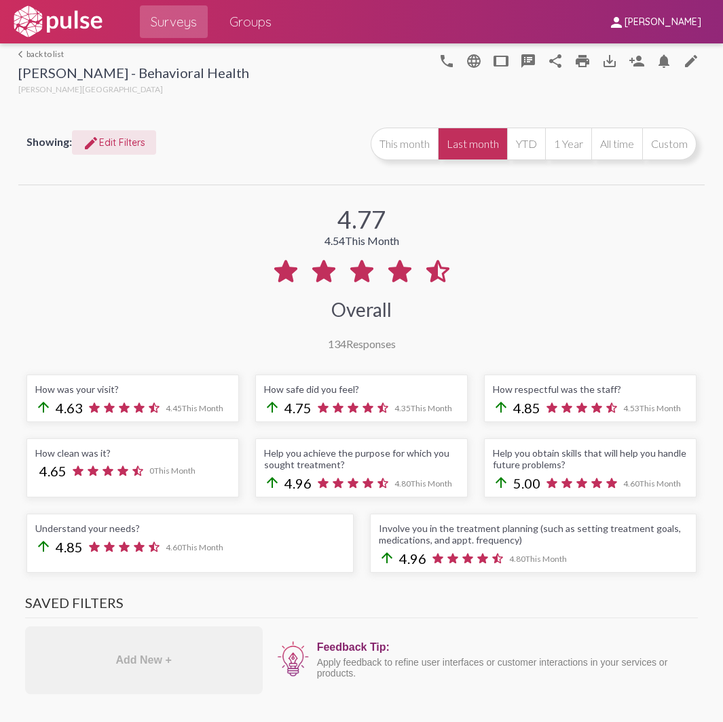
click at [129, 136] on button "edit Edit Filters" at bounding box center [114, 142] width 84 height 24
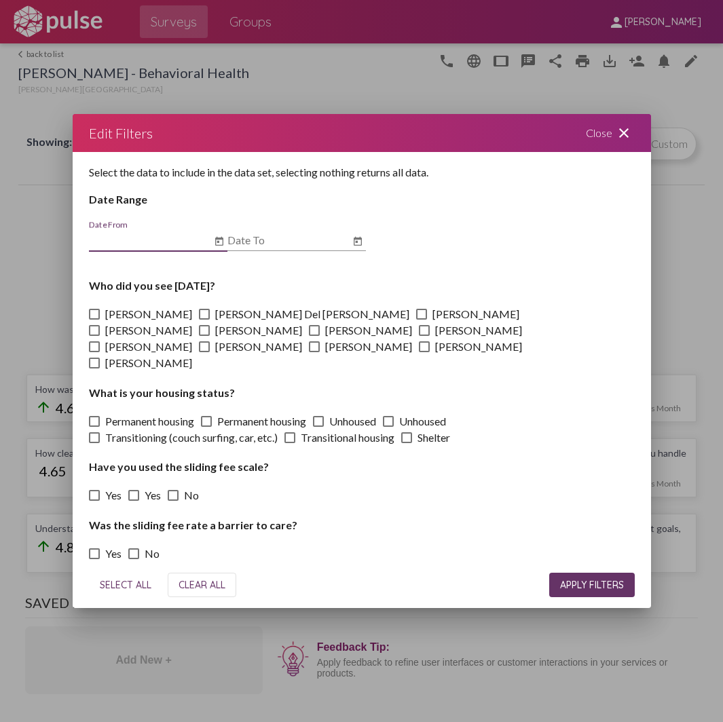
click at [222, 245] on icon "Open calendar" at bounding box center [219, 240] width 8 height 9
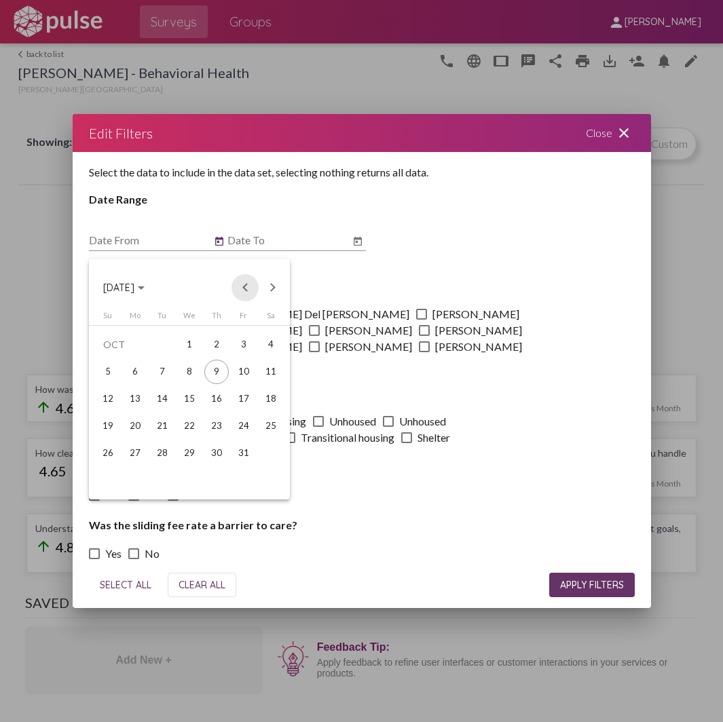
click at [242, 288] on button "Previous month" at bounding box center [244, 287] width 27 height 27
click at [130, 367] on div "1" at bounding box center [135, 372] width 24 height 24
type input "[DATE]"
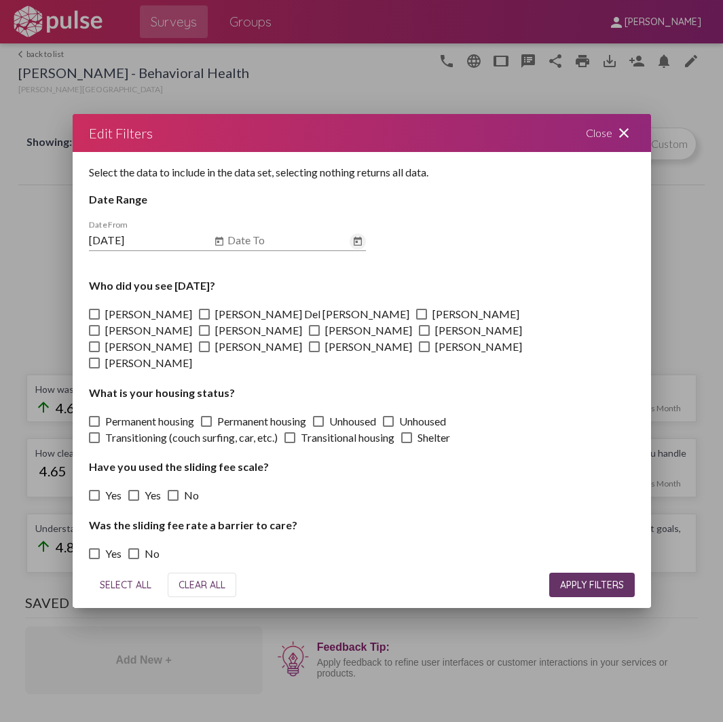
click at [355, 249] on icon "Open calendar" at bounding box center [357, 241] width 11 height 16
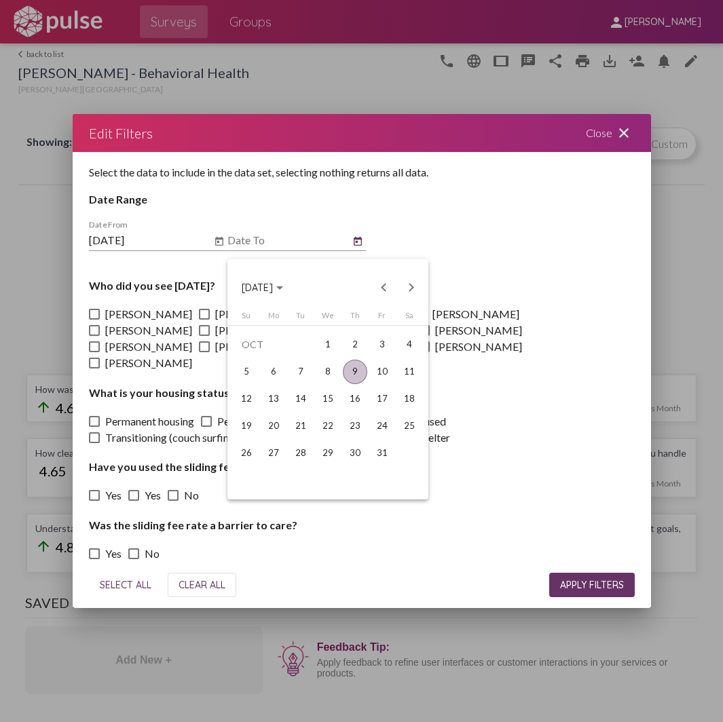
click at [358, 369] on div "9" at bounding box center [355, 372] width 24 height 24
type input "[DATE]"
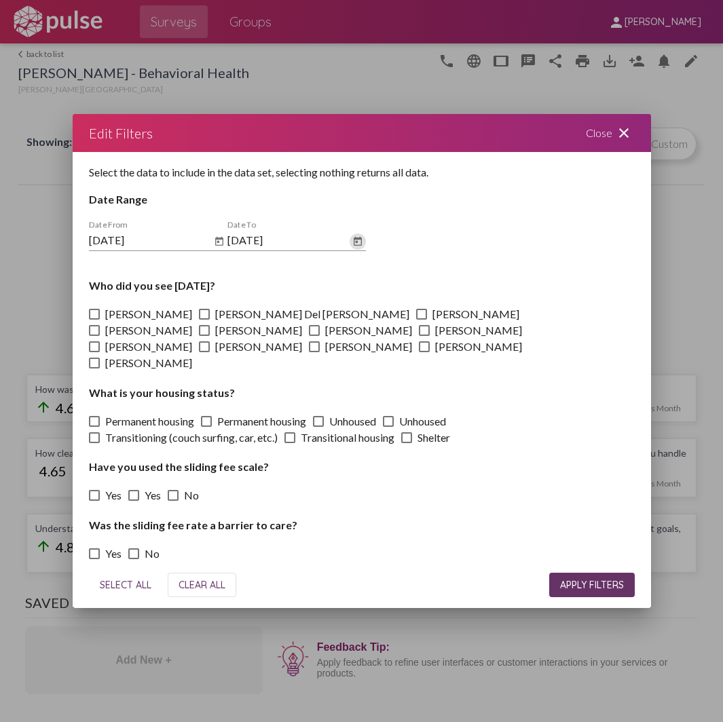
click at [93, 319] on span at bounding box center [94, 314] width 11 height 11
click at [94, 320] on input "[PERSON_NAME]" at bounding box center [94, 320] width 1 height 1
checkbox input "true"
click at [593, 579] on span "APPLY FILTERS" at bounding box center [592, 585] width 64 height 12
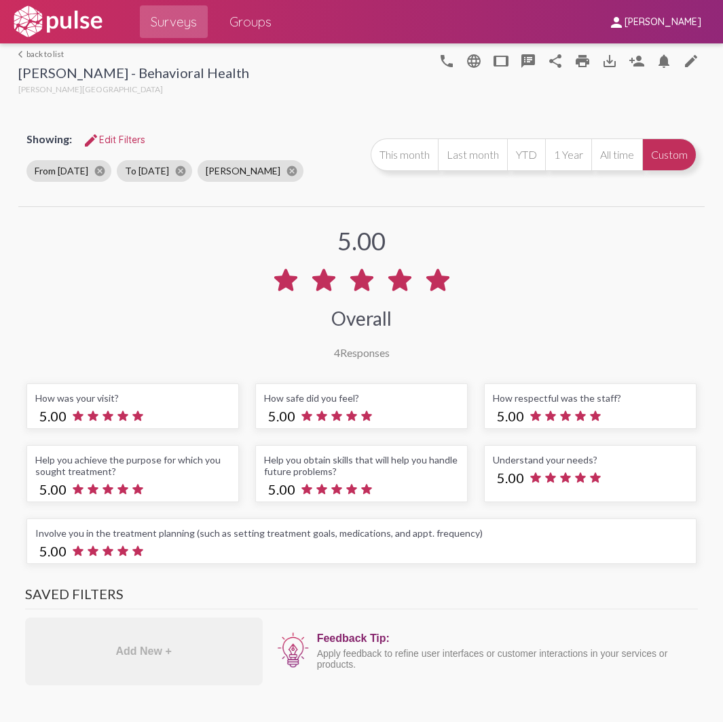
click at [101, 139] on span "edit Edit Filters" at bounding box center [114, 140] width 62 height 12
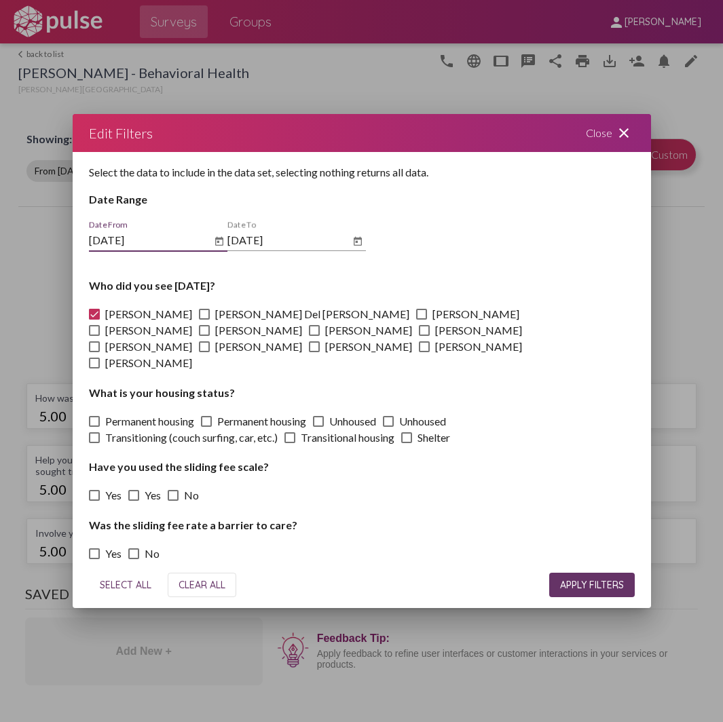
click at [101, 319] on label "[PERSON_NAME]" at bounding box center [140, 314] width 103 height 16
click at [94, 320] on input "[PERSON_NAME]" at bounding box center [94, 320] width 1 height 1
checkbox input "false"
click at [96, 355] on label "[PERSON_NAME]" at bounding box center [140, 363] width 103 height 16
click at [94, 369] on input "[PERSON_NAME]" at bounding box center [94, 369] width 1 height 1
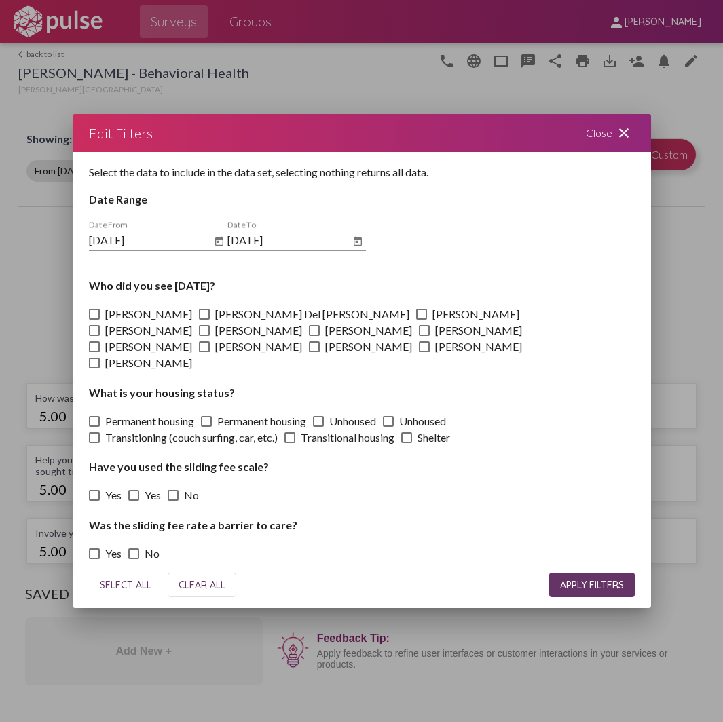
checkbox input "true"
click at [571, 579] on span "APPLY FILTERS" at bounding box center [592, 585] width 64 height 12
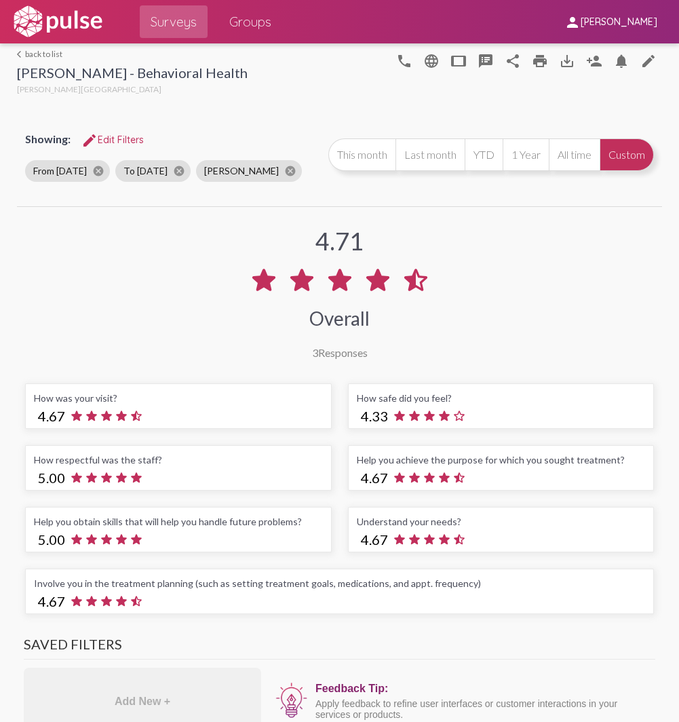
click at [105, 139] on span "edit Edit Filters" at bounding box center [112, 140] width 62 height 12
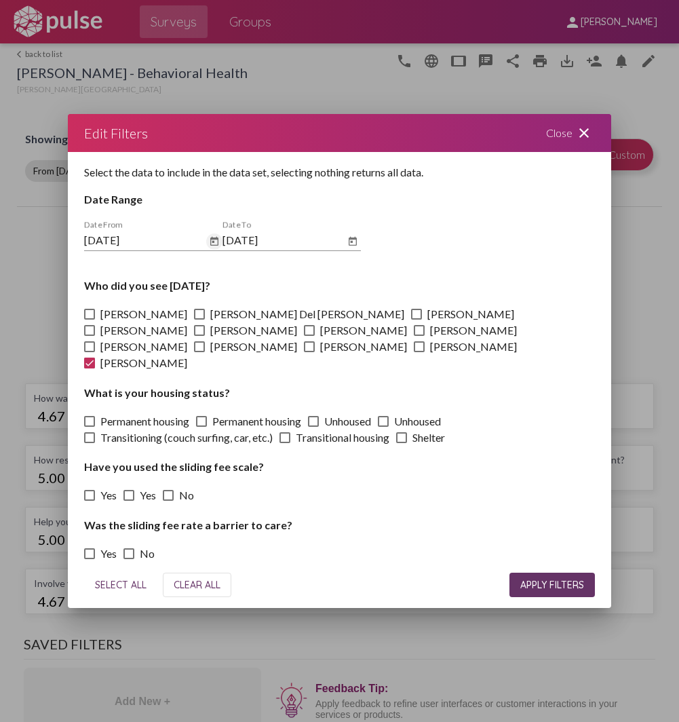
click at [212, 250] on icon "Open calendar" at bounding box center [214, 241] width 11 height 16
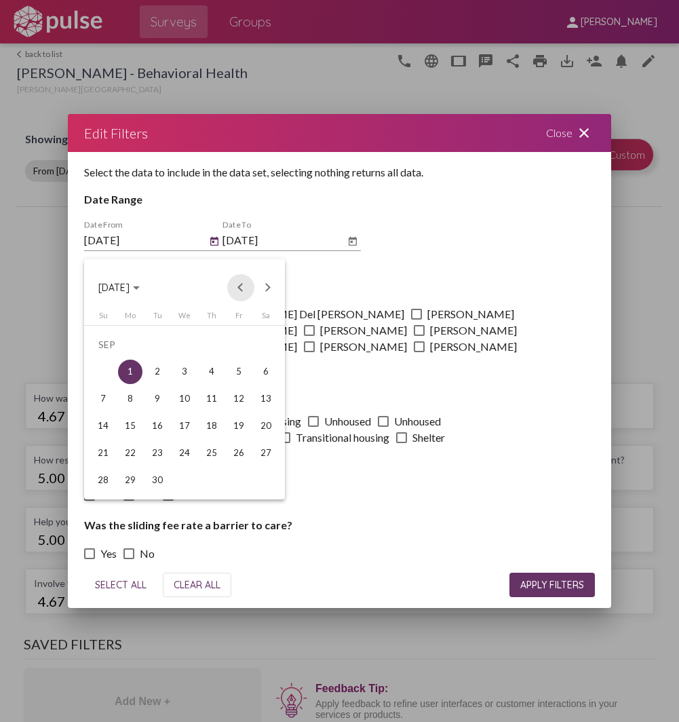
click at [236, 288] on button "Previous month" at bounding box center [240, 287] width 27 height 27
click at [232, 343] on div "1" at bounding box center [239, 345] width 24 height 24
type input "[DATE]"
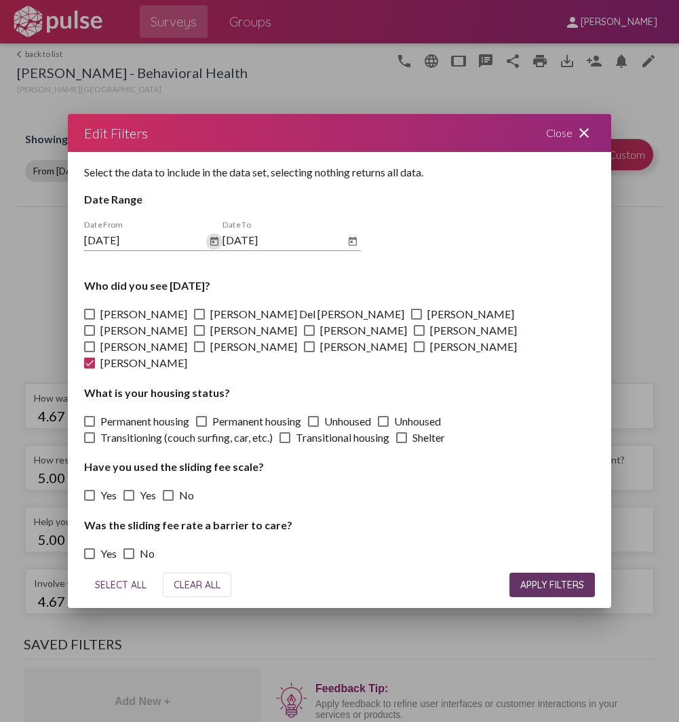
click at [95, 358] on span at bounding box center [89, 363] width 11 height 11
click at [90, 369] on input "[PERSON_NAME]" at bounding box center [89, 369] width 1 height 1
checkbox input "false"
click at [92, 320] on span at bounding box center [89, 314] width 11 height 11
click at [90, 320] on input "[PERSON_NAME]" at bounding box center [89, 320] width 1 height 1
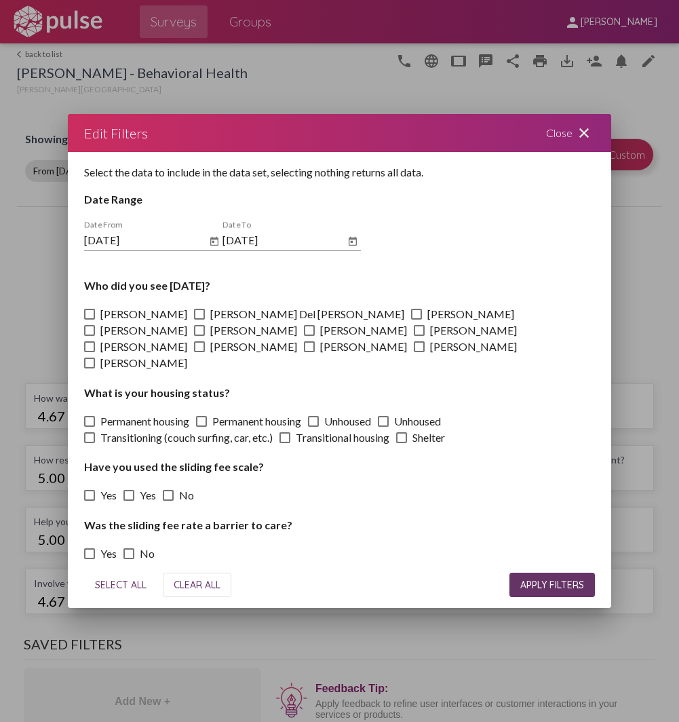
checkbox input "true"
click at [559, 579] on span "APPLY FILTERS" at bounding box center [553, 585] width 64 height 12
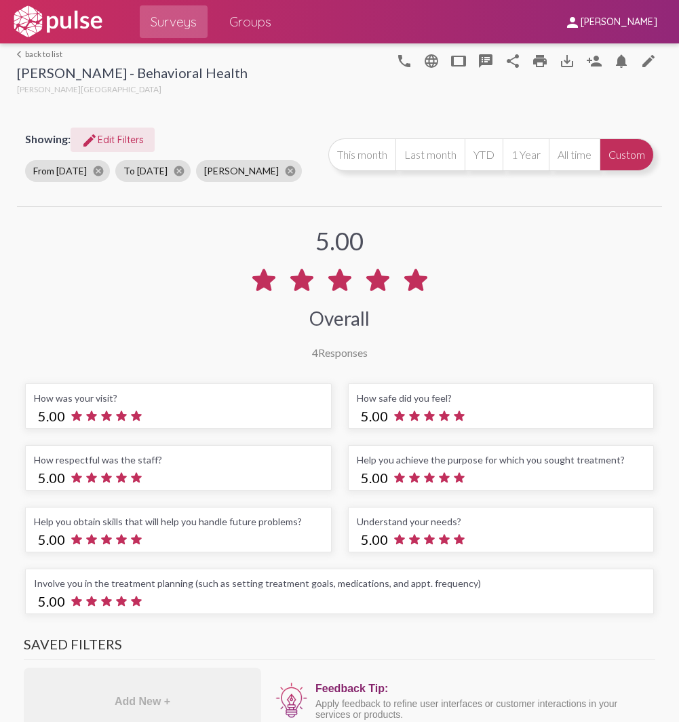
click at [130, 136] on span "edit Edit Filters" at bounding box center [112, 140] width 62 height 12
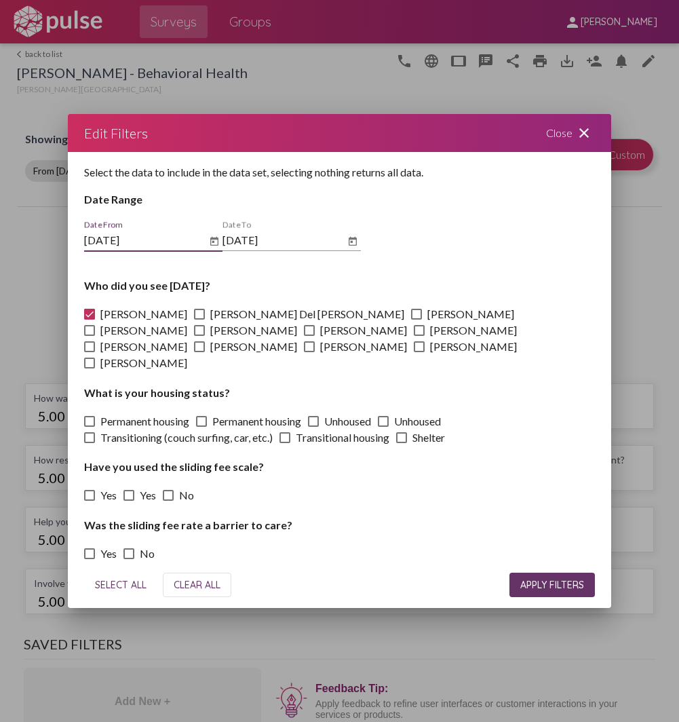
drag, startPoint x: 92, startPoint y: 321, endPoint x: 115, endPoint y: 316, distance: 23.6
click at [92, 320] on span at bounding box center [89, 314] width 11 height 11
click at [90, 320] on input "[PERSON_NAME]" at bounding box center [89, 320] width 1 height 1
checkbox input "false"
click at [194, 318] on span at bounding box center [199, 314] width 11 height 11
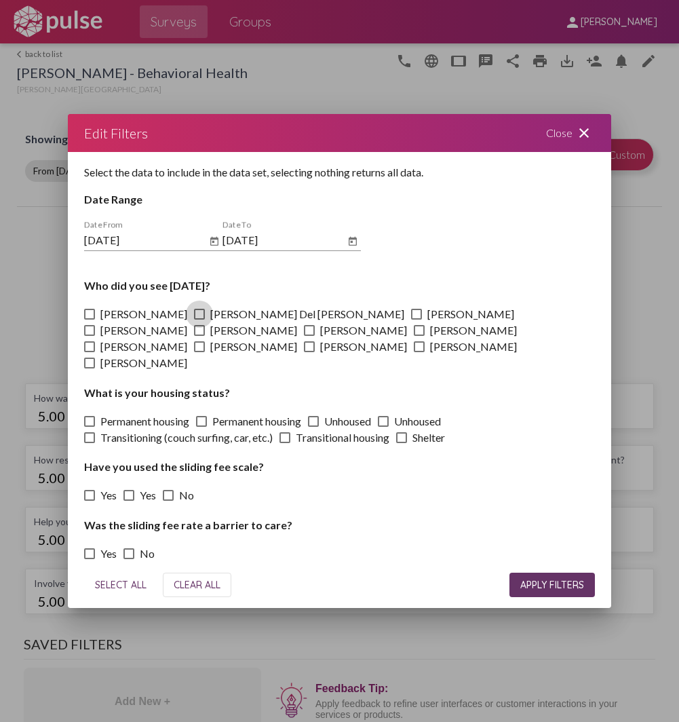
click at [199, 320] on input "[PERSON_NAME] Del [PERSON_NAME]" at bounding box center [199, 320] width 1 height 1
checkbox input "true"
click at [534, 579] on span "APPLY FILTERS" at bounding box center [553, 585] width 64 height 12
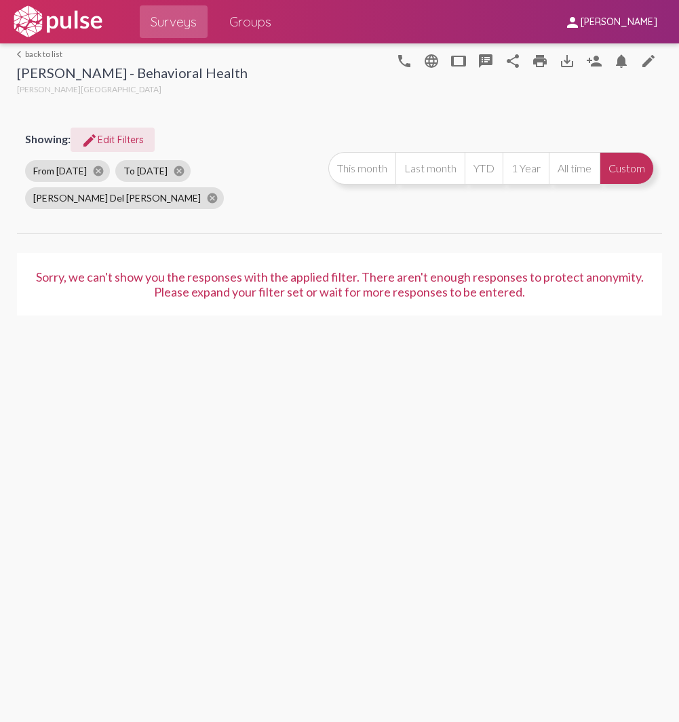
click at [100, 138] on span "edit Edit Filters" at bounding box center [112, 140] width 62 height 12
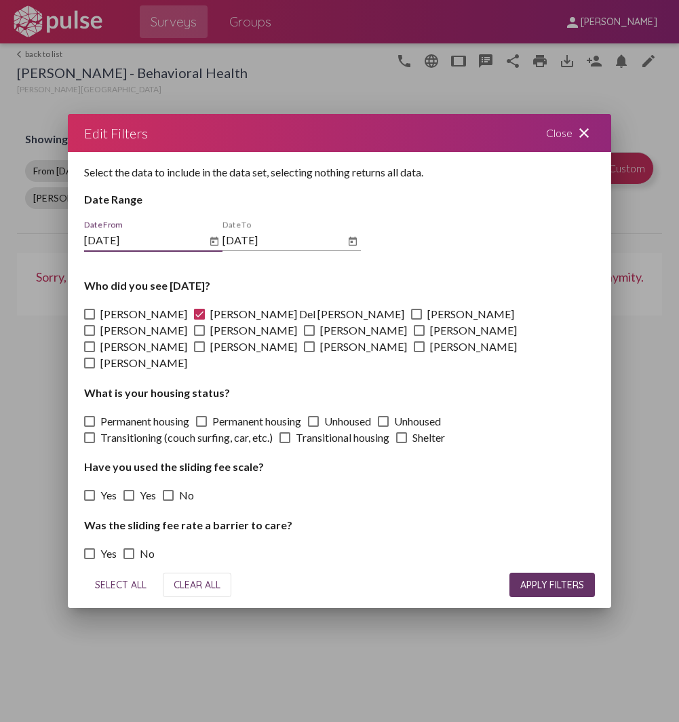
click at [194, 319] on span at bounding box center [199, 314] width 11 height 11
click at [199, 320] on input "[PERSON_NAME] Del [PERSON_NAME]" at bounding box center [199, 320] width 1 height 1
checkbox input "false"
click at [411, 320] on span at bounding box center [416, 314] width 11 height 11
click at [416, 320] on input "[PERSON_NAME]" at bounding box center [416, 320] width 1 height 1
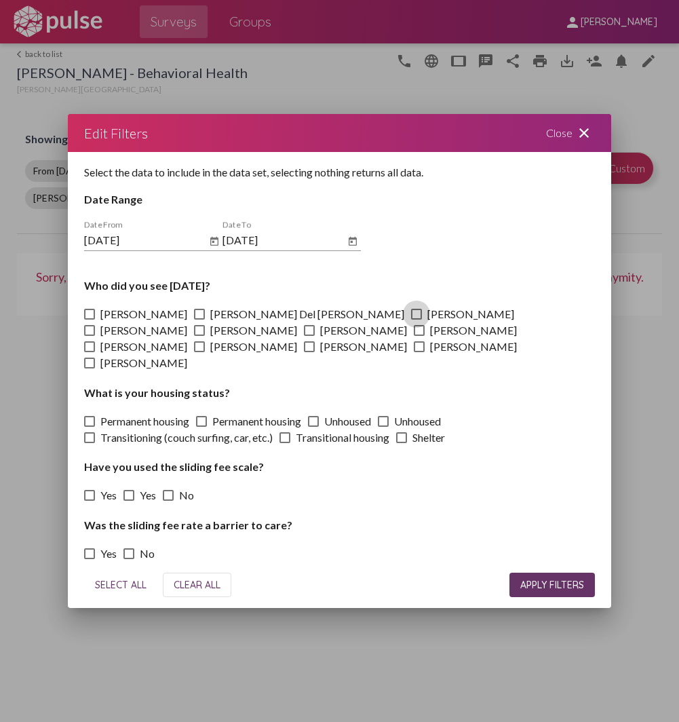
checkbox input "true"
click at [521, 573] on button "APPLY FILTERS" at bounding box center [553, 585] width 86 height 24
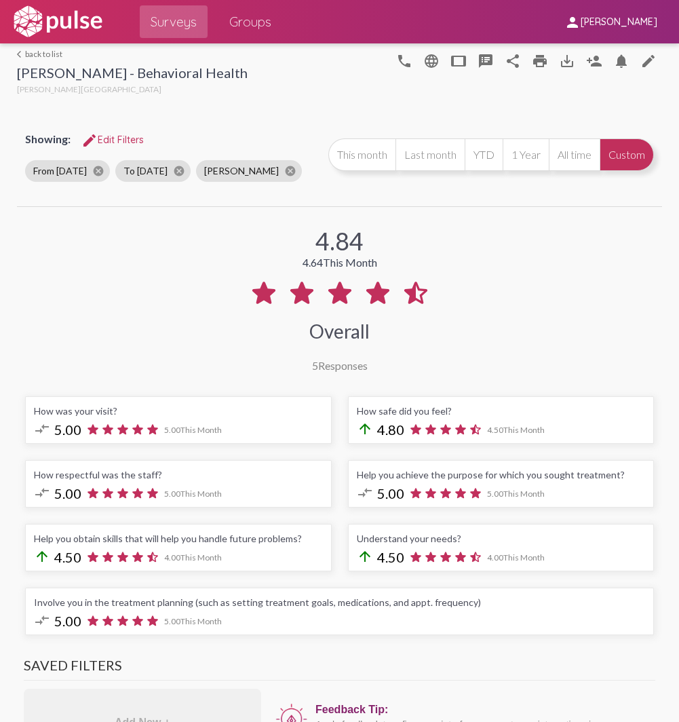
click at [119, 135] on span "edit Edit Filters" at bounding box center [112, 140] width 62 height 12
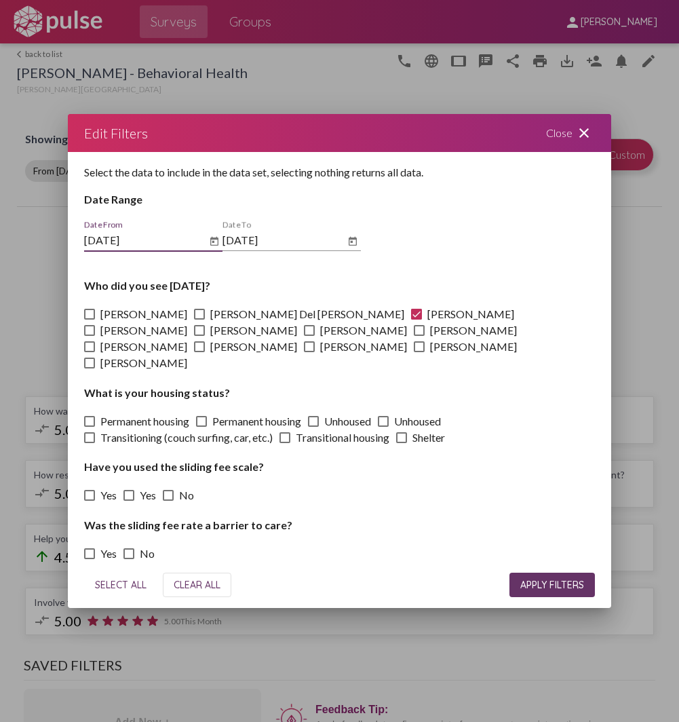
click at [411, 320] on span at bounding box center [416, 314] width 11 height 11
click at [416, 320] on input "[PERSON_NAME]" at bounding box center [416, 320] width 1 height 1
checkbox input "false"
click at [95, 325] on span at bounding box center [89, 330] width 11 height 11
click at [90, 336] on input "[PERSON_NAME]" at bounding box center [89, 336] width 1 height 1
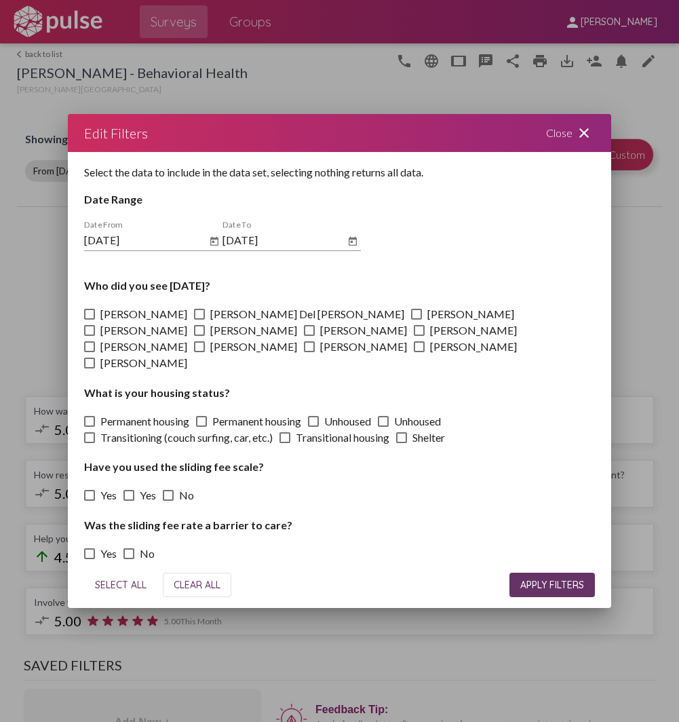
checkbox input "true"
drag, startPoint x: 527, startPoint y: 571, endPoint x: 533, endPoint y: 559, distance: 12.8
click at [527, 573] on button "APPLY FILTERS" at bounding box center [553, 585] width 86 height 24
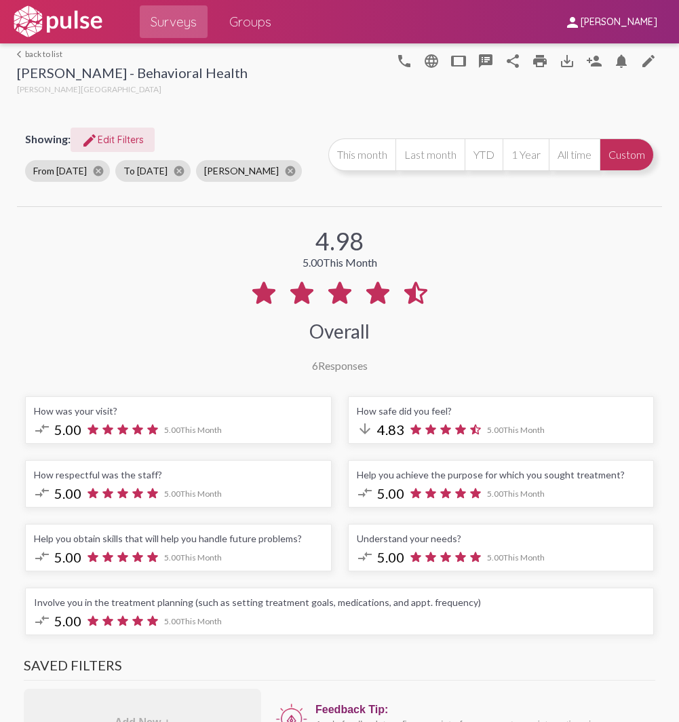
click at [110, 137] on span "edit Edit Filters" at bounding box center [112, 140] width 62 height 12
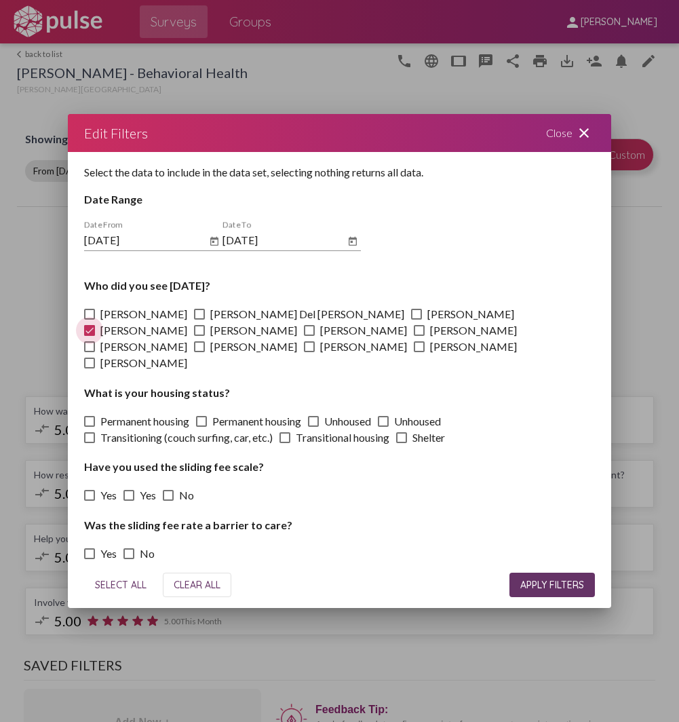
click at [95, 325] on span at bounding box center [89, 330] width 11 height 11
click at [90, 336] on input "[PERSON_NAME]" at bounding box center [89, 336] width 1 height 1
checkbox input "false"
click at [205, 325] on span at bounding box center [199, 330] width 11 height 11
click at [200, 336] on input "[PERSON_NAME]" at bounding box center [199, 336] width 1 height 1
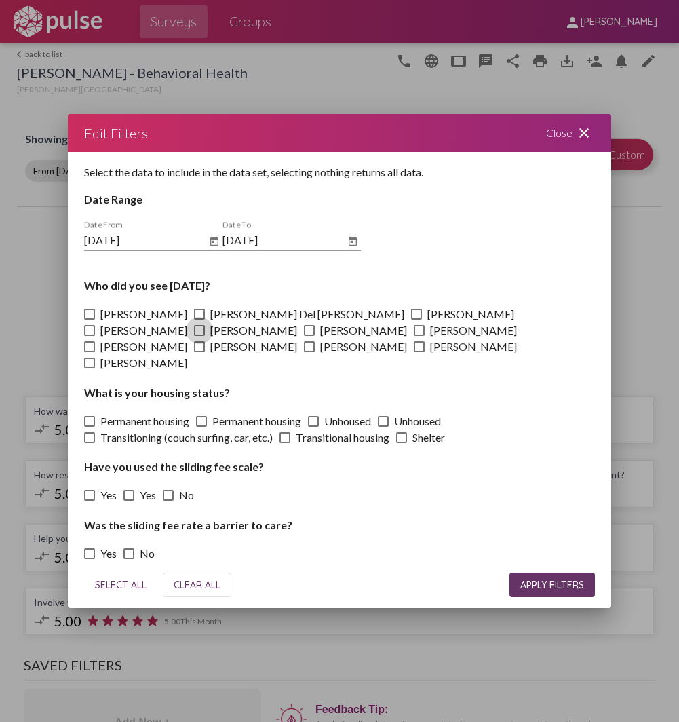
checkbox input "true"
click at [523, 579] on span "APPLY FILTERS" at bounding box center [553, 585] width 64 height 12
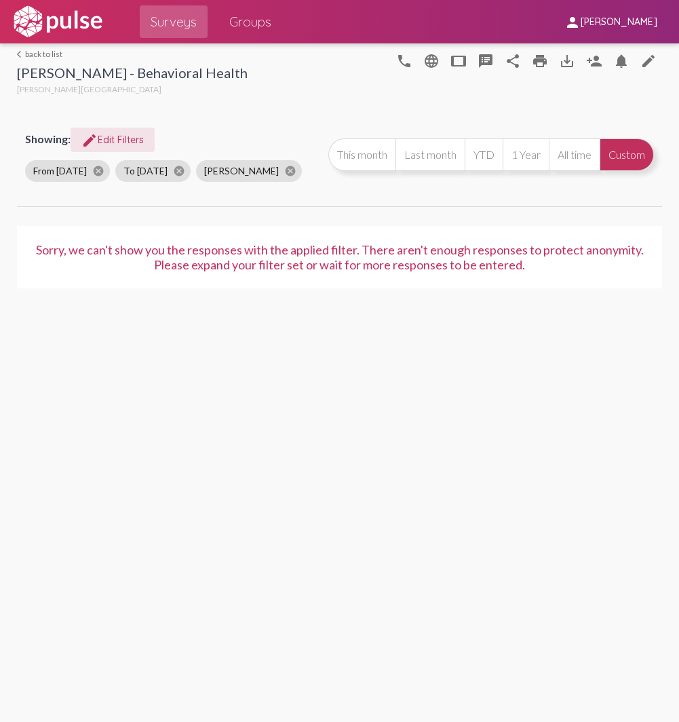
click at [124, 134] on span "edit Edit Filters" at bounding box center [112, 140] width 62 height 12
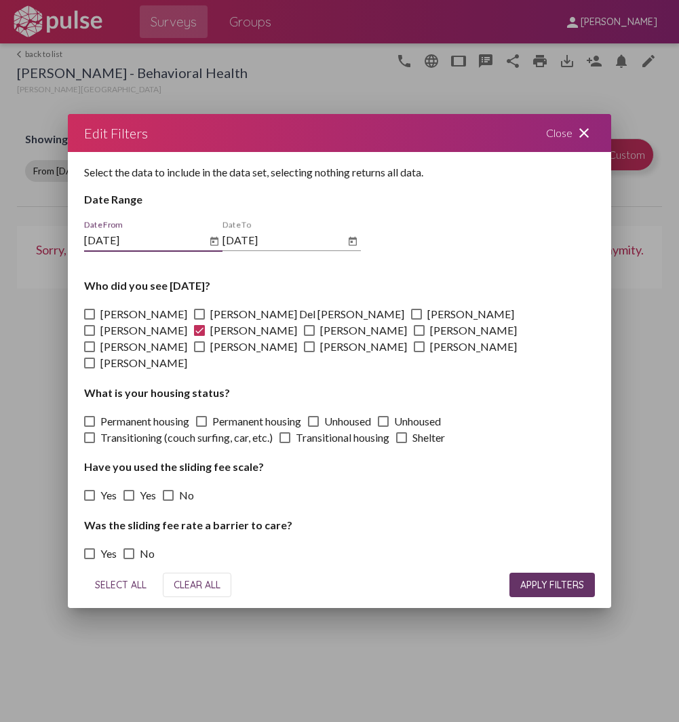
click at [551, 581] on span "APPLY FILTERS" at bounding box center [553, 585] width 64 height 12
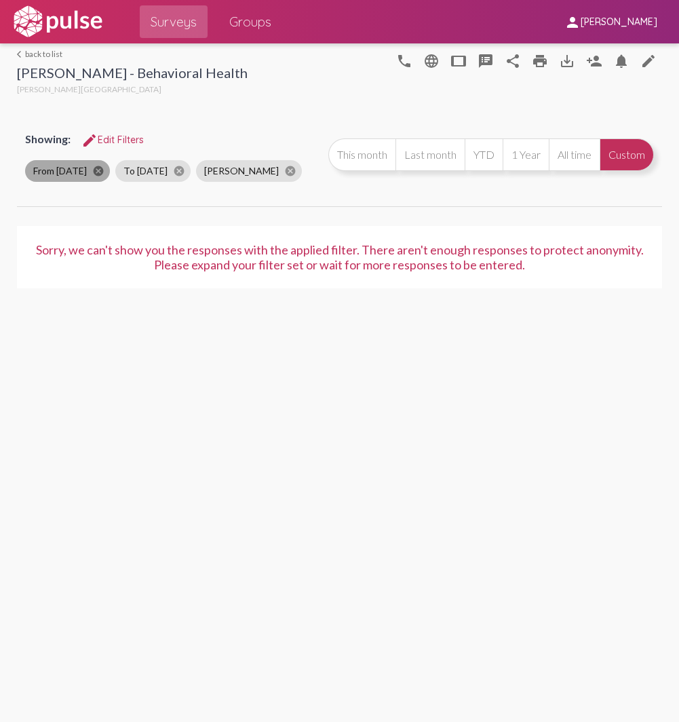
click at [100, 168] on mat-icon "cancel" at bounding box center [98, 171] width 12 height 12
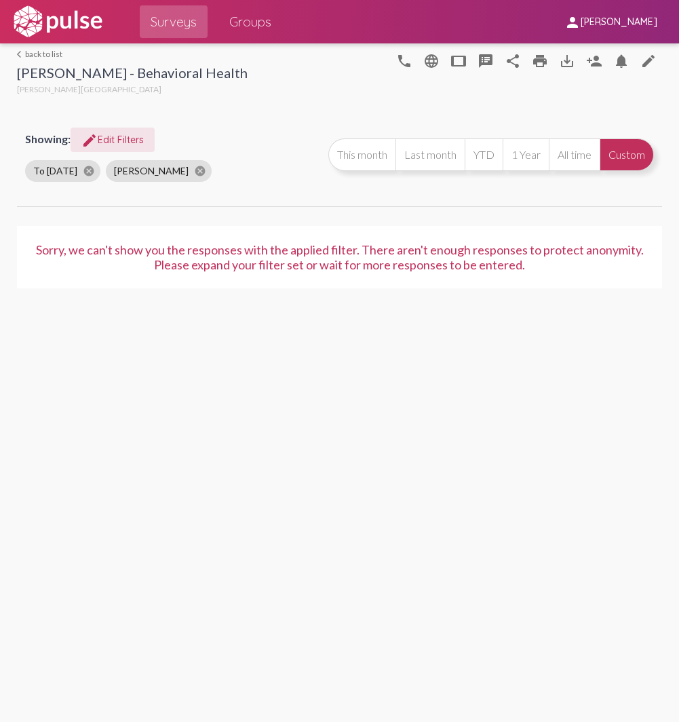
click at [100, 137] on span "edit Edit Filters" at bounding box center [112, 140] width 62 height 12
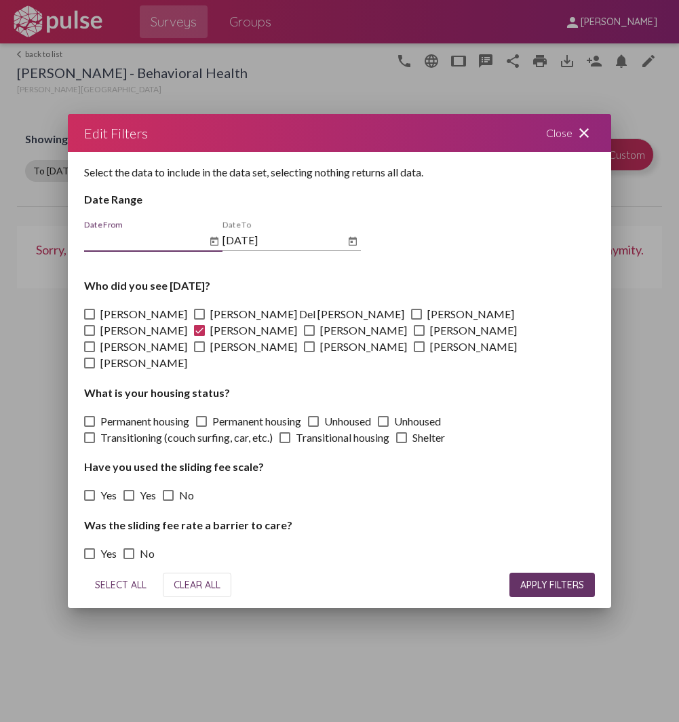
click at [212, 248] on icon "Open calendar" at bounding box center [214, 241] width 11 height 16
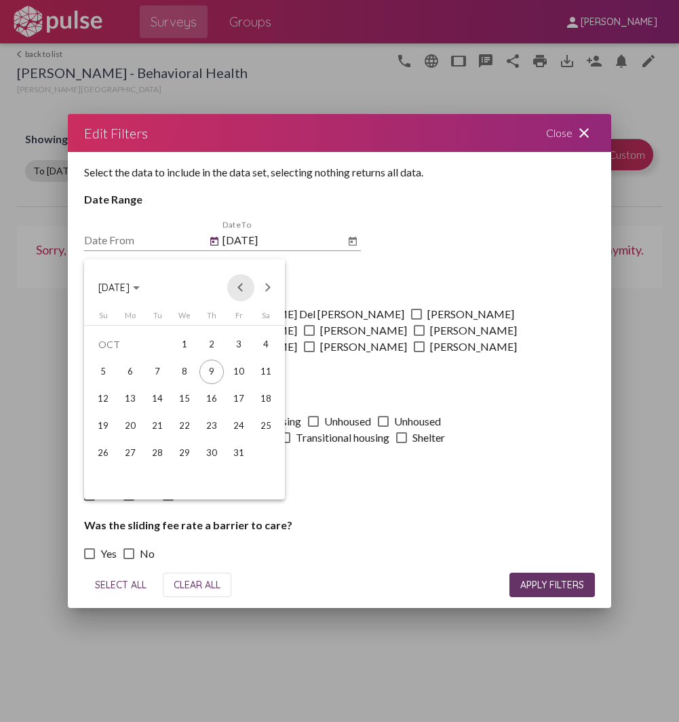
click at [238, 288] on button "Previous month" at bounding box center [240, 287] width 27 height 27
click at [213, 362] on div "7" at bounding box center [212, 372] width 24 height 24
type input "[DATE]"
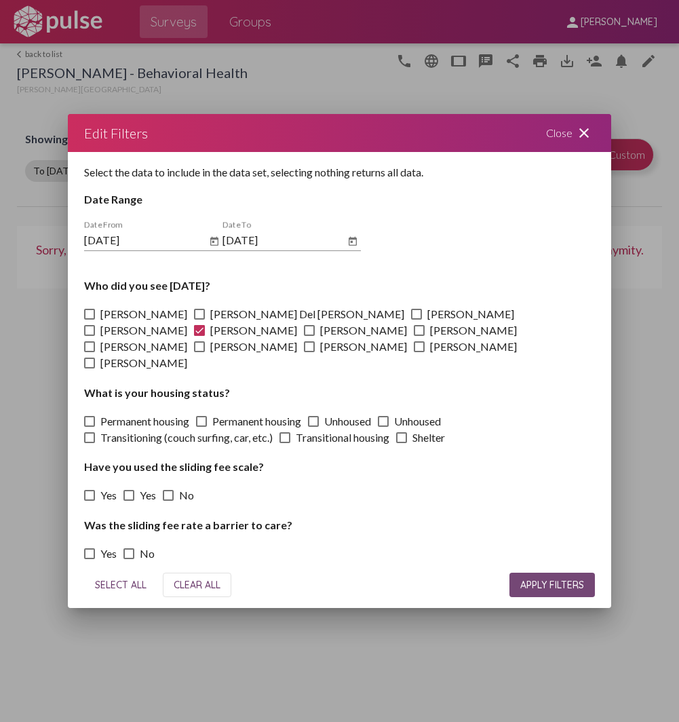
click at [534, 580] on span "APPLY FILTERS" at bounding box center [553, 585] width 64 height 12
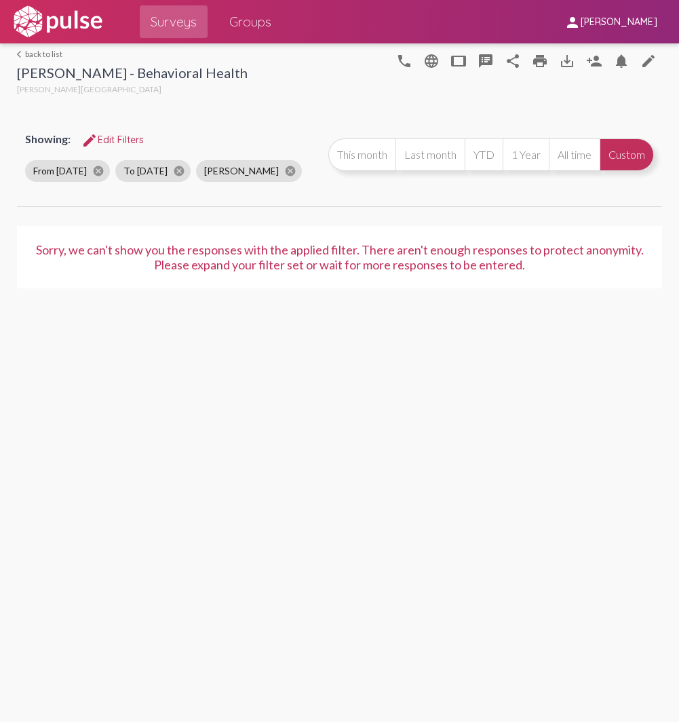
click at [90, 132] on mat-icon "edit" at bounding box center [89, 140] width 16 height 16
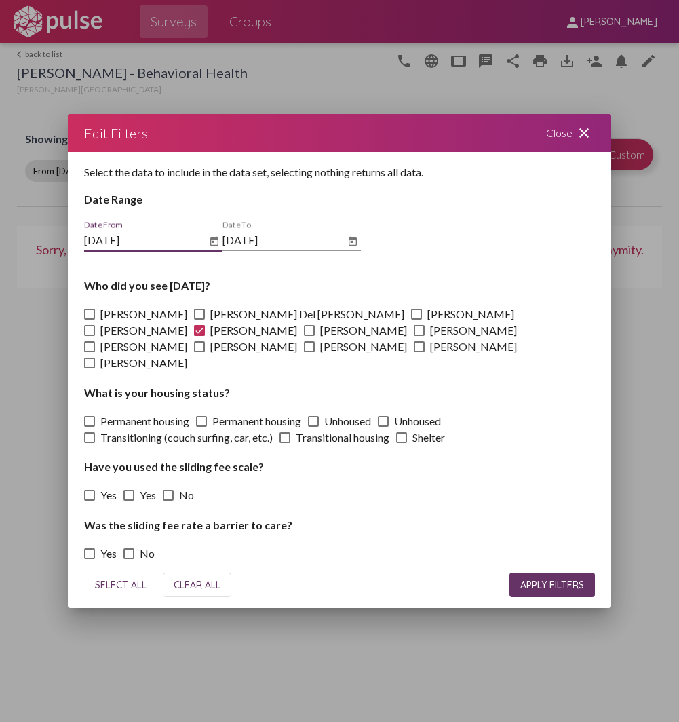
click at [214, 245] on icon "Open calendar" at bounding box center [214, 240] width 8 height 9
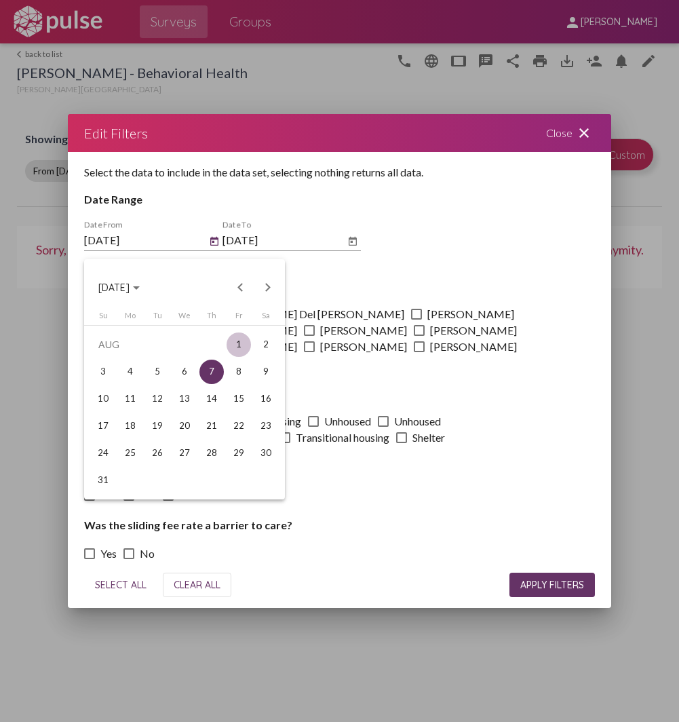
click at [236, 341] on div "1" at bounding box center [239, 345] width 24 height 24
type input "[DATE]"
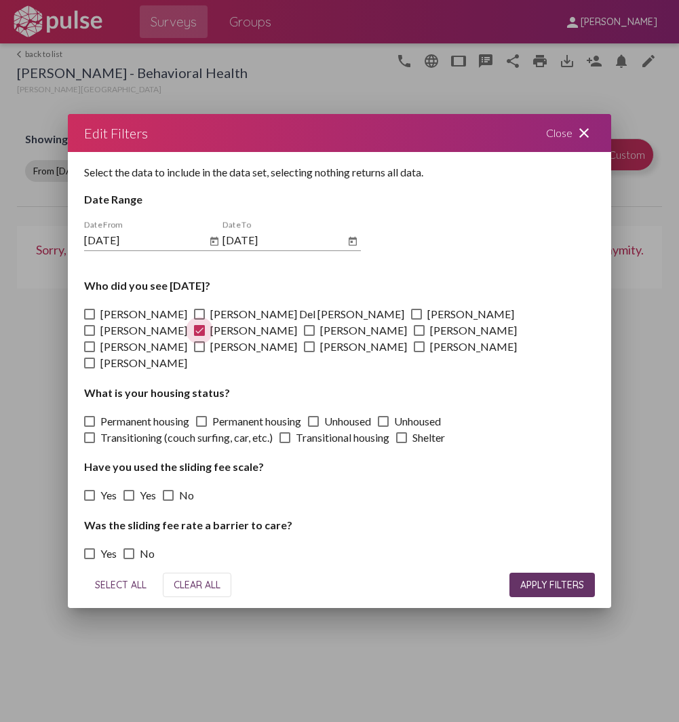
click at [205, 325] on span at bounding box center [199, 330] width 11 height 11
click at [200, 336] on input "[PERSON_NAME]" at bounding box center [199, 336] width 1 height 1
checkbox input "false"
click at [304, 335] on span at bounding box center [309, 330] width 11 height 11
click at [309, 336] on input "[PERSON_NAME]" at bounding box center [309, 336] width 1 height 1
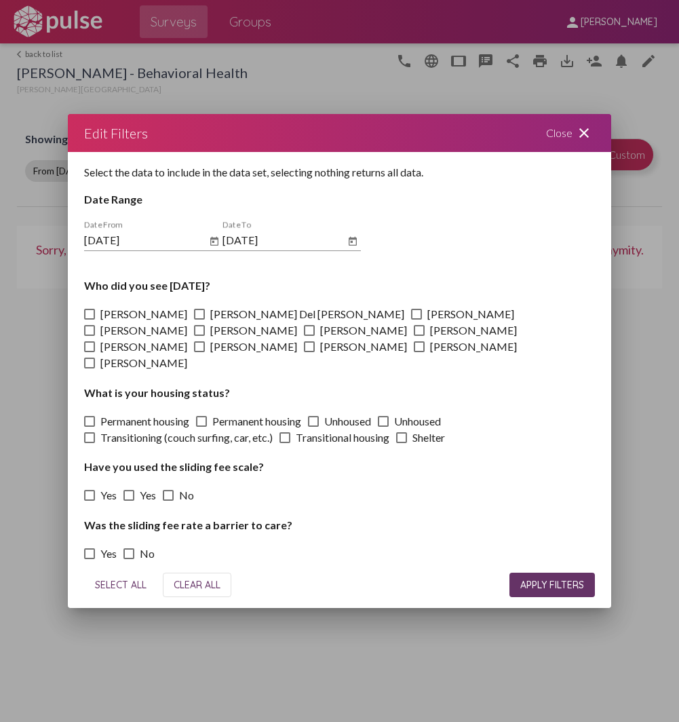
checkbox input "true"
click at [532, 579] on span "APPLY FILTERS" at bounding box center [553, 585] width 64 height 12
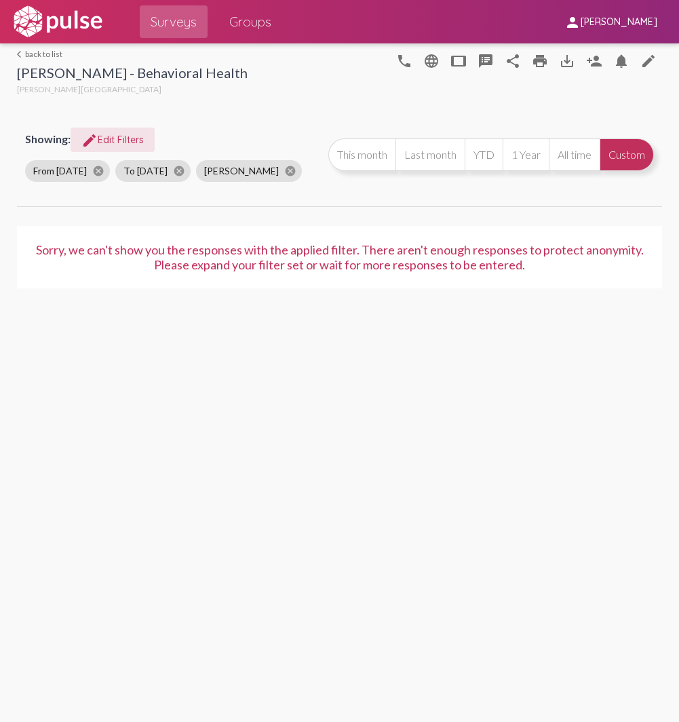
click at [117, 138] on span "edit Edit Filters" at bounding box center [112, 140] width 62 height 12
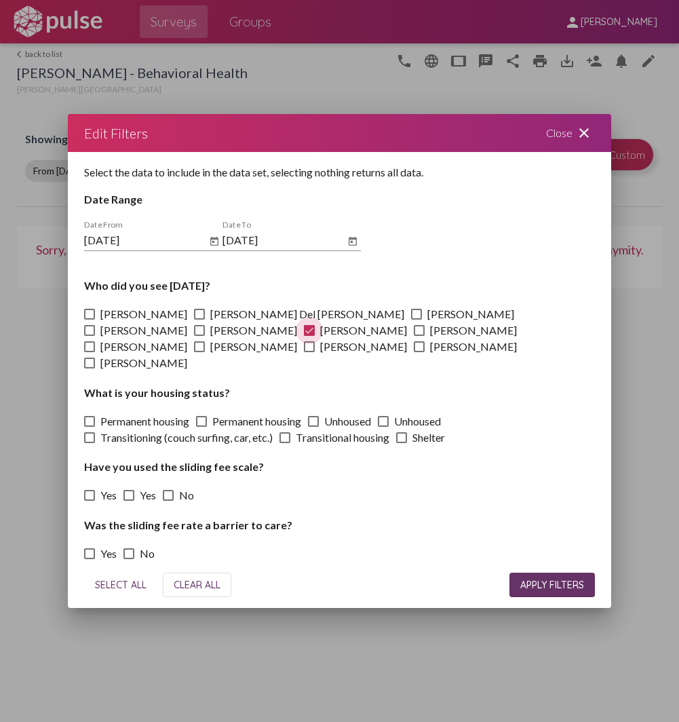
click at [304, 336] on span at bounding box center [309, 330] width 11 height 11
click at [309, 337] on input "[PERSON_NAME]" at bounding box center [309, 336] width 1 height 1
checkbox input "false"
click at [414, 335] on span at bounding box center [419, 330] width 11 height 11
click at [419, 336] on input "[PERSON_NAME]" at bounding box center [419, 336] width 1 height 1
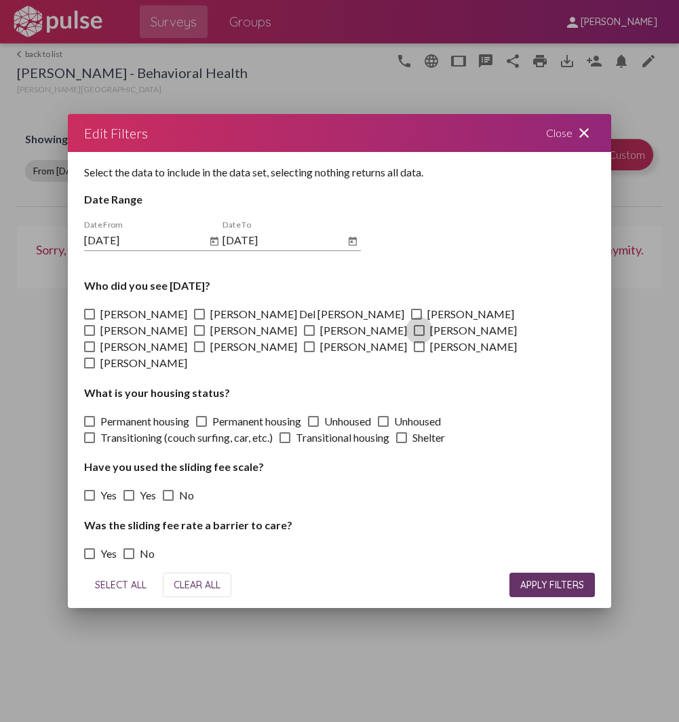
checkbox input "true"
click at [548, 579] on span "APPLY FILTERS" at bounding box center [553, 585] width 64 height 12
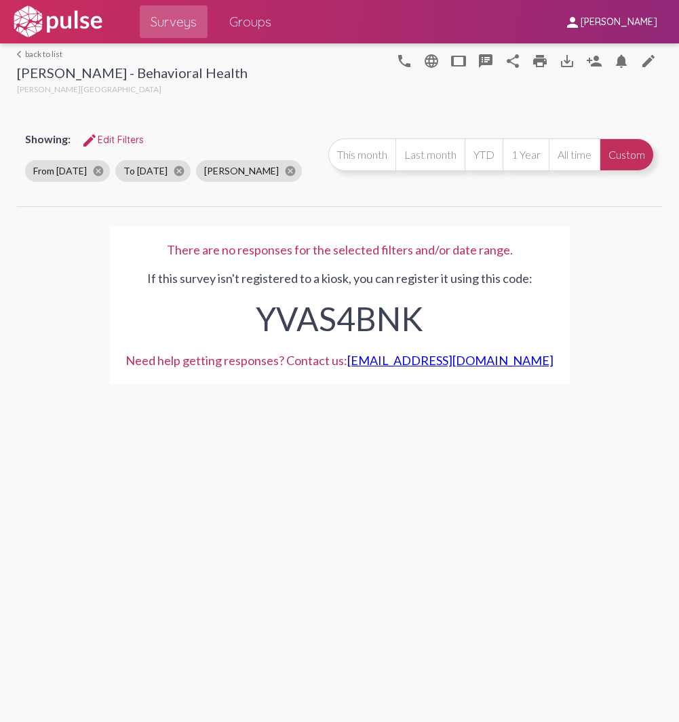
click at [134, 137] on span "edit Edit Filters" at bounding box center [112, 140] width 62 height 12
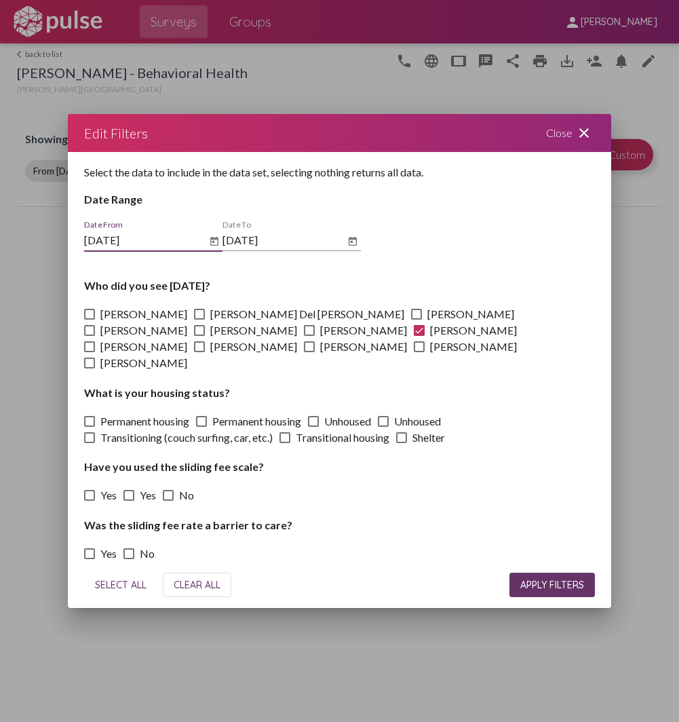
click at [414, 336] on span at bounding box center [419, 330] width 11 height 11
click at [419, 337] on input "[PERSON_NAME]" at bounding box center [419, 336] width 1 height 1
checkbox input "false"
click at [95, 342] on span at bounding box center [89, 346] width 11 height 11
click at [90, 352] on input "[PERSON_NAME]" at bounding box center [89, 352] width 1 height 1
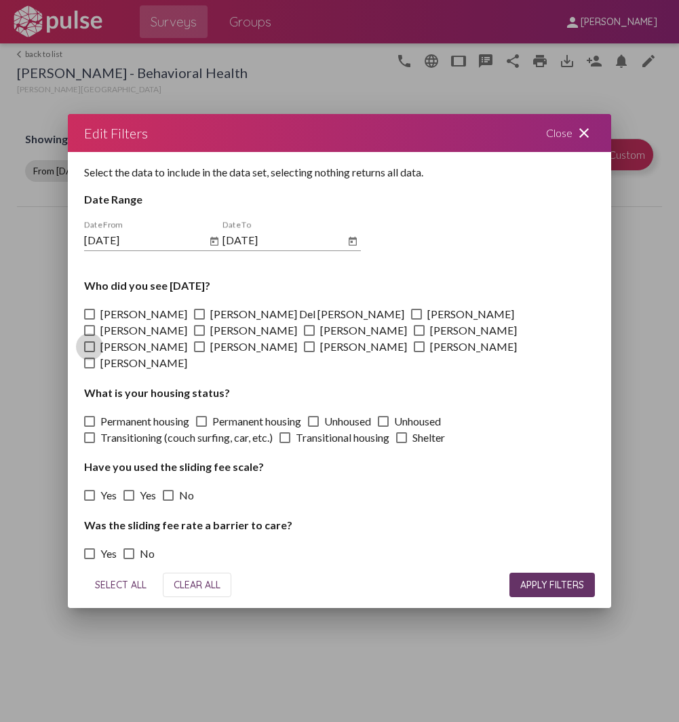
checkbox input "true"
click at [544, 582] on button "APPLY FILTERS" at bounding box center [553, 585] width 86 height 24
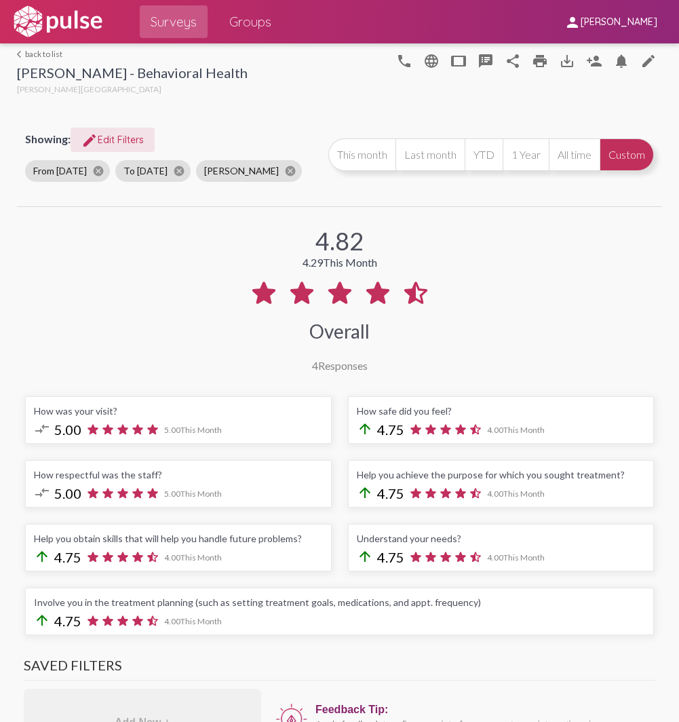
click at [110, 140] on span "edit Edit Filters" at bounding box center [112, 140] width 62 height 12
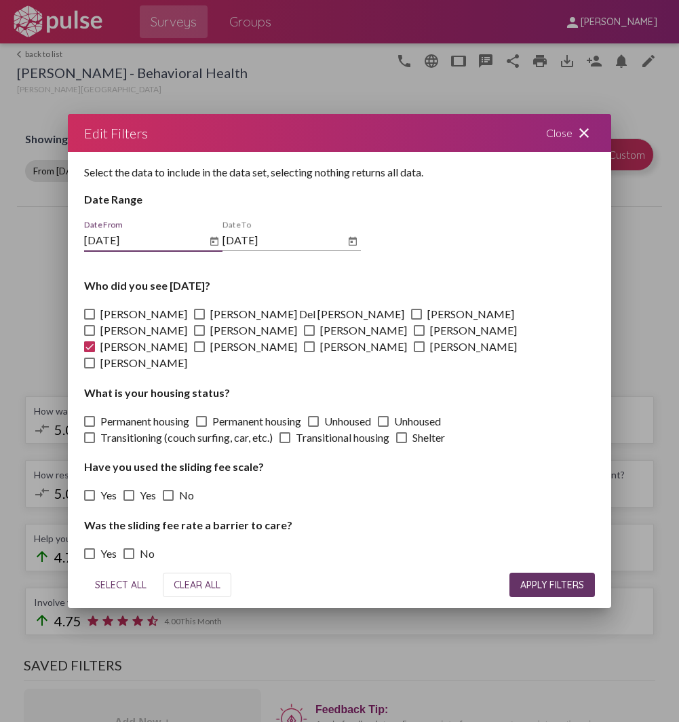
click at [95, 341] on span at bounding box center [89, 346] width 11 height 11
click at [90, 352] on input "[PERSON_NAME]" at bounding box center [89, 352] width 1 height 1
checkbox input "false"
click at [205, 341] on span at bounding box center [199, 346] width 11 height 11
click at [200, 352] on input "[PERSON_NAME]" at bounding box center [199, 352] width 1 height 1
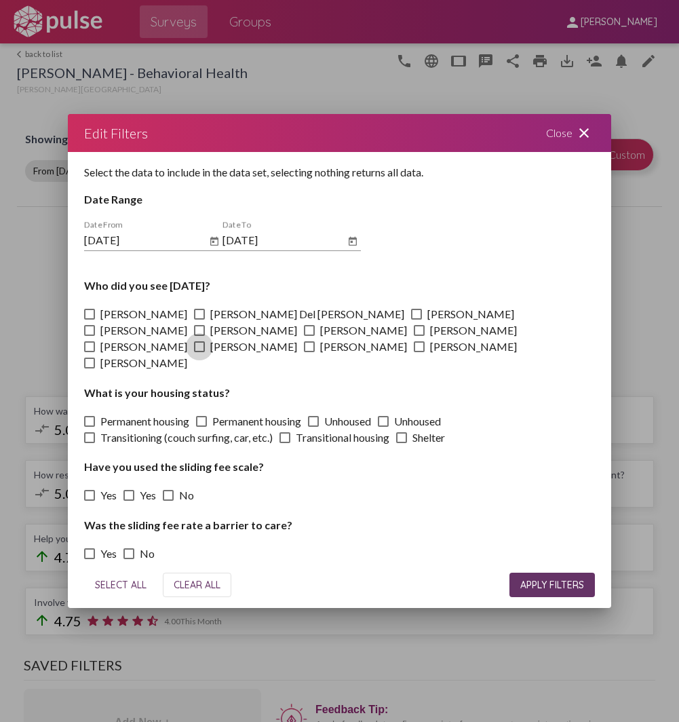
checkbox input "true"
click at [521, 573] on button "APPLY FILTERS" at bounding box center [553, 585] width 86 height 24
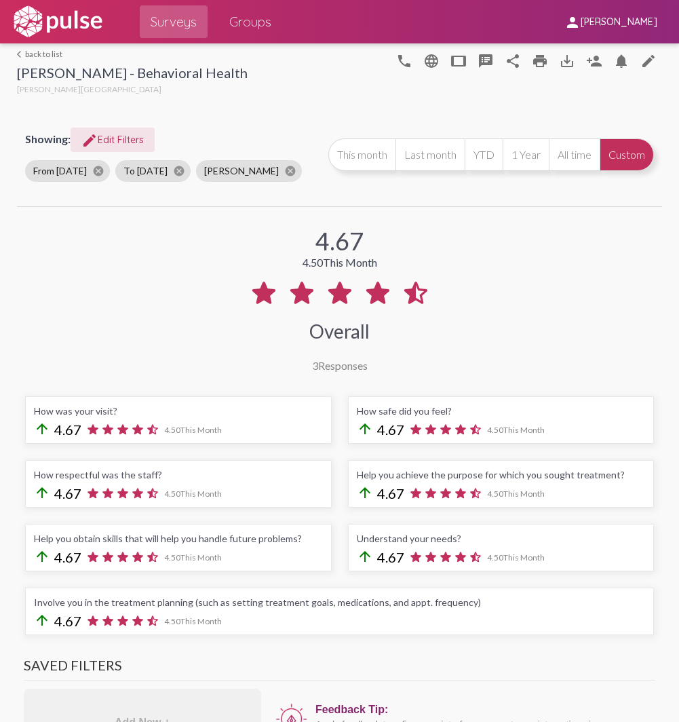
click at [123, 135] on span "edit Edit Filters" at bounding box center [112, 140] width 62 height 12
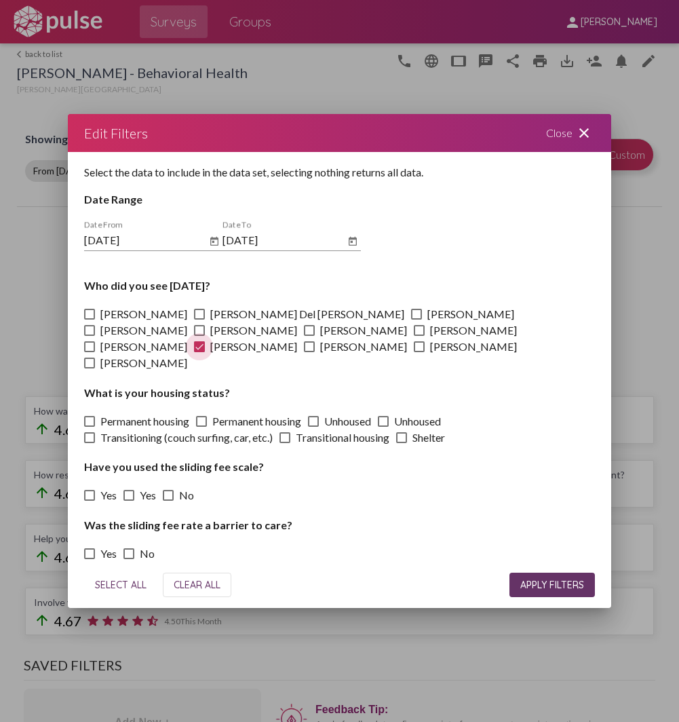
click at [205, 341] on span at bounding box center [199, 346] width 11 height 11
click at [200, 352] on input "[PERSON_NAME]" at bounding box center [199, 352] width 1 height 1
checkbox input "false"
click at [315, 341] on span at bounding box center [309, 346] width 11 height 11
click at [309, 352] on input "[PERSON_NAME]" at bounding box center [309, 352] width 1 height 1
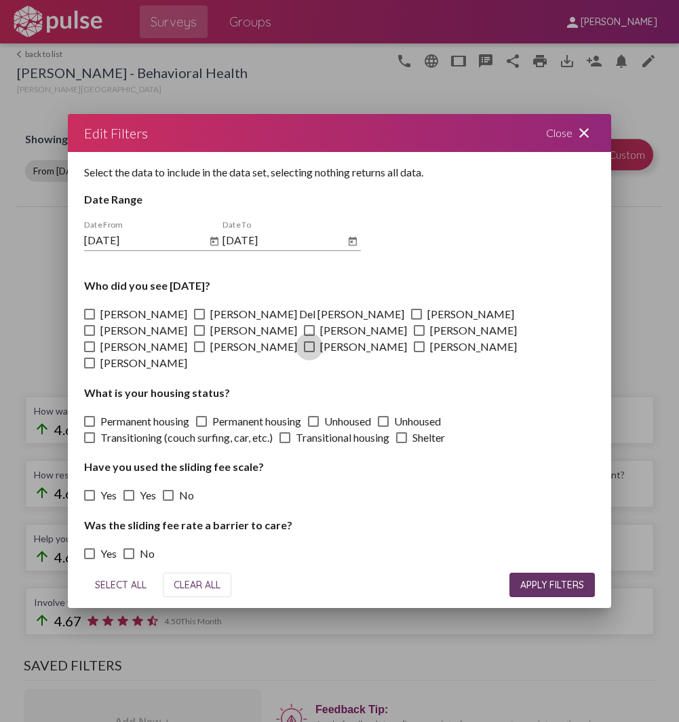
checkbox input "true"
click at [521, 579] on span "APPLY FILTERS" at bounding box center [553, 585] width 64 height 12
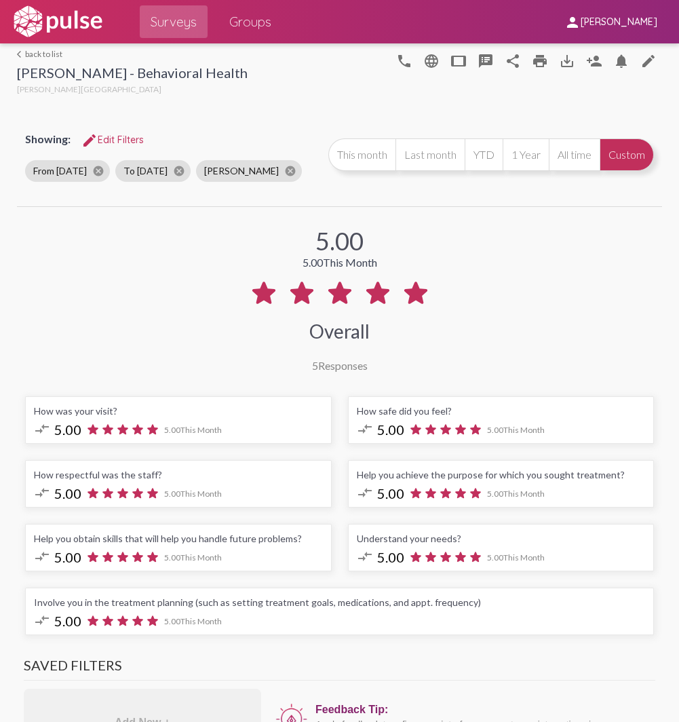
click at [122, 132] on button "edit Edit Filters" at bounding box center [113, 140] width 84 height 24
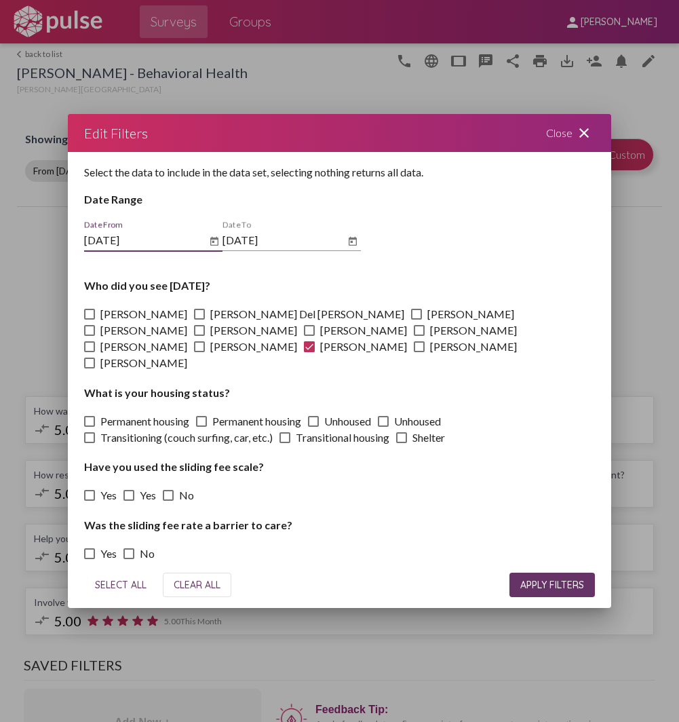
click at [564, 138] on div "Close close" at bounding box center [570, 133] width 81 height 38
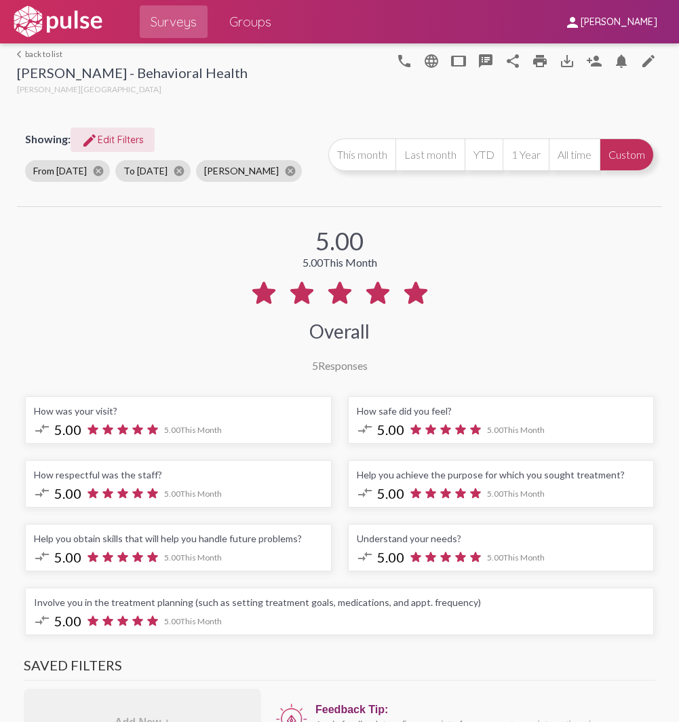
click at [107, 141] on span "edit Edit Filters" at bounding box center [112, 140] width 62 height 12
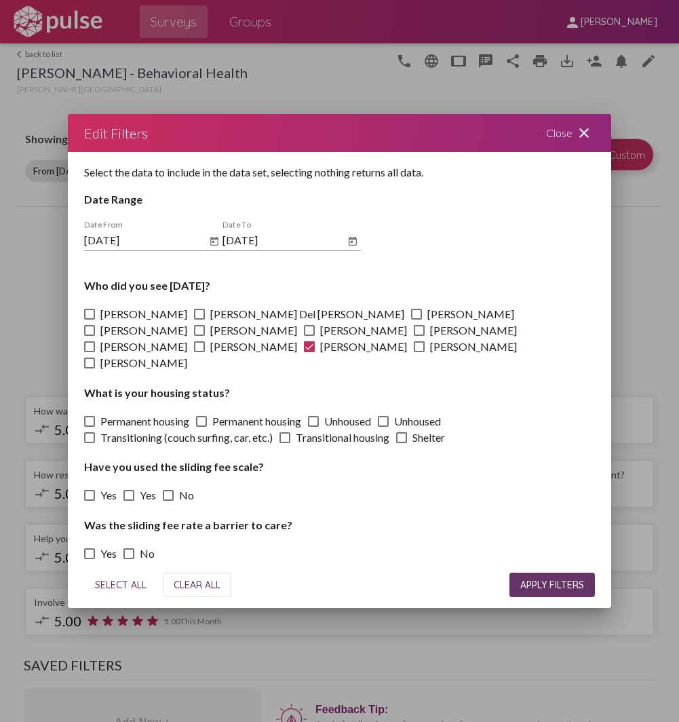
click at [587, 138] on mat-icon "close" at bounding box center [584, 133] width 16 height 16
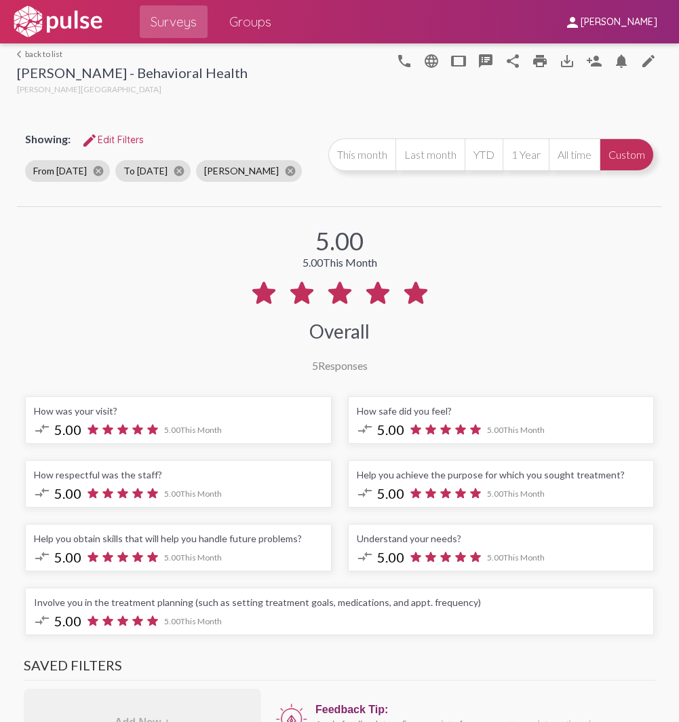
click at [110, 145] on span "edit Edit Filters" at bounding box center [112, 140] width 62 height 12
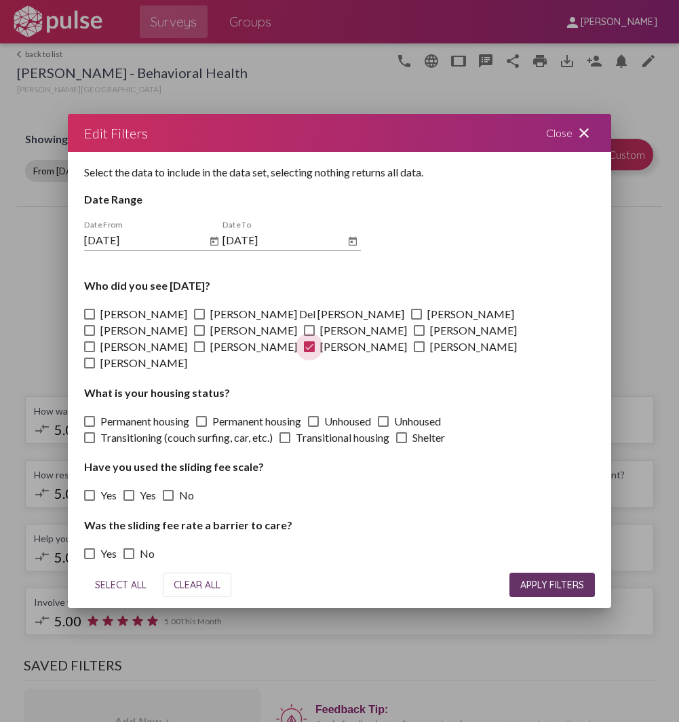
click at [315, 341] on span at bounding box center [309, 346] width 11 height 11
click at [309, 352] on input "[PERSON_NAME]" at bounding box center [309, 352] width 1 height 1
checkbox input "false"
click at [414, 352] on span at bounding box center [419, 346] width 11 height 11
click at [419, 353] on input "[PERSON_NAME]" at bounding box center [419, 352] width 1 height 1
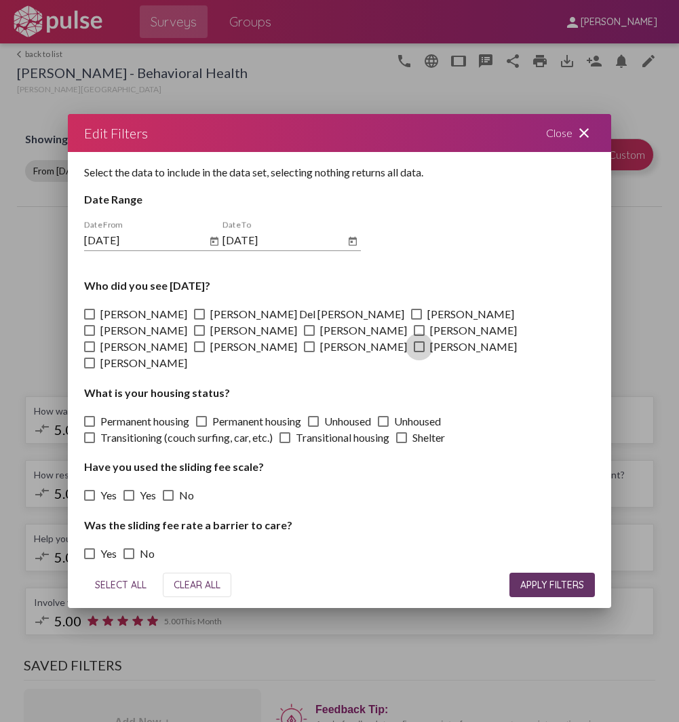
checkbox input "true"
click at [545, 573] on button "APPLY FILTERS" at bounding box center [553, 585] width 86 height 24
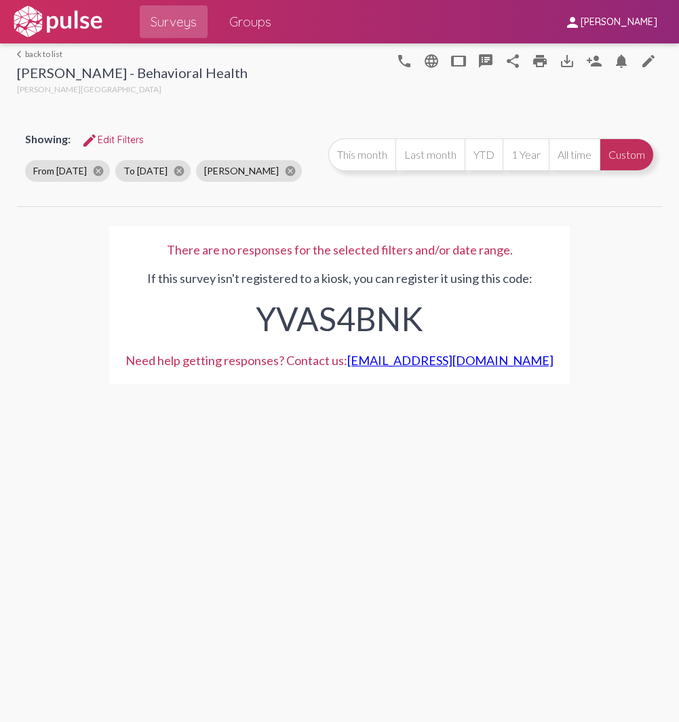
click at [339, 519] on div "arrow_back_ios back to list [PERSON_NAME] - Behavioral Health [PERSON_NAME] Cen…" at bounding box center [339, 382] width 679 height 679
drag, startPoint x: 272, startPoint y: 619, endPoint x: 277, endPoint y: 608, distance: 11.9
click at [272, 619] on div "arrow_back_ios back to list [PERSON_NAME] - Behavioral Health [PERSON_NAME] Cen…" at bounding box center [339, 382] width 679 height 679
click at [107, 138] on span "edit Edit Filters" at bounding box center [112, 140] width 62 height 12
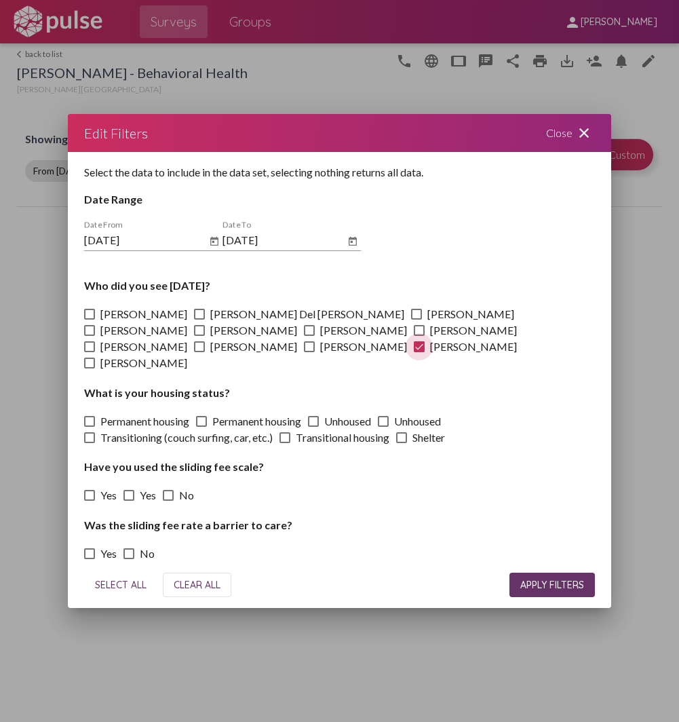
click at [414, 350] on span at bounding box center [419, 346] width 11 height 11
click at [419, 352] on input "[PERSON_NAME]" at bounding box center [419, 352] width 1 height 1
checkbox input "false"
click at [90, 320] on span at bounding box center [89, 314] width 11 height 11
click at [90, 320] on input "[PERSON_NAME]" at bounding box center [89, 320] width 1 height 1
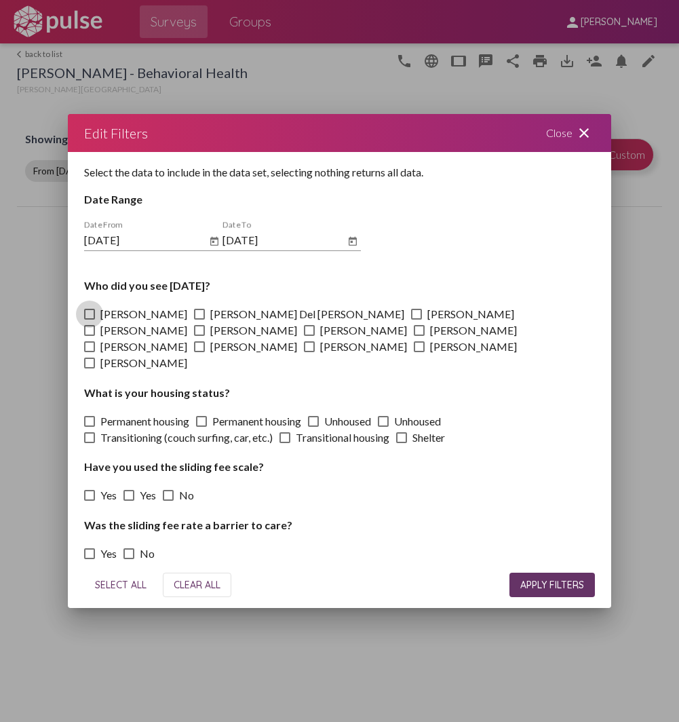
checkbox input "true"
click at [527, 579] on span "APPLY FILTERS" at bounding box center [553, 585] width 64 height 12
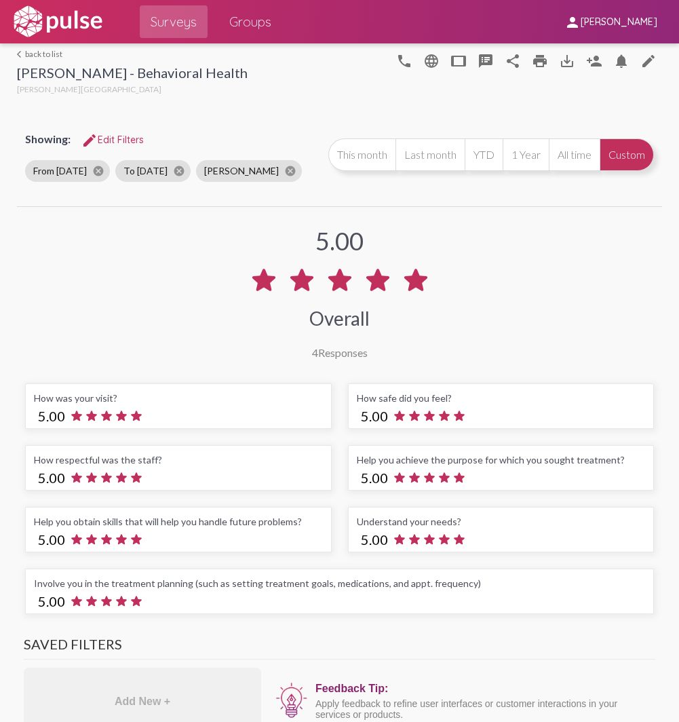
click at [106, 134] on span "edit Edit Filters" at bounding box center [112, 140] width 62 height 12
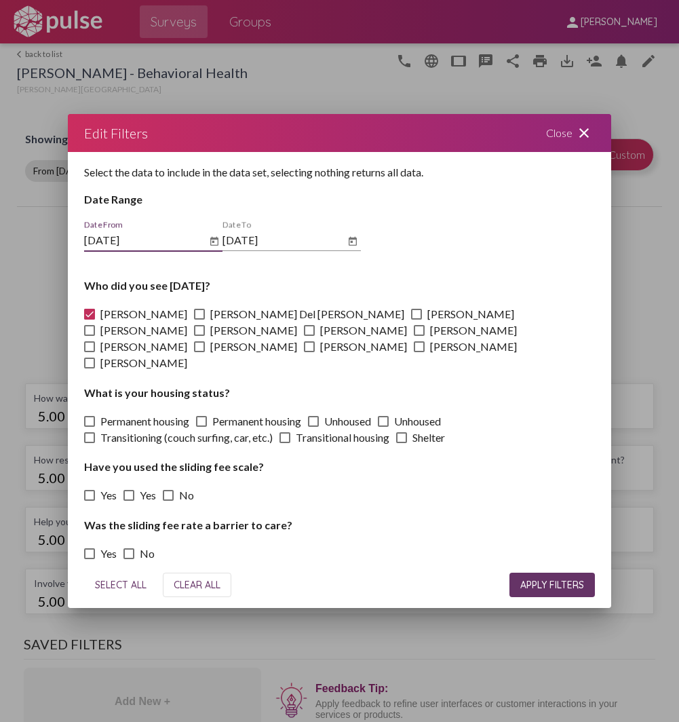
click at [90, 320] on span at bounding box center [89, 314] width 11 height 11
click at [90, 320] on input "[PERSON_NAME]" at bounding box center [89, 320] width 1 height 1
checkbox input "false"
click at [194, 320] on span at bounding box center [199, 314] width 11 height 11
click at [199, 320] on input "[PERSON_NAME] Del [PERSON_NAME]" at bounding box center [199, 320] width 1 height 1
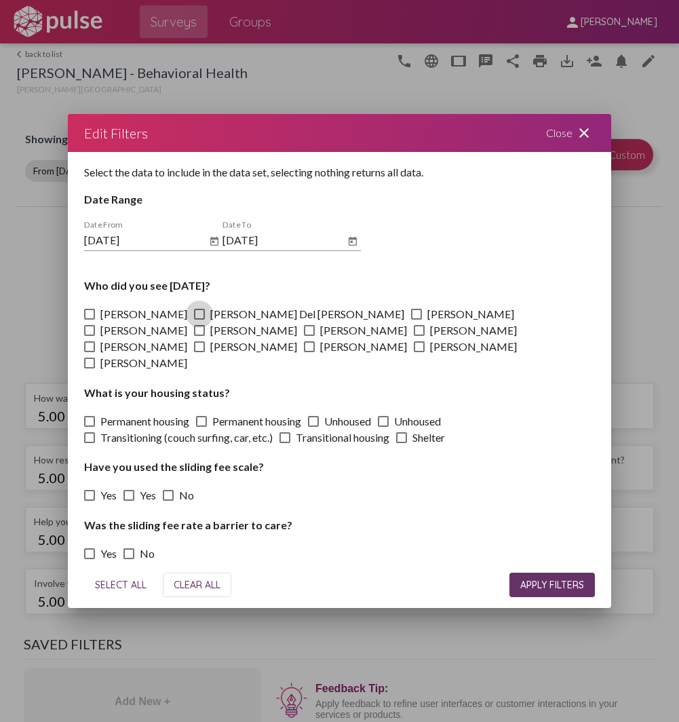
checkbox input "true"
click at [561, 580] on span "APPLY FILTERS" at bounding box center [553, 585] width 64 height 12
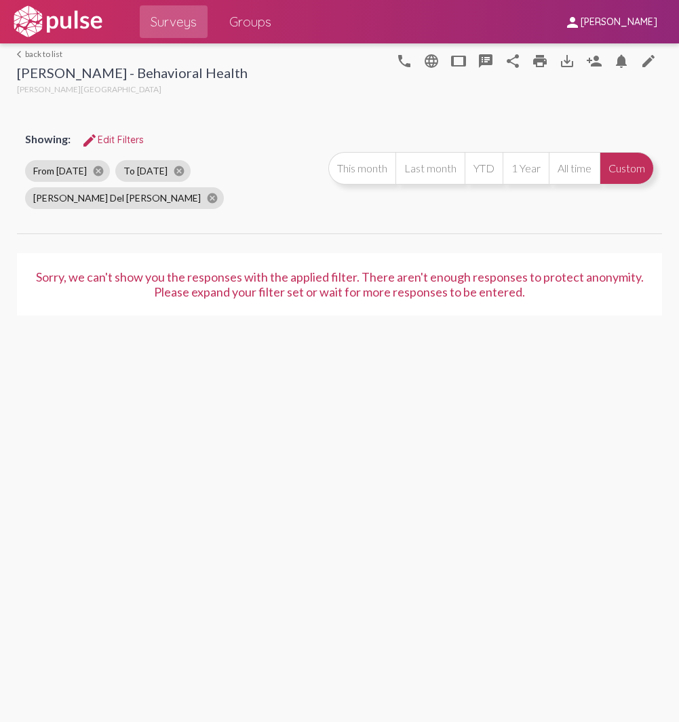
click at [117, 138] on span "edit Edit Filters" at bounding box center [112, 140] width 62 height 12
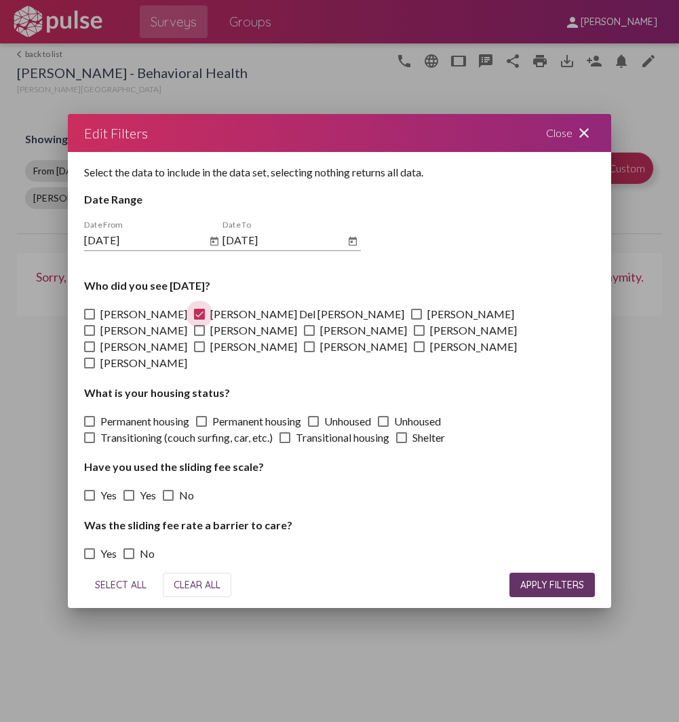
drag, startPoint x: 181, startPoint y: 322, endPoint x: 200, endPoint y: 322, distance: 18.3
click at [194, 320] on span at bounding box center [199, 314] width 11 height 11
click at [199, 320] on input "[PERSON_NAME] Del [PERSON_NAME]" at bounding box center [199, 320] width 1 height 1
checkbox input "false"
drag, startPoint x: 295, startPoint y: 320, endPoint x: 367, endPoint y: 363, distance: 84.0
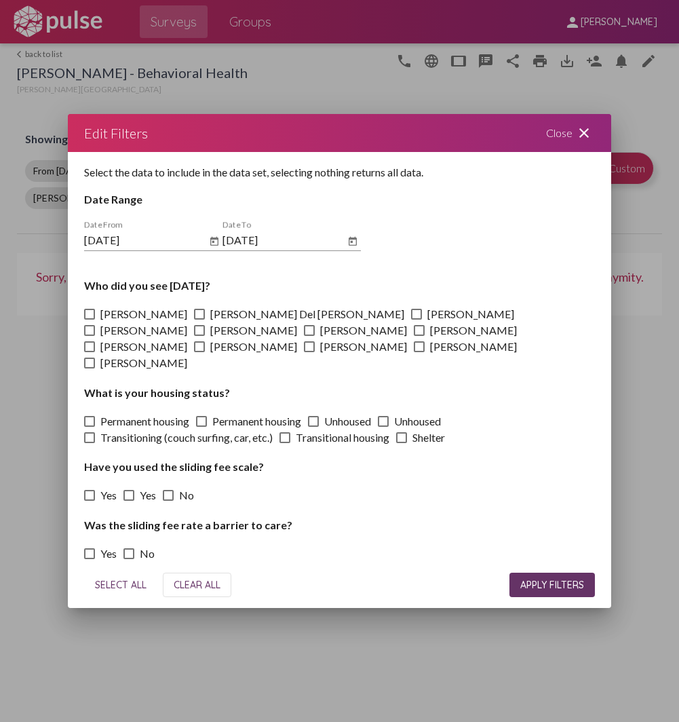
click at [411, 320] on span at bounding box center [416, 314] width 11 height 11
click at [416, 320] on input "[PERSON_NAME]" at bounding box center [416, 320] width 1 height 1
checkbox input "true"
click at [568, 573] on button "APPLY FILTERS" at bounding box center [553, 585] width 86 height 24
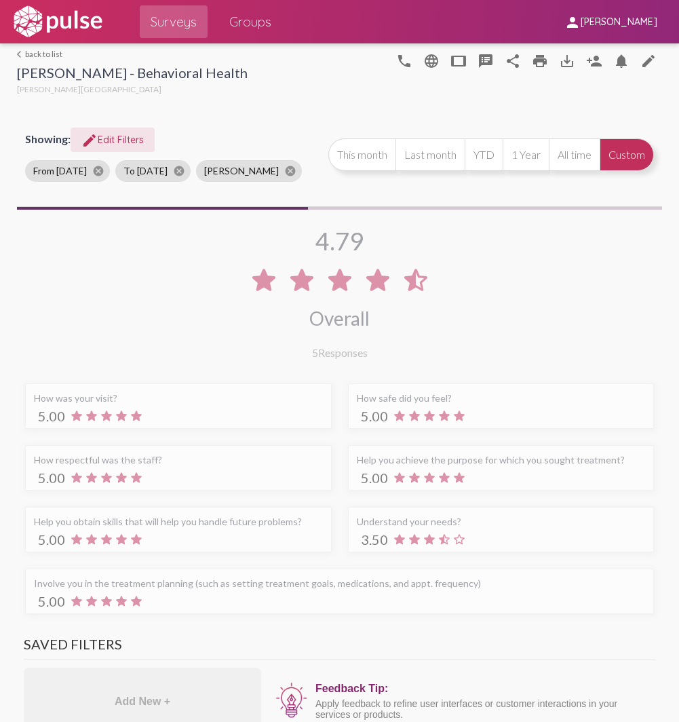
click at [121, 138] on span "edit Edit Filters" at bounding box center [112, 140] width 62 height 12
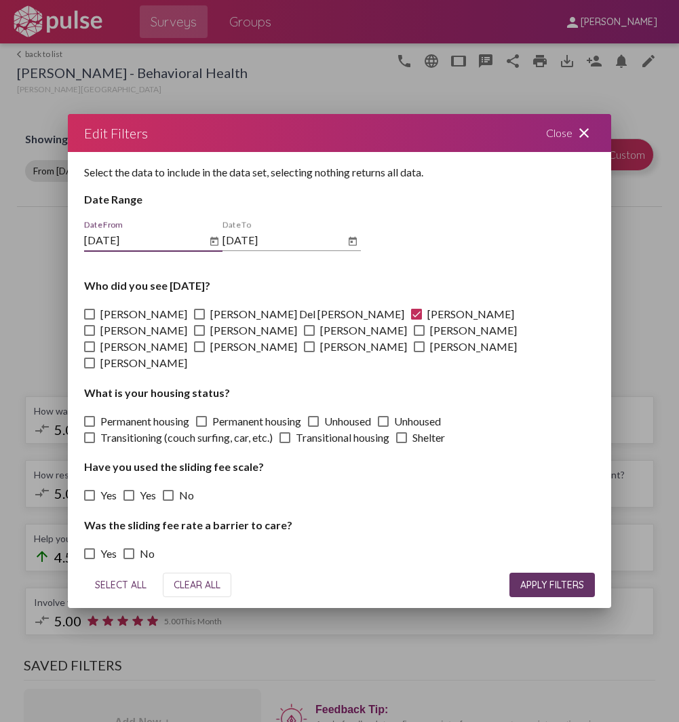
click at [187, 322] on label "[PERSON_NAME]" at bounding box center [135, 330] width 103 height 16
click at [90, 336] on input "[PERSON_NAME]" at bounding box center [89, 336] width 1 height 1
checkbox input "true"
click at [411, 320] on span at bounding box center [416, 314] width 11 height 11
click at [416, 320] on input "[PERSON_NAME]" at bounding box center [416, 320] width 1 height 1
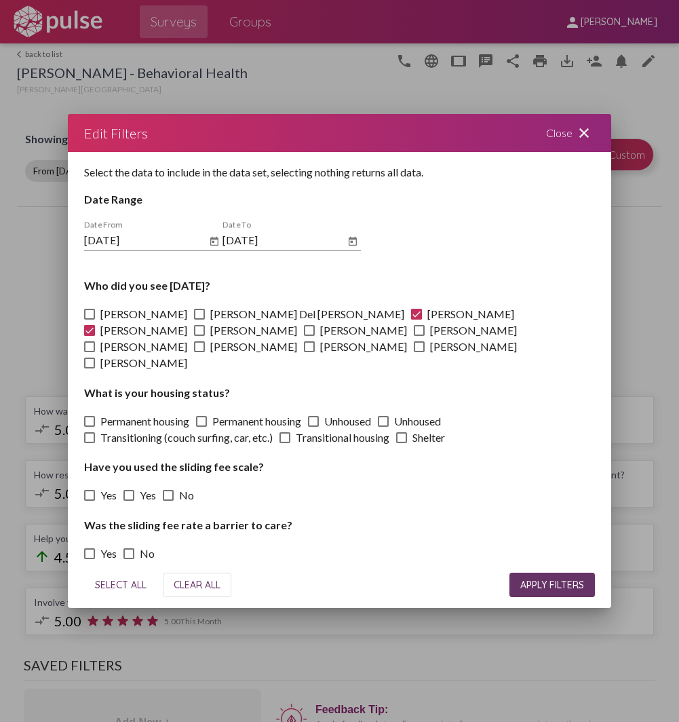
checkbox input "false"
click at [577, 579] on span "APPLY FILTERS" at bounding box center [553, 585] width 64 height 12
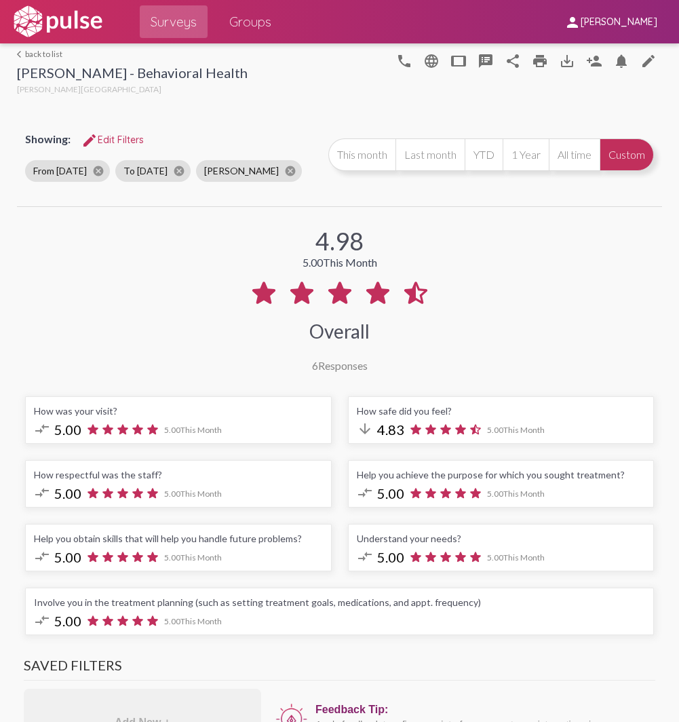
click at [113, 137] on span "edit Edit Filters" at bounding box center [112, 140] width 62 height 12
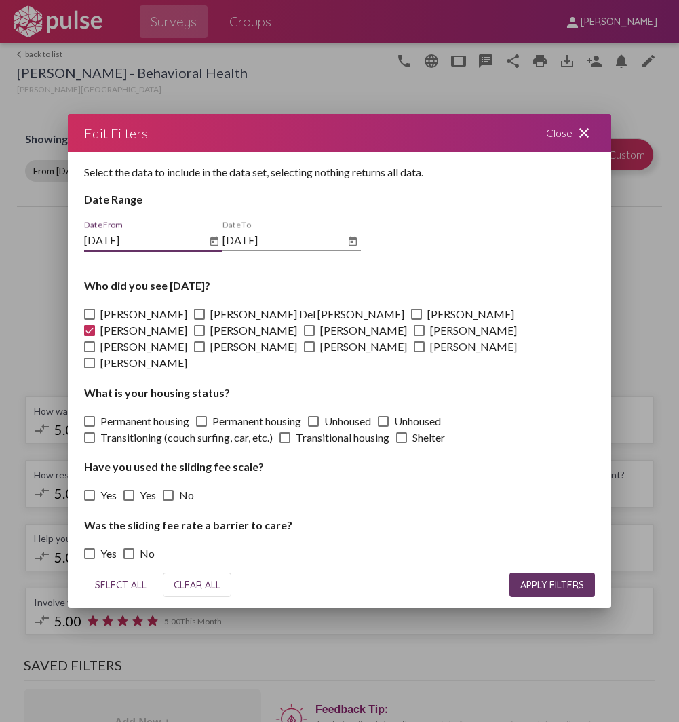
click at [95, 325] on span at bounding box center [89, 330] width 11 height 11
click at [90, 336] on input "[PERSON_NAME]" at bounding box center [89, 336] width 1 height 1
checkbox input "false"
click at [205, 325] on span at bounding box center [199, 330] width 11 height 11
click at [200, 336] on input "[PERSON_NAME]" at bounding box center [199, 336] width 1 height 1
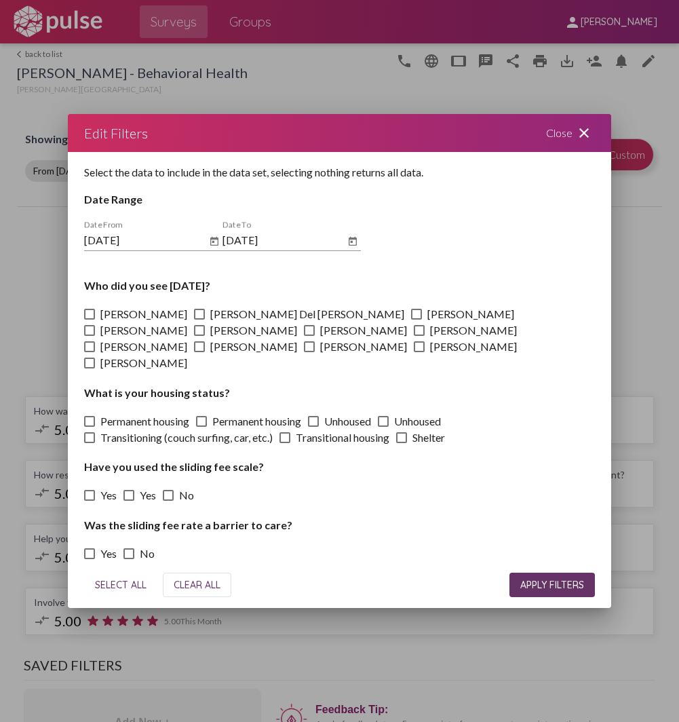
checkbox input "true"
click at [527, 579] on span "APPLY FILTERS" at bounding box center [553, 585] width 64 height 12
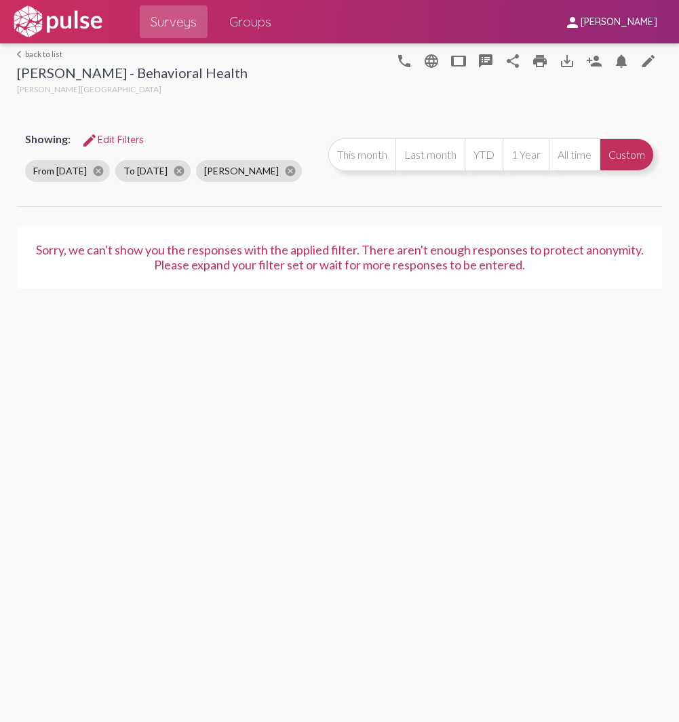
click at [136, 137] on span "edit Edit Filters" at bounding box center [112, 140] width 62 height 12
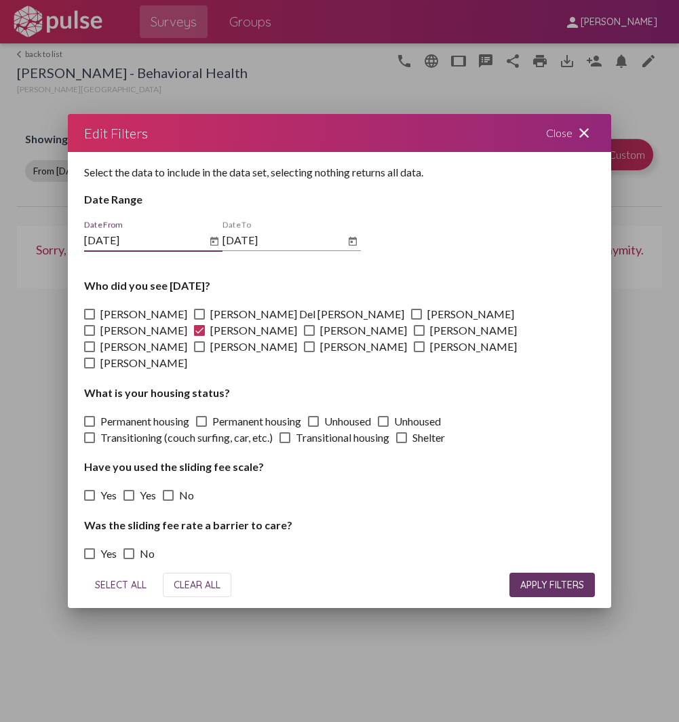
click at [205, 325] on span at bounding box center [199, 330] width 11 height 11
click at [200, 336] on input "[PERSON_NAME]" at bounding box center [199, 336] width 1 height 1
checkbox input "false"
click at [304, 336] on span at bounding box center [309, 330] width 11 height 11
click at [309, 336] on input "[PERSON_NAME]" at bounding box center [309, 336] width 1 height 1
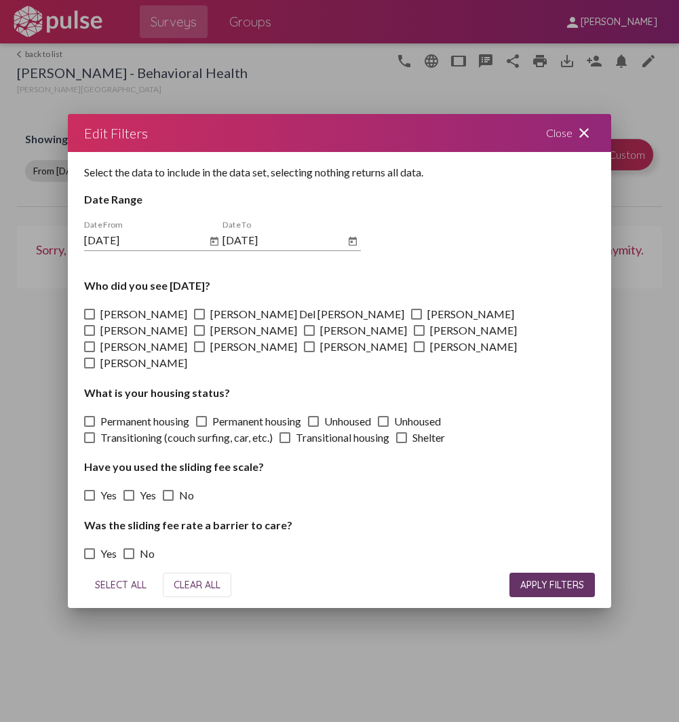
checkbox input "true"
click at [534, 579] on span "APPLY FILTERS" at bounding box center [553, 585] width 64 height 12
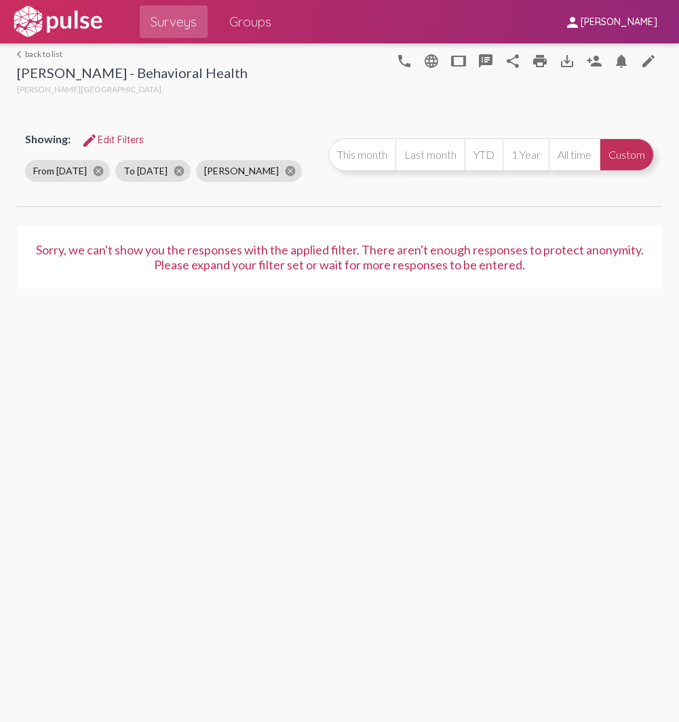
click at [128, 140] on span "edit Edit Filters" at bounding box center [112, 140] width 62 height 12
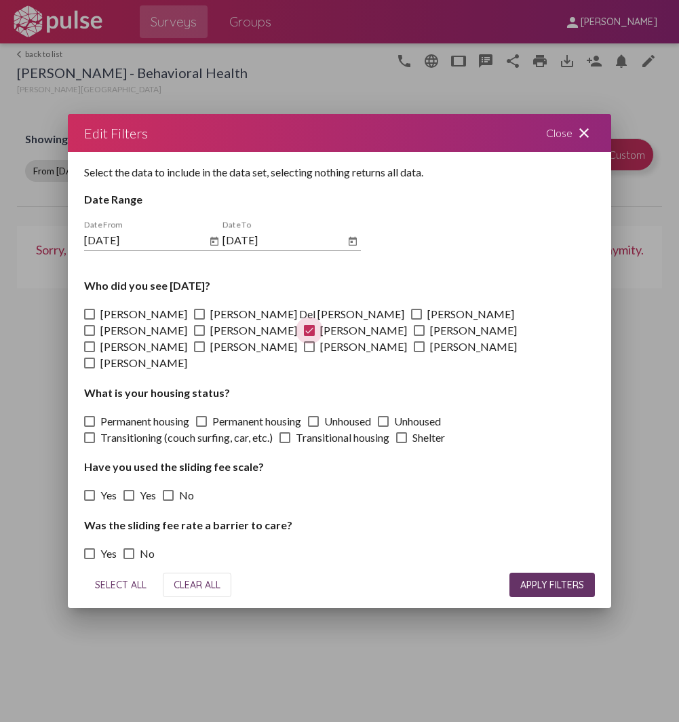
click at [304, 336] on span at bounding box center [309, 330] width 11 height 11
click at [309, 337] on input "[PERSON_NAME]" at bounding box center [309, 336] width 1 height 1
checkbox input "false"
click at [414, 336] on span at bounding box center [419, 330] width 11 height 11
click at [419, 337] on input "[PERSON_NAME]" at bounding box center [419, 336] width 1 height 1
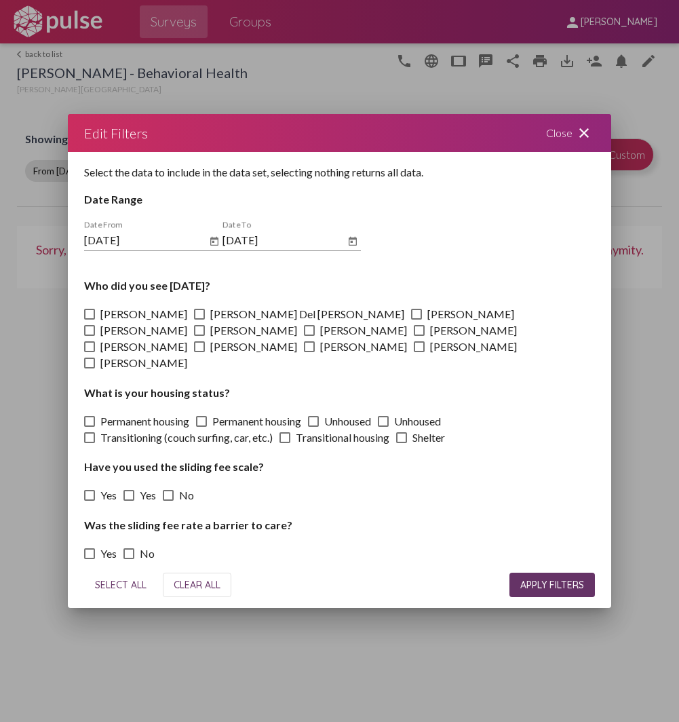
checkbox input "true"
click at [536, 579] on span "APPLY FILTERS" at bounding box center [553, 585] width 64 height 12
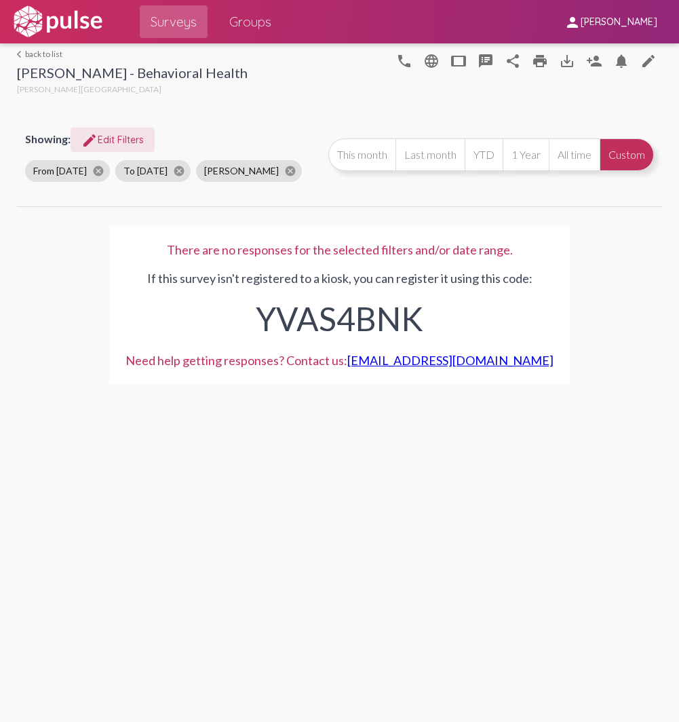
click at [130, 138] on span "edit Edit Filters" at bounding box center [112, 140] width 62 height 12
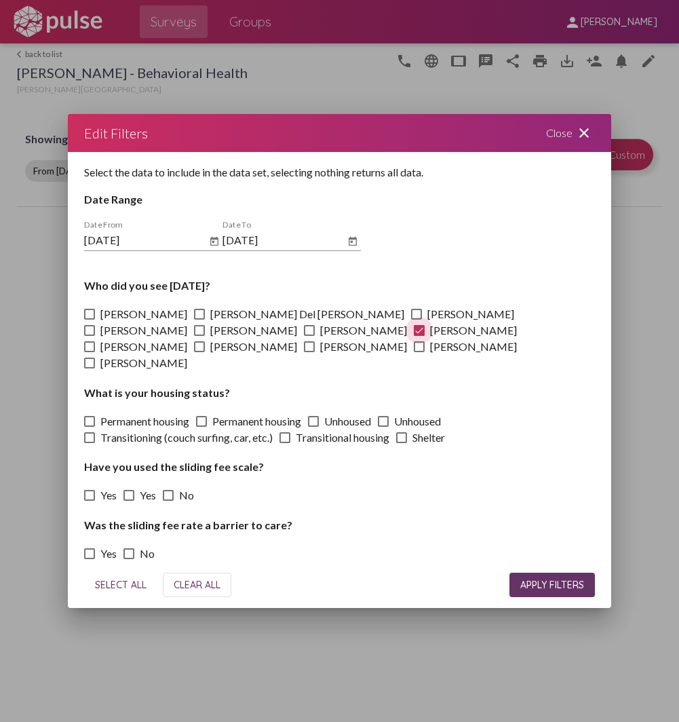
click at [414, 336] on span at bounding box center [419, 330] width 11 height 11
click at [419, 337] on input "[PERSON_NAME]" at bounding box center [419, 336] width 1 height 1
checkbox input "false"
click at [95, 341] on span at bounding box center [89, 346] width 11 height 11
click at [90, 352] on input "[PERSON_NAME]" at bounding box center [89, 352] width 1 height 1
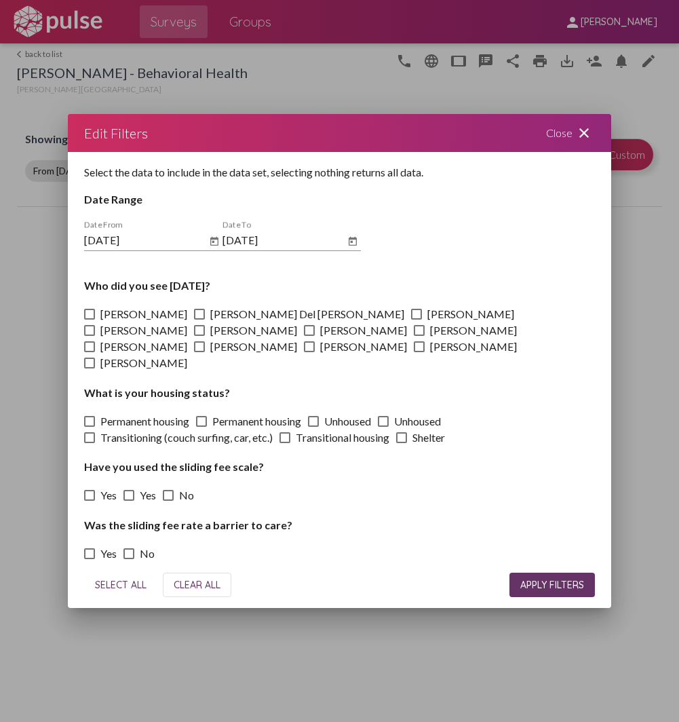
checkbox input "true"
click at [557, 579] on span "APPLY FILTERS" at bounding box center [553, 585] width 64 height 12
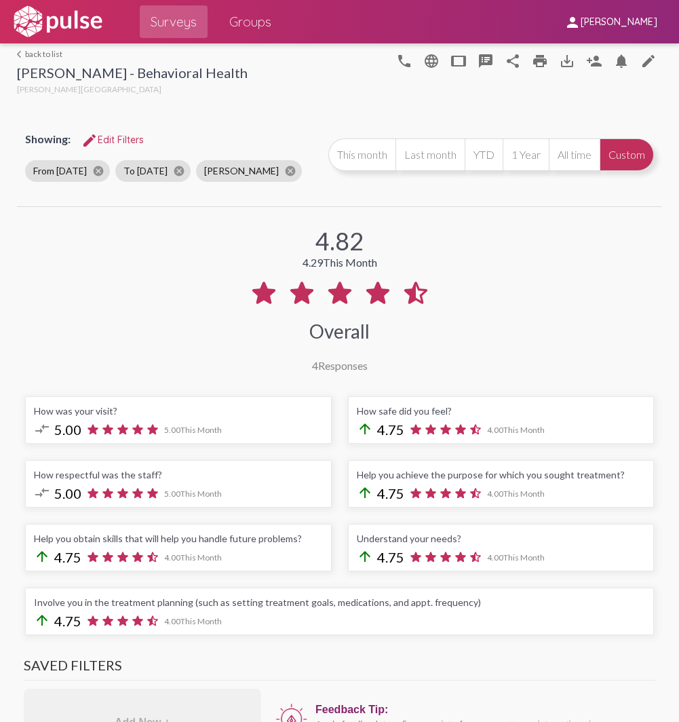
click at [107, 139] on span "edit Edit Filters" at bounding box center [112, 140] width 62 height 12
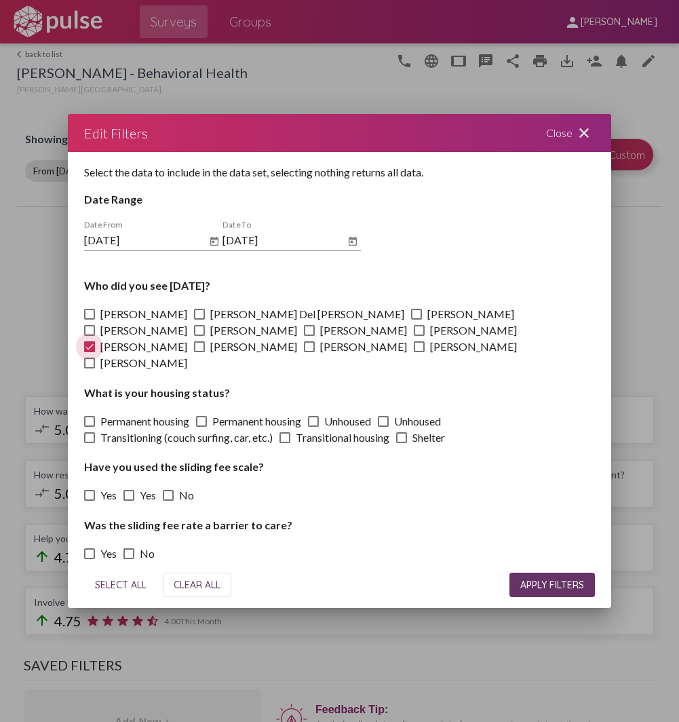
drag, startPoint x: 246, startPoint y: 339, endPoint x: 303, endPoint y: 327, distance: 58.2
click at [95, 341] on span at bounding box center [89, 346] width 11 height 11
click at [90, 352] on input "[PERSON_NAME]" at bounding box center [89, 352] width 1 height 1
checkbox input "false"
click at [205, 341] on span at bounding box center [199, 346] width 11 height 11
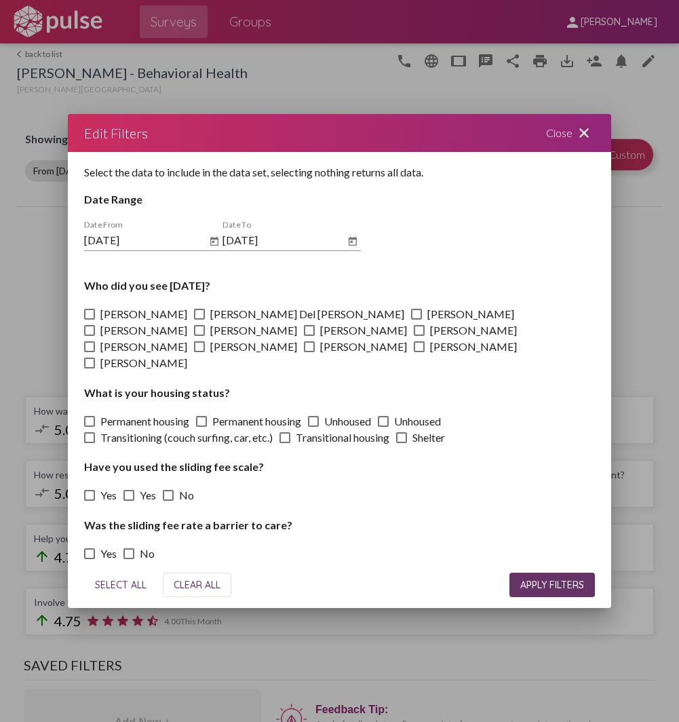
click at [200, 352] on input "[PERSON_NAME]" at bounding box center [199, 352] width 1 height 1
checkbox input "true"
click at [527, 573] on button "APPLY FILTERS" at bounding box center [553, 585] width 86 height 24
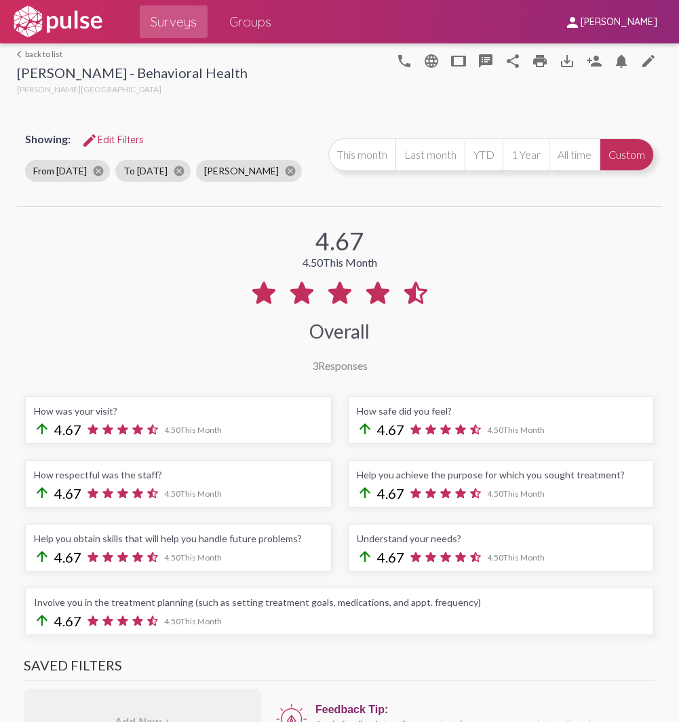
click at [127, 134] on span "edit Edit Filters" at bounding box center [112, 140] width 62 height 12
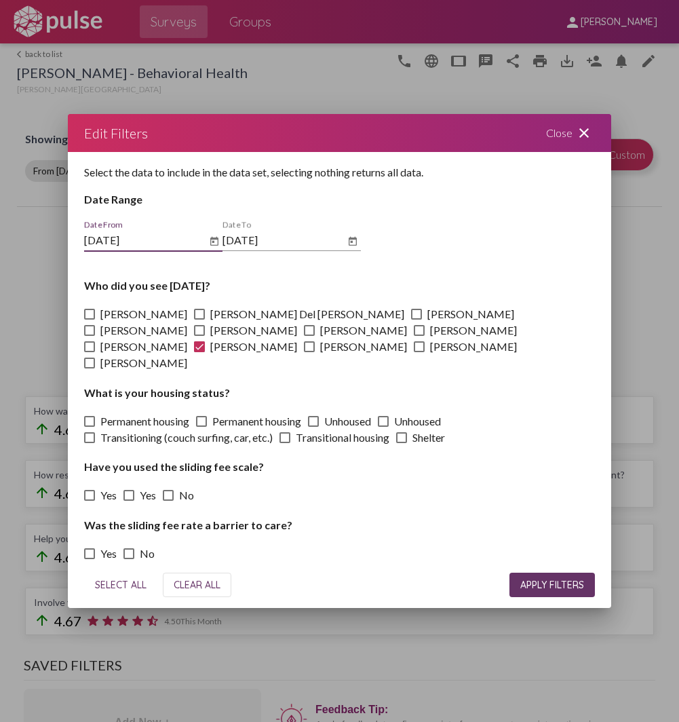
click at [205, 343] on span at bounding box center [199, 346] width 11 height 11
click at [200, 352] on input "[PERSON_NAME]" at bounding box center [199, 352] width 1 height 1
checkbox input "false"
click at [315, 341] on span at bounding box center [309, 346] width 11 height 11
click at [309, 352] on input "[PERSON_NAME]" at bounding box center [309, 352] width 1 height 1
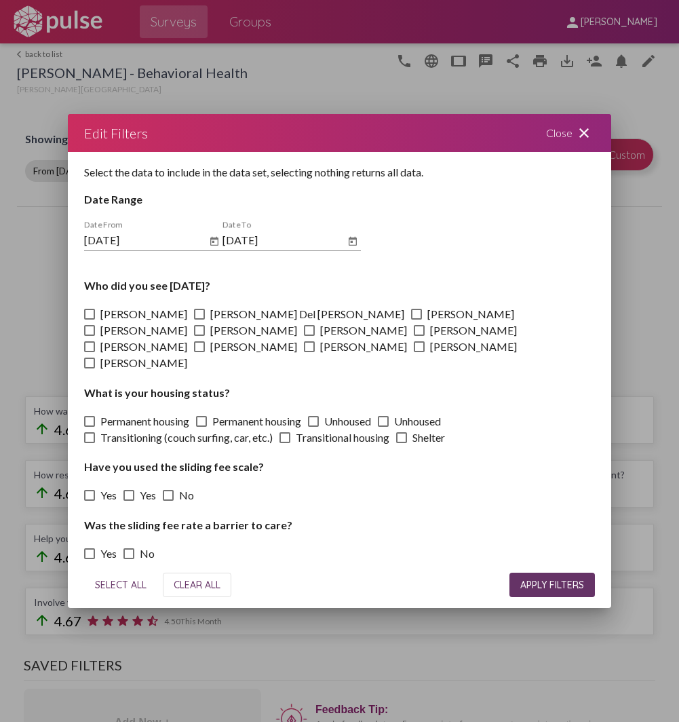
checkbox input "true"
click at [546, 584] on button "APPLY FILTERS" at bounding box center [553, 585] width 86 height 24
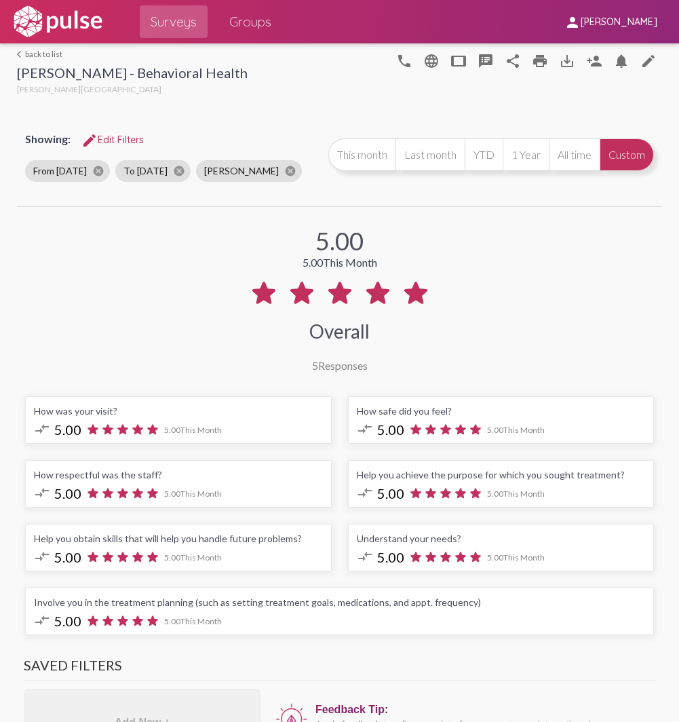
click at [109, 139] on span "edit Edit Filters" at bounding box center [112, 140] width 62 height 12
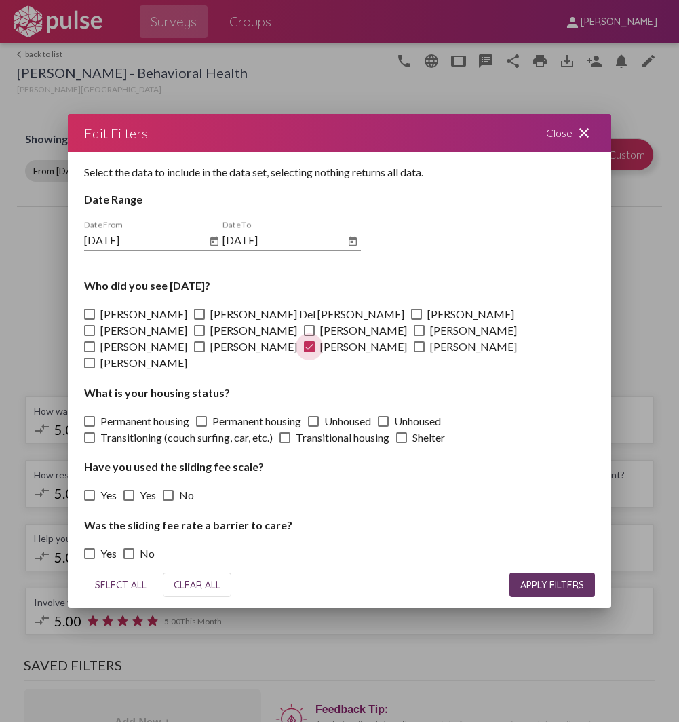
drag, startPoint x: 440, startPoint y: 339, endPoint x: 417, endPoint y: 344, distance: 23.7
click at [315, 341] on span at bounding box center [309, 346] width 11 height 11
click at [309, 352] on input "[PERSON_NAME]" at bounding box center [309, 352] width 1 height 1
checkbox input "false"
click at [414, 352] on span at bounding box center [419, 346] width 11 height 11
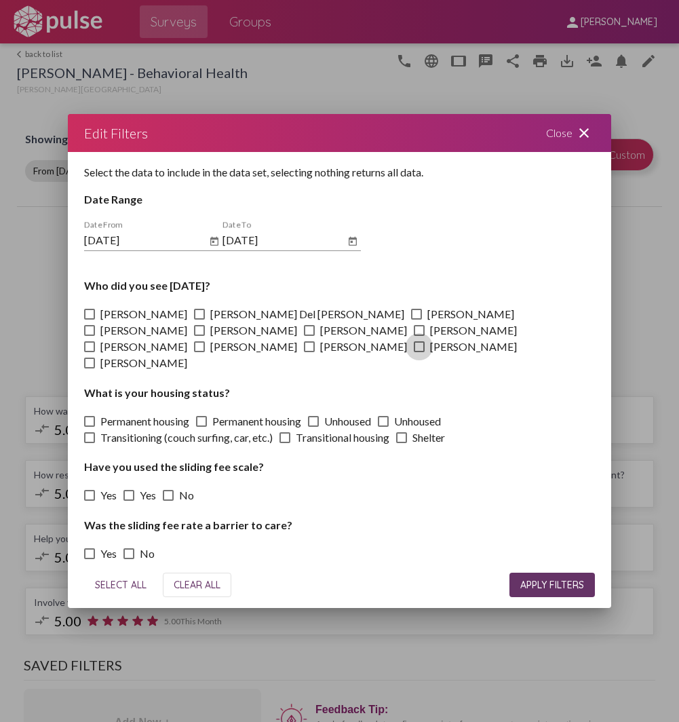
click at [419, 353] on input "[PERSON_NAME]" at bounding box center [419, 352] width 1 height 1
checkbox input "true"
click at [529, 579] on span "APPLY FILTERS" at bounding box center [553, 585] width 64 height 12
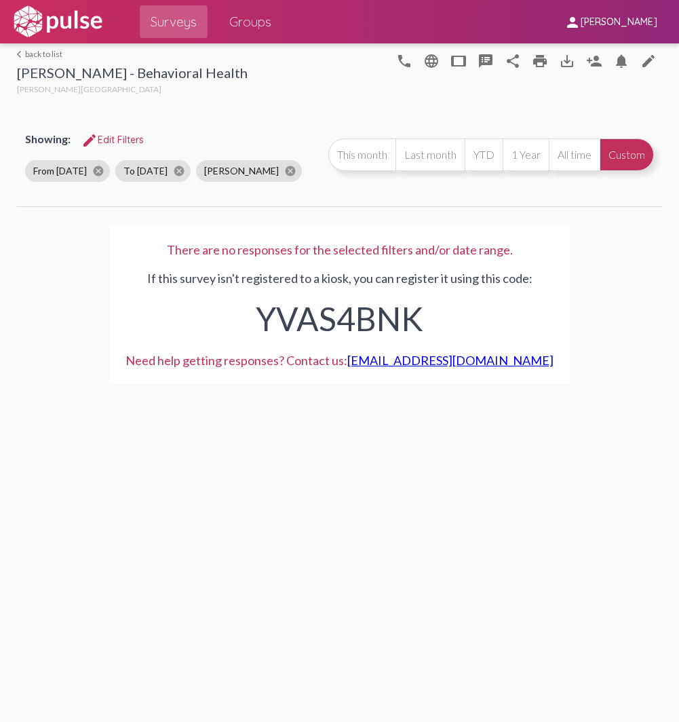
click at [114, 144] on span "edit Edit Filters" at bounding box center [112, 140] width 62 height 12
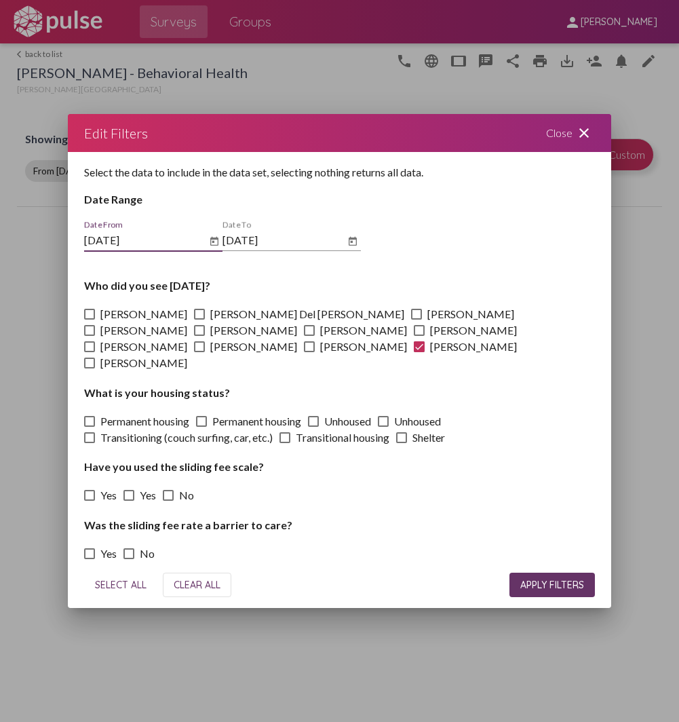
click at [414, 352] on span at bounding box center [419, 346] width 11 height 11
click at [419, 352] on input "[PERSON_NAME]" at bounding box center [419, 352] width 1 height 1
checkbox input "false"
click at [95, 358] on span at bounding box center [89, 363] width 11 height 11
click at [90, 369] on input "[PERSON_NAME]" at bounding box center [89, 369] width 1 height 1
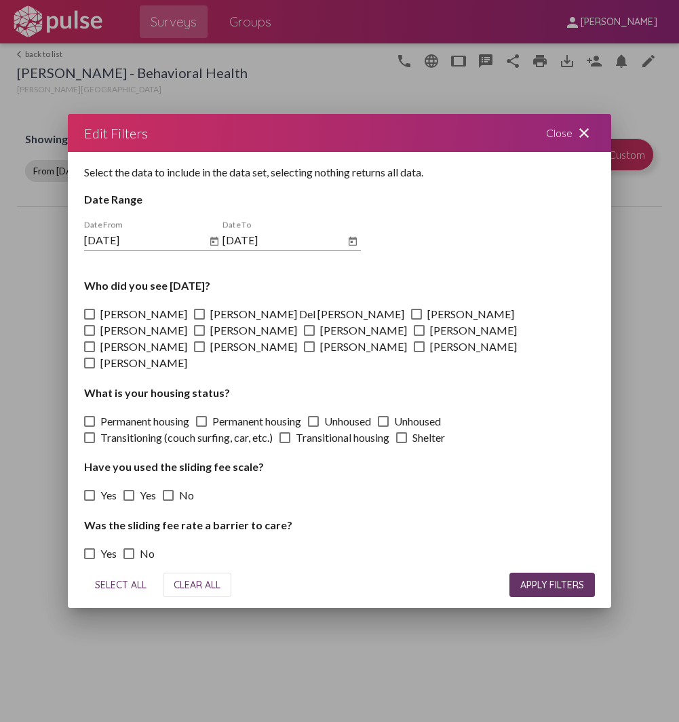
checkbox input "true"
click at [559, 579] on span "APPLY FILTERS" at bounding box center [553, 585] width 64 height 12
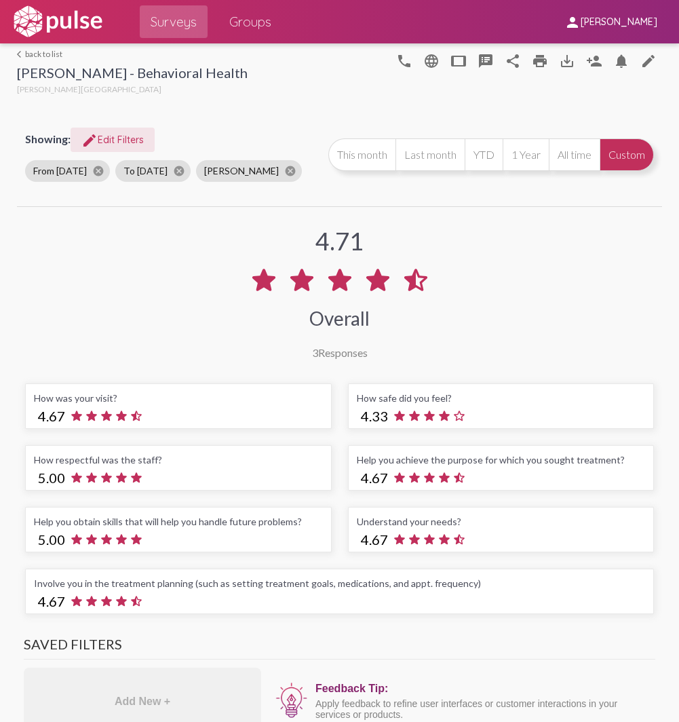
click at [117, 138] on span "edit Edit Filters" at bounding box center [112, 140] width 62 height 12
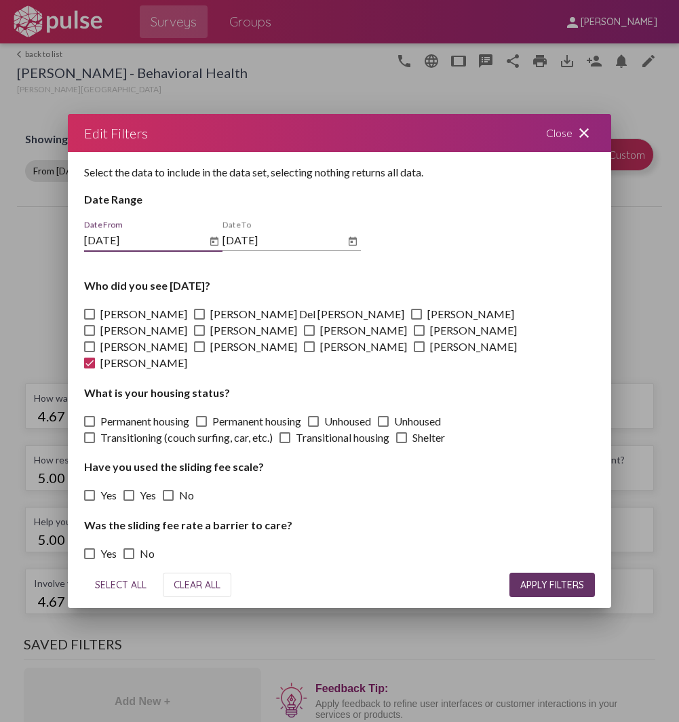
click at [95, 358] on span at bounding box center [89, 363] width 11 height 11
click at [90, 369] on input "[PERSON_NAME]" at bounding box center [89, 369] width 1 height 1
checkbox input "false"
click at [93, 416] on span at bounding box center [89, 421] width 11 height 11
click at [90, 427] on input "Permanent housing" at bounding box center [89, 427] width 1 height 1
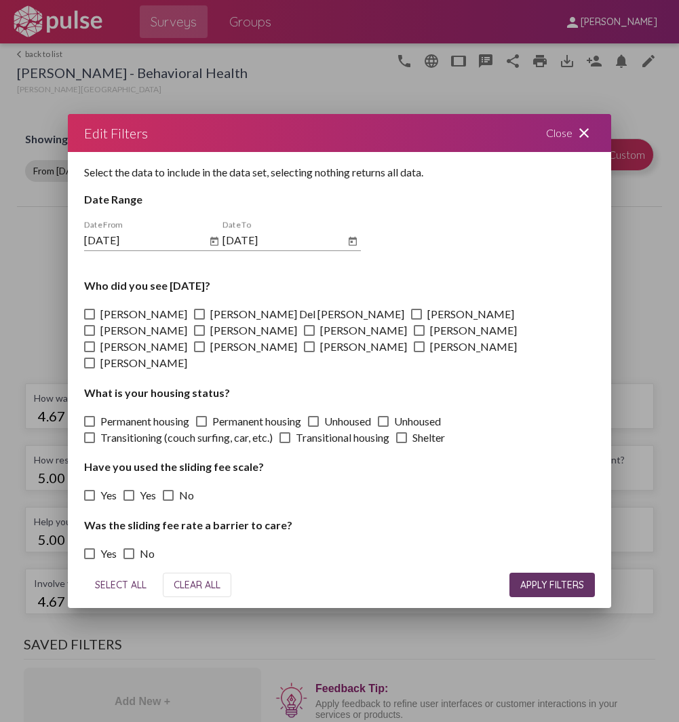
checkbox input "true"
click at [529, 579] on span "APPLY FILTERS" at bounding box center [553, 585] width 64 height 12
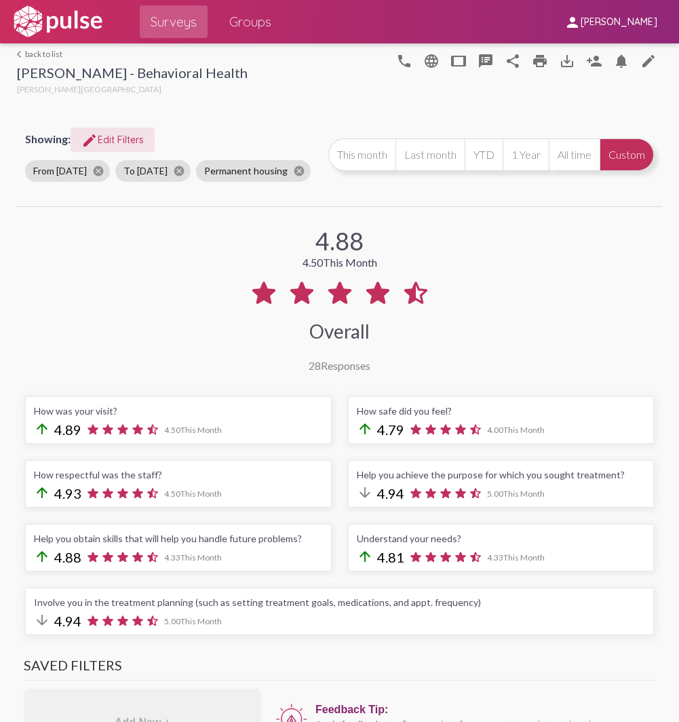
click at [108, 142] on span "edit Edit Filters" at bounding box center [112, 140] width 62 height 12
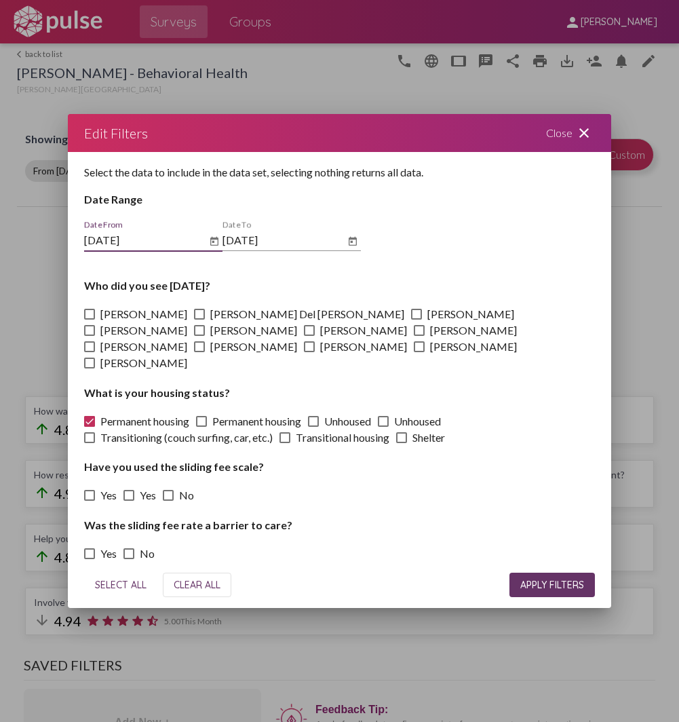
click at [88, 416] on span at bounding box center [89, 421] width 11 height 11
click at [89, 427] on input "Permanent housing" at bounding box center [89, 427] width 1 height 1
checkbox input "false"
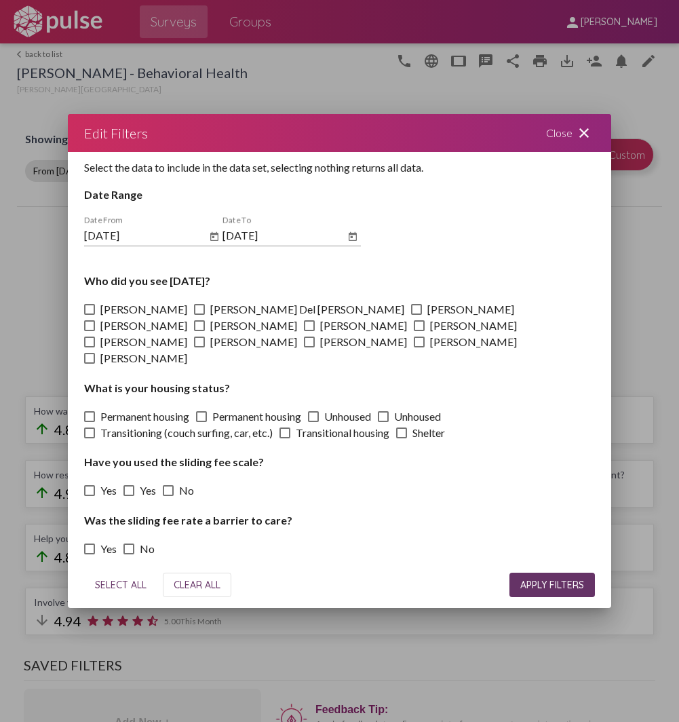
scroll to position [5, 0]
click at [588, 139] on mat-icon "close" at bounding box center [584, 133] width 16 height 16
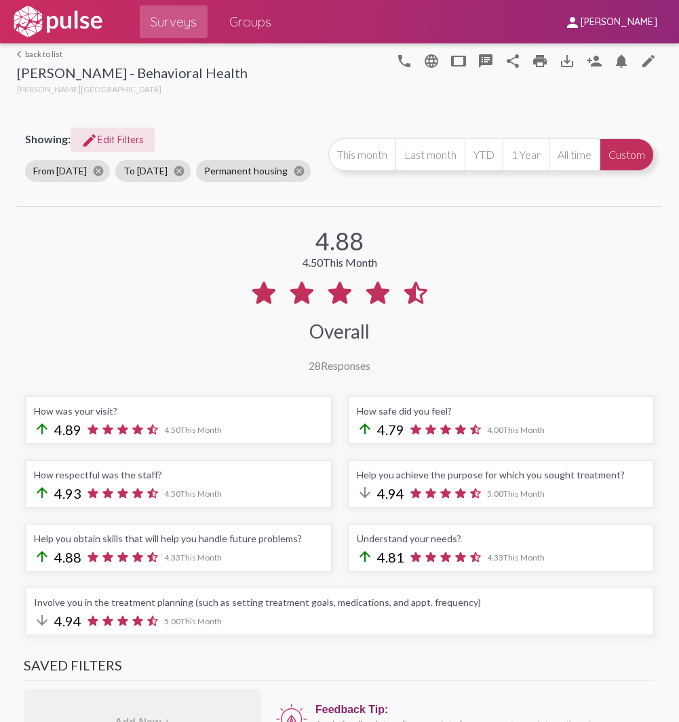
click at [93, 143] on mat-icon "edit" at bounding box center [89, 140] width 16 height 16
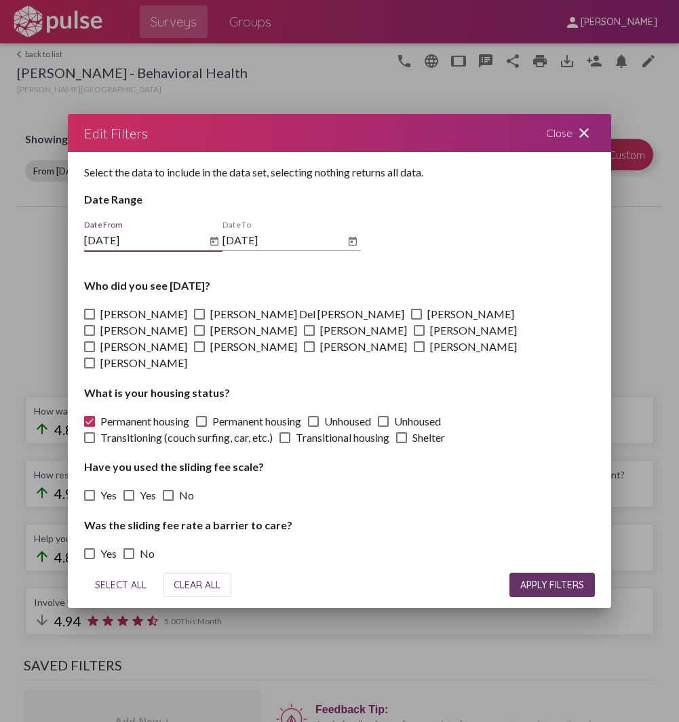
click at [187, 582] on span "CLEAR ALL" at bounding box center [197, 585] width 47 height 12
checkbox input "false"
click at [193, 579] on span "CLEAR ALL" at bounding box center [197, 585] width 47 height 12
click at [558, 579] on span "APPLY FILTERS" at bounding box center [553, 585] width 64 height 12
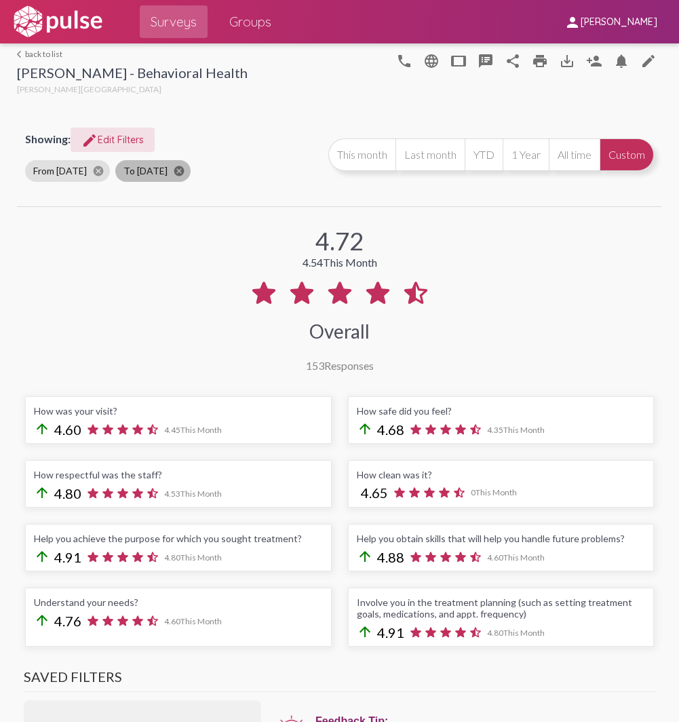
click at [178, 166] on mat-icon "cancel" at bounding box center [179, 171] width 12 height 12
click at [95, 171] on mat-icon "cancel" at bounding box center [98, 171] width 12 height 12
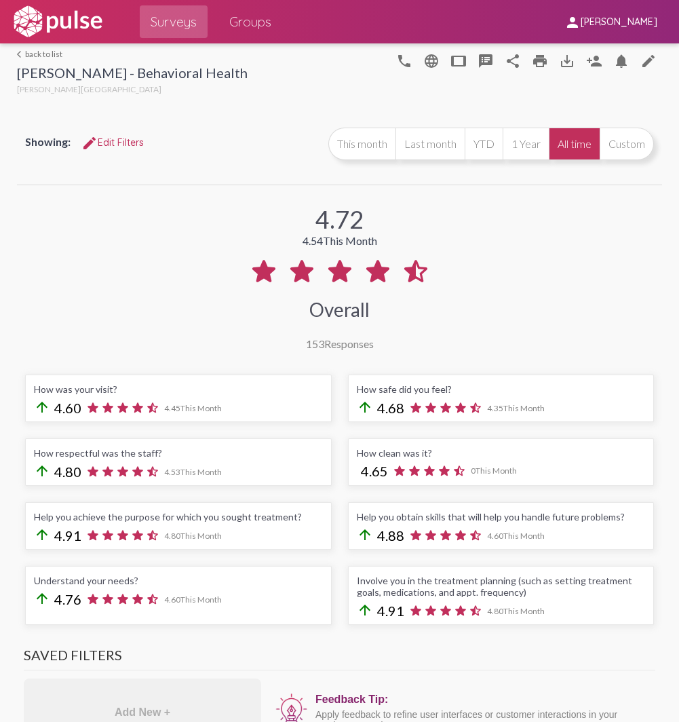
click at [240, 246] on div "4.72 4.54 This Month Overall 153 Responses" at bounding box center [339, 269] width 645 height 162
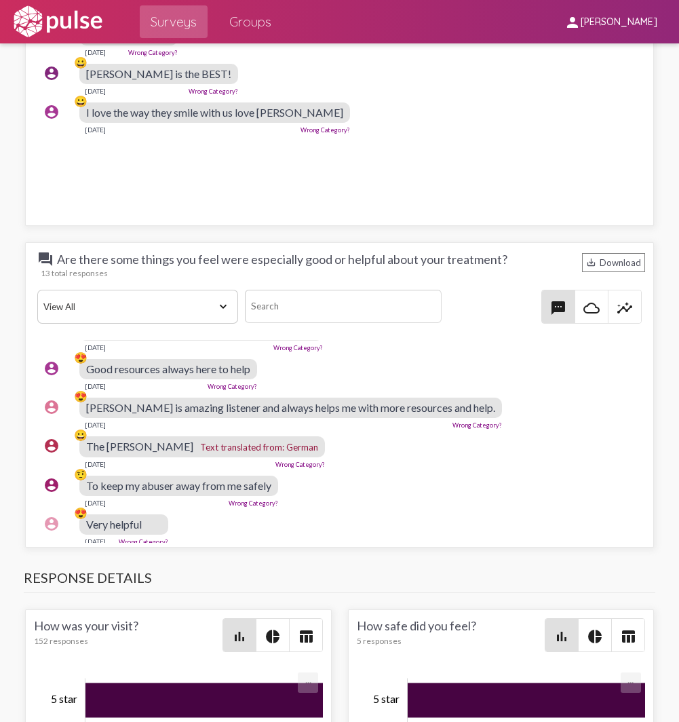
scroll to position [136, 0]
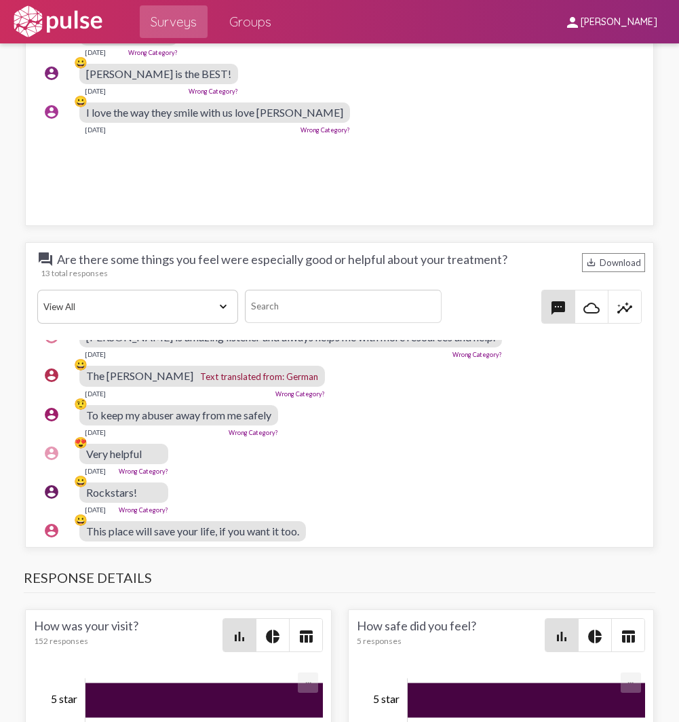
click at [255, 434] on link "Wrong Category?" at bounding box center [254, 432] width 50 height 7
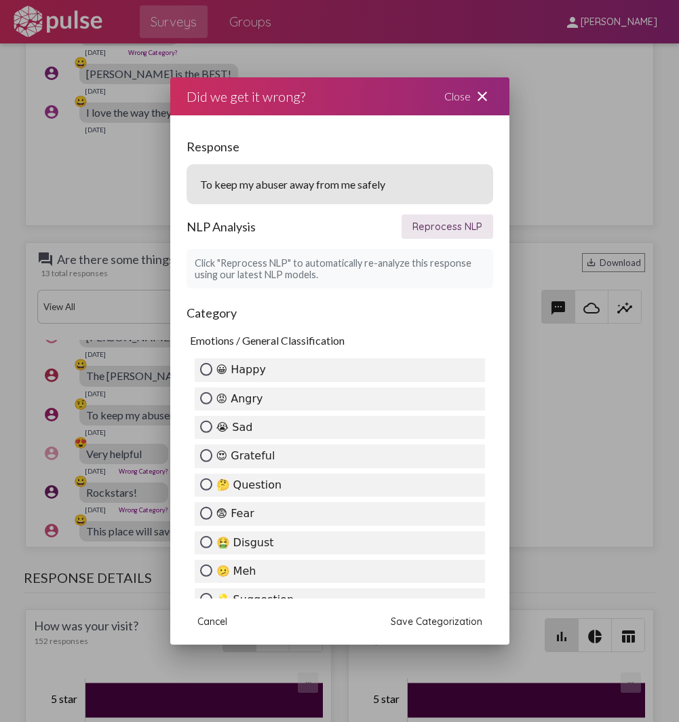
click at [476, 93] on mat-icon "close" at bounding box center [482, 96] width 16 height 16
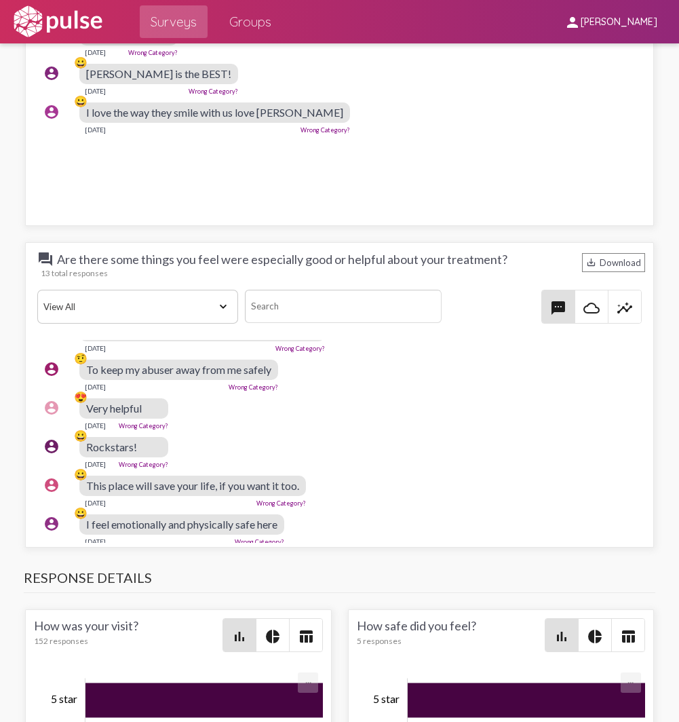
scroll to position [204, 0]
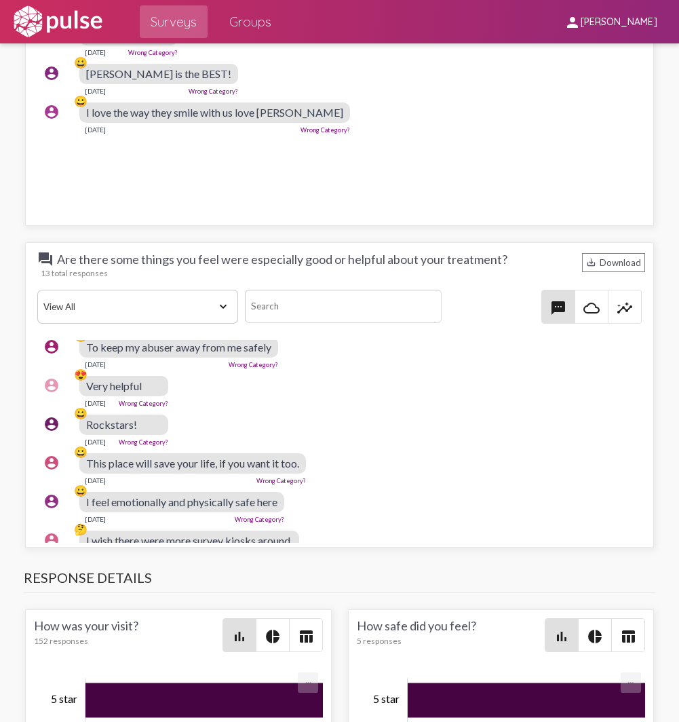
click at [107, 425] on span "Rockstars!" at bounding box center [111, 424] width 51 height 13
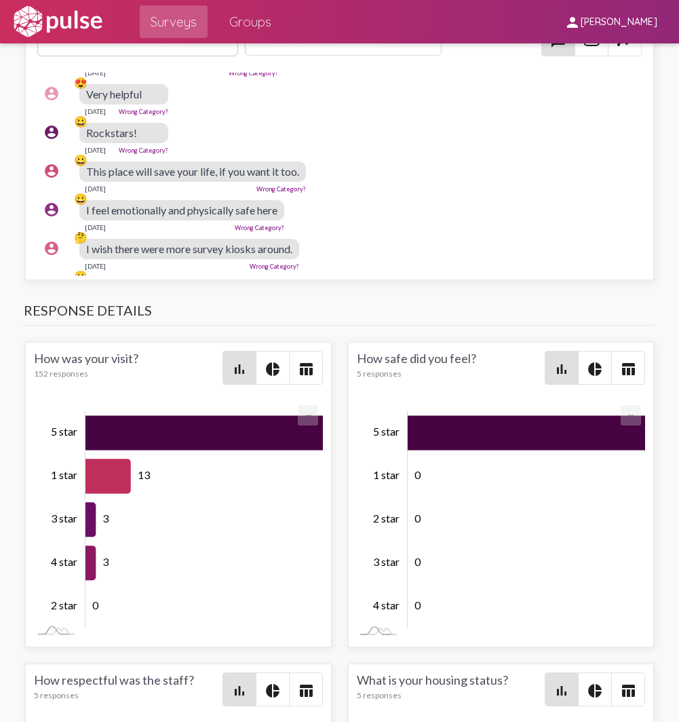
scroll to position [2170, 0]
